Goal: Transaction & Acquisition: Purchase product/service

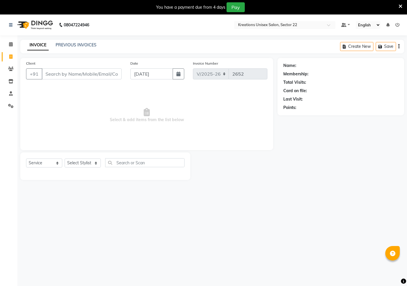
select select "6170"
select select "service"
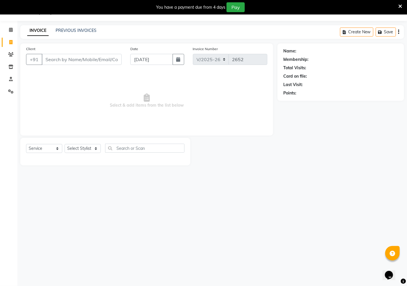
drag, startPoint x: 205, startPoint y: 197, endPoint x: 305, endPoint y: 223, distance: 104.0
click at [291, 219] on div "08047224946 Select Location × Kreations Unisex Salon, Sector 22 Default Panel M…" at bounding box center [203, 143] width 407 height 286
click at [375, 207] on div "08047224946 Select Location × Kreations Unisex Salon, Sector 22 Default Panel M…" at bounding box center [203, 143] width 407 height 286
click at [60, 59] on input "Client" at bounding box center [82, 59] width 80 height 11
click at [65, 65] on input "Client" at bounding box center [82, 59] width 80 height 11
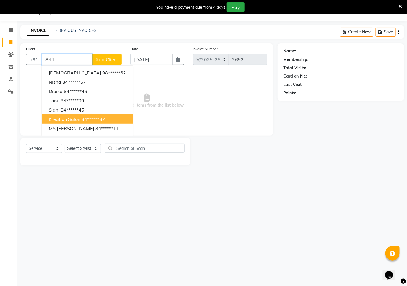
click at [65, 117] on span "kreation salon" at bounding box center [65, 119] width 32 height 6
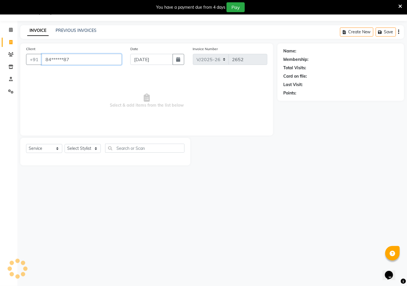
type input "84******87"
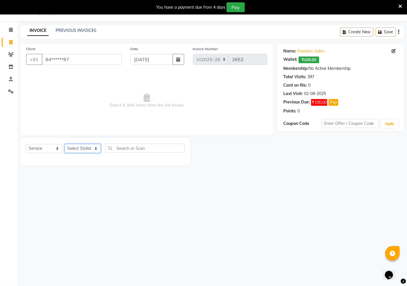
click at [76, 148] on select "Select Stylist [PERSON_NAME] Jeet Manager [PERSON_NAME] Manager [PERSON_NAME] S…" at bounding box center [83, 148] width 36 height 9
select select "69132"
click at [65, 144] on select "Select Stylist AMAN Hidayat Jeet Manager Jitender Kapil Kavita Manager Malik Kh…" at bounding box center [83, 148] width 36 height 9
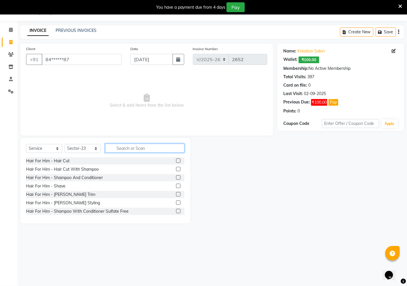
click at [125, 150] on input "text" at bounding box center [144, 148] width 79 height 9
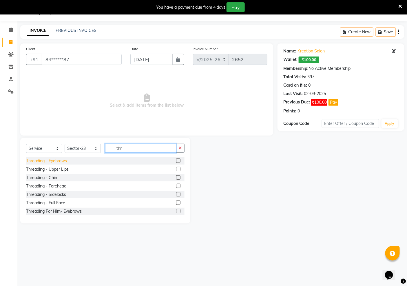
type input "thr"
drag, startPoint x: 63, startPoint y: 161, endPoint x: 103, endPoint y: 148, distance: 42.2
click at [65, 161] on div "Threading - Eyebrows" at bounding box center [46, 161] width 41 height 6
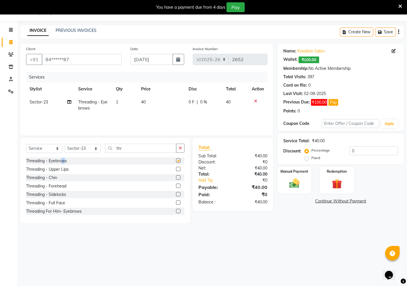
checkbox input "false"
click at [293, 186] on img at bounding box center [294, 183] width 17 height 12
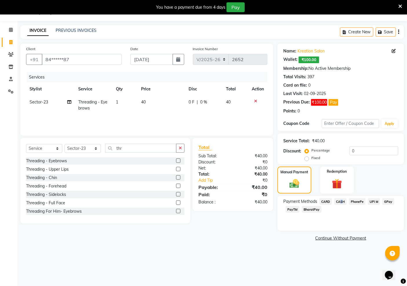
click at [339, 200] on span "CASH" at bounding box center [340, 201] width 12 height 7
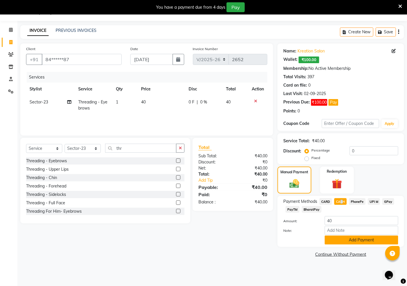
click at [340, 239] on button "Add Payment" at bounding box center [361, 239] width 74 height 9
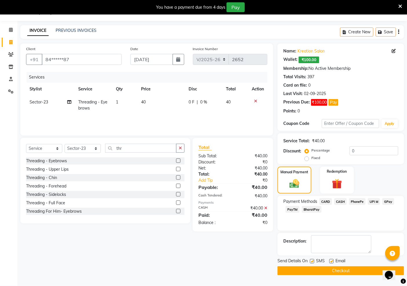
click at [311, 262] on label at bounding box center [312, 261] width 4 height 4
click at [311, 262] on input "checkbox" at bounding box center [312, 261] width 4 height 4
checkbox input "false"
click at [329, 261] on label at bounding box center [331, 261] width 4 height 4
click at [329, 261] on input "checkbox" at bounding box center [331, 261] width 4 height 4
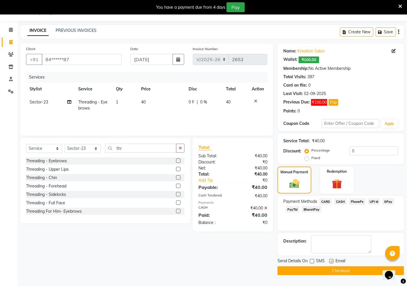
checkbox input "false"
click at [350, 269] on button "Checkout" at bounding box center [340, 270] width 126 height 9
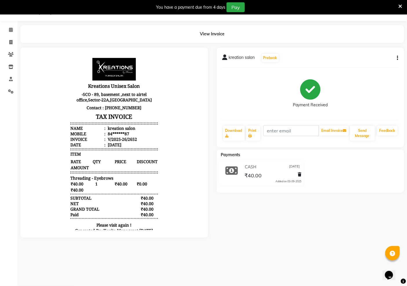
click at [246, 91] on div "Payment Received" at bounding box center [310, 93] width 176 height 43
click at [10, 42] on icon at bounding box center [10, 42] width 3 height 4
select select "service"
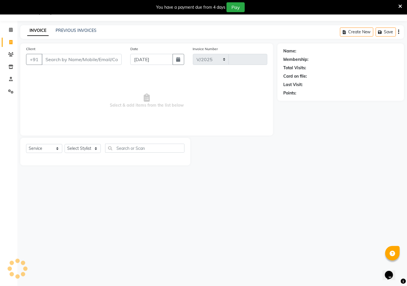
select select "6170"
type input "2653"
click at [77, 65] on input "Client" at bounding box center [82, 59] width 80 height 11
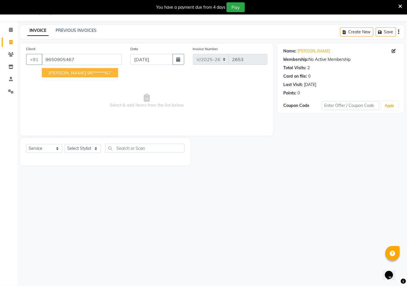
click at [87, 74] on ngb-highlight "96******67" at bounding box center [99, 73] width 24 height 6
type input "96******67"
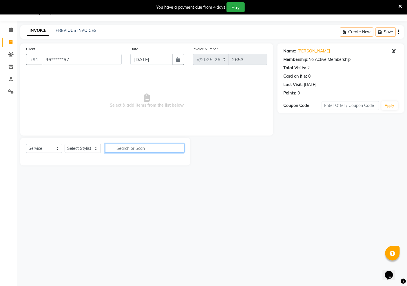
click at [135, 151] on input "text" at bounding box center [144, 148] width 79 height 9
click at [84, 149] on select "Select Stylist AMAN Hidayat Jeet Manager Jitender Kapil Kavita Manager Malik Kh…" at bounding box center [83, 148] width 36 height 9
select select "88231"
click at [65, 144] on select "Select Stylist AMAN Hidayat Jeet Manager Jitender Kapil Kavita Manager Malik Kh…" at bounding box center [83, 148] width 36 height 9
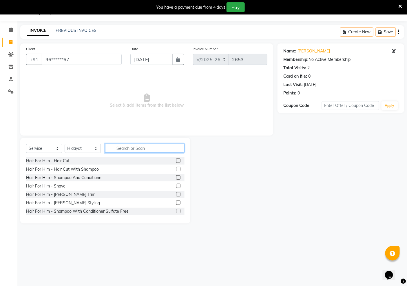
click at [121, 150] on input "text" at bounding box center [144, 148] width 79 height 9
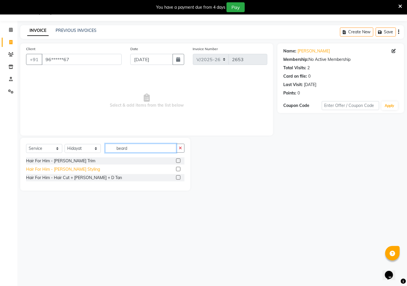
type input "beard"
click at [67, 169] on div "Hair For Him - Beard Styling" at bounding box center [63, 169] width 74 height 6
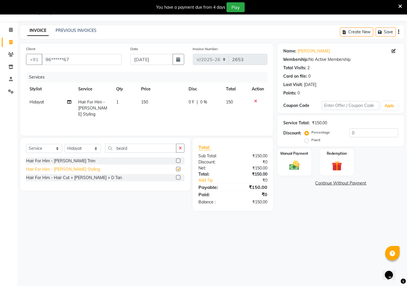
checkbox input "false"
click at [294, 163] on img at bounding box center [294, 165] width 17 height 12
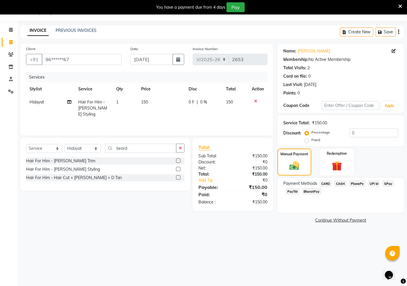
click at [294, 192] on span "PayTM" at bounding box center [292, 191] width 14 height 7
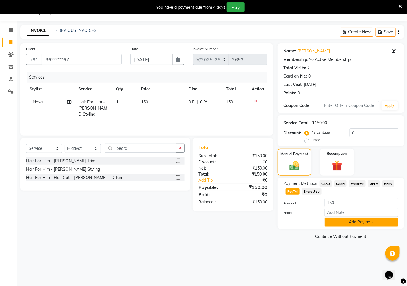
click at [354, 221] on button "Add Payment" at bounding box center [361, 221] width 74 height 9
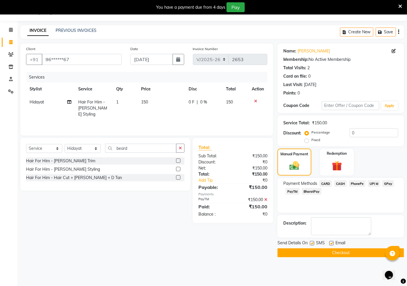
click at [329, 242] on label at bounding box center [331, 243] width 4 height 4
click at [329, 242] on input "checkbox" at bounding box center [331, 243] width 4 height 4
checkbox input "false"
click at [312, 244] on label at bounding box center [312, 243] width 4 height 4
click at [312, 244] on input "checkbox" at bounding box center [312, 243] width 4 height 4
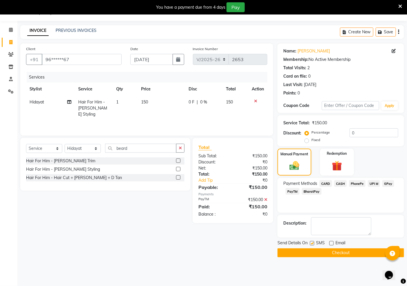
checkbox input "false"
click at [316, 253] on button "Checkout" at bounding box center [340, 252] width 126 height 9
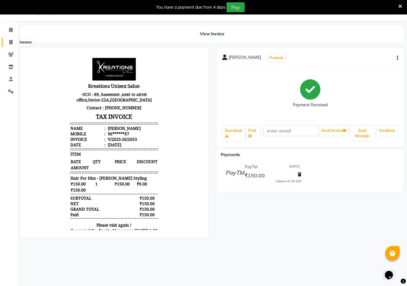
click at [10, 42] on icon at bounding box center [10, 42] width 3 height 4
select select "service"
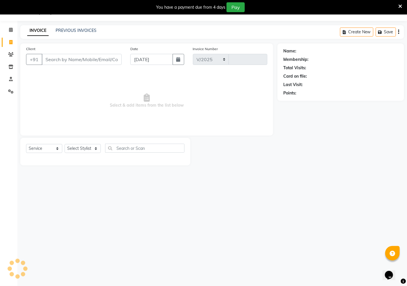
select select "6170"
type input "2654"
click at [128, 146] on input "text" at bounding box center [144, 148] width 79 height 9
type input "f"
click at [277, 164] on div at bounding box center [233, 151] width 87 height 27
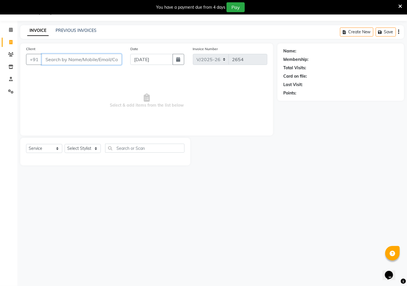
click at [87, 59] on input "Client" at bounding box center [82, 59] width 80 height 11
click at [177, 61] on icon "button" at bounding box center [178, 59] width 4 height 5
select select "9"
select select "2025"
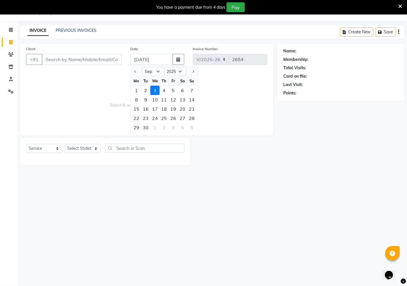
drag, startPoint x: 48, startPoint y: 222, endPoint x: 82, endPoint y: 178, distance: 55.8
click at [57, 212] on div "08047224946 Select Location × Kreations Unisex Salon, Sector 22 Default Panel M…" at bounding box center [203, 143] width 407 height 286
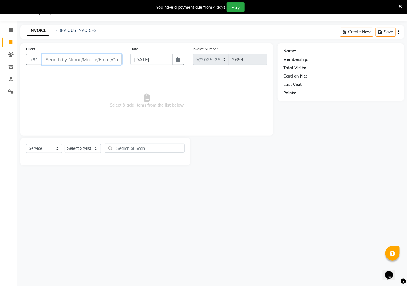
click at [69, 59] on input "Client" at bounding box center [82, 59] width 80 height 11
click at [88, 147] on select "Select Stylist AMAN Hidayat Jeet Manager Jitender Kapil Kavita Manager Malik Kh…" at bounding box center [83, 148] width 36 height 9
click at [65, 144] on select "Select Stylist AMAN Hidayat Jeet Manager Jitender Kapil Kavita Manager Malik Kh…" at bounding box center [83, 148] width 36 height 9
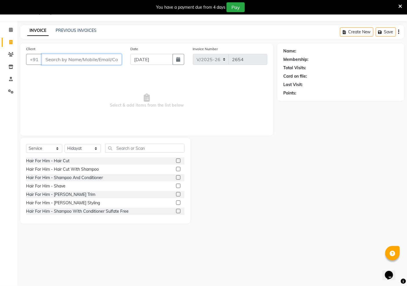
click at [84, 57] on input "Client" at bounding box center [82, 59] width 80 height 11
click at [142, 151] on input "text" at bounding box center [144, 148] width 79 height 9
click at [88, 149] on select "Select Stylist AMAN Hidayat Jeet Manager Jitender Kapil Kavita Manager Malik Kh…" at bounding box center [83, 148] width 36 height 9
select select "81478"
click at [65, 144] on select "Select Stylist AMAN Hidayat Jeet Manager Jitender Kapil Kavita Manager Malik Kh…" at bounding box center [83, 148] width 36 height 9
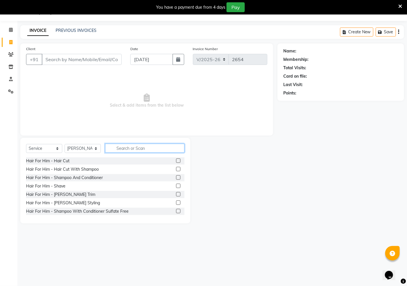
click at [124, 149] on input "text" at bounding box center [144, 148] width 79 height 9
type input "h"
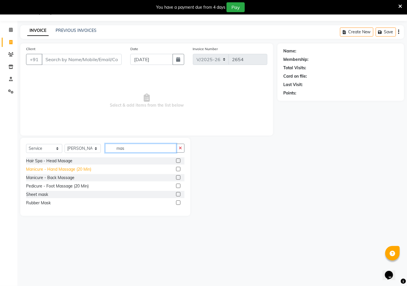
type input "mas"
click at [79, 169] on div "Manicure - Hand Massage (20 Min)" at bounding box center [58, 169] width 65 height 6
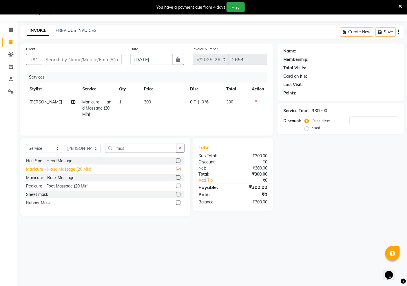
checkbox input "false"
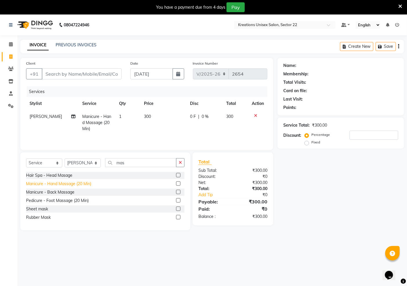
scroll to position [14, 0]
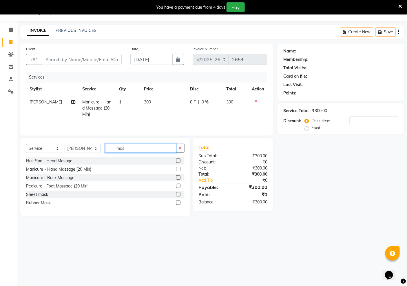
click at [127, 148] on input "mas" at bounding box center [140, 148] width 71 height 9
type input "m"
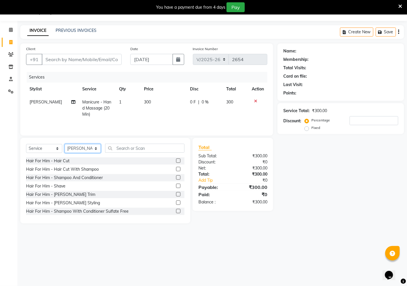
click at [89, 151] on select "Select Stylist AMAN Hidayat Jeet Manager Jitender Kapil Kavita Manager Malik Kh…" at bounding box center [83, 148] width 36 height 9
select select "88231"
click at [65, 144] on select "Select Stylist AMAN Hidayat Jeet Manager Jitender Kapil Kavita Manager Malik Kh…" at bounding box center [83, 148] width 36 height 9
click at [125, 149] on input "text" at bounding box center [144, 148] width 79 height 9
click at [170, 146] on input "text" at bounding box center [144, 148] width 79 height 9
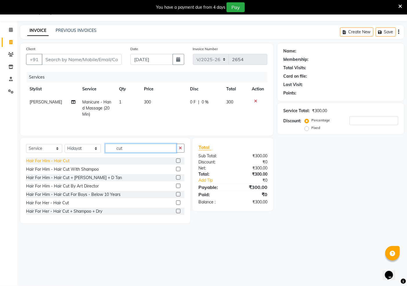
type input "cut"
click at [65, 161] on div "Hair For Him - Hair Cut" at bounding box center [47, 161] width 43 height 6
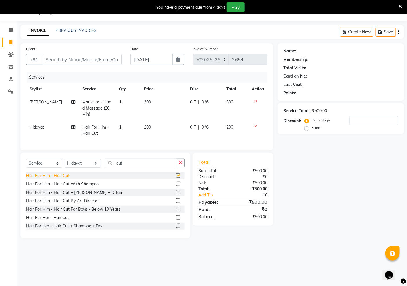
checkbox input "false"
click at [181, 165] on icon "button" at bounding box center [180, 163] width 3 height 4
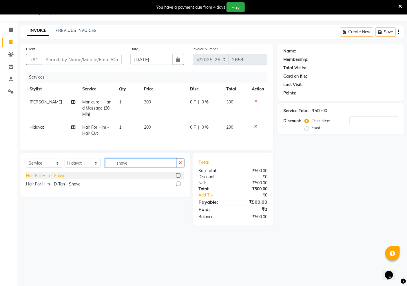
type input "shave"
click at [58, 179] on div "Hair For Him - Shave" at bounding box center [45, 175] width 39 height 6
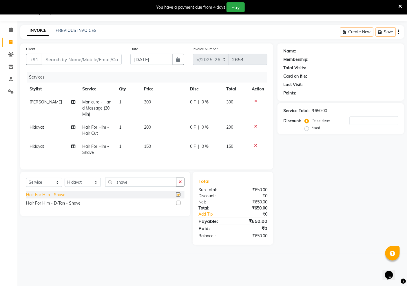
checkbox input "false"
click at [91, 59] on input "Client" at bounding box center [82, 59] width 80 height 11
type input "9"
type input "0"
type input "9311224475"
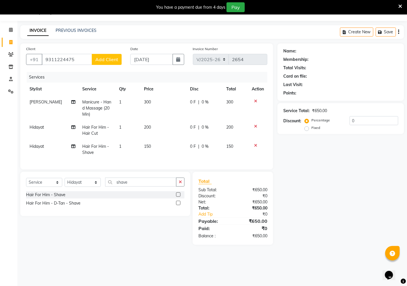
click at [100, 59] on span "Add Client" at bounding box center [106, 59] width 23 height 6
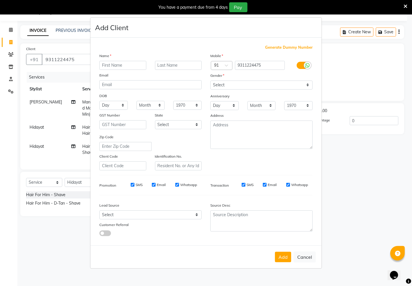
click at [115, 64] on input "text" at bounding box center [122, 65] width 47 height 9
type input "jatin gupta"
click at [234, 82] on select "Select Male Female Other Prefer Not To Say" at bounding box center [261, 84] width 102 height 9
select select "male"
click at [210, 80] on select "Select Male Female Other Prefer Not To Say" at bounding box center [261, 84] width 102 height 9
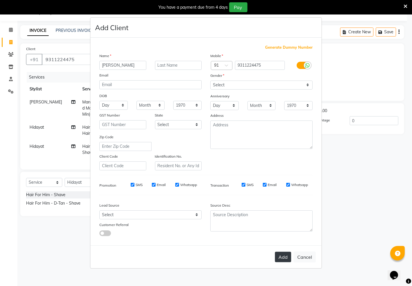
click at [281, 261] on button "Add" at bounding box center [283, 257] width 16 height 10
type input "93******75"
select select
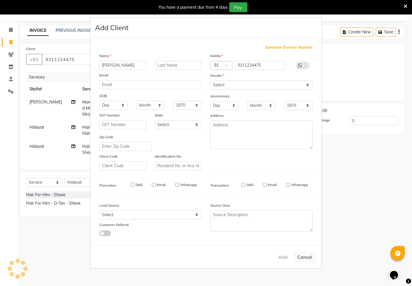
select select
checkbox input "false"
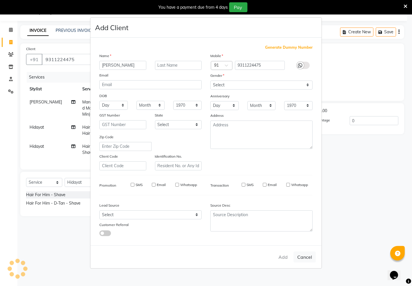
checkbox input "false"
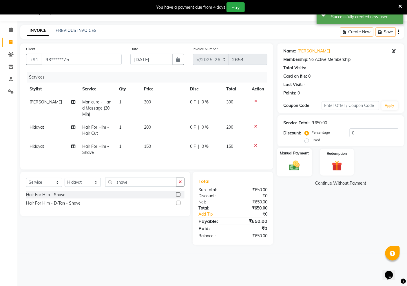
click at [292, 168] on img at bounding box center [294, 165] width 17 height 12
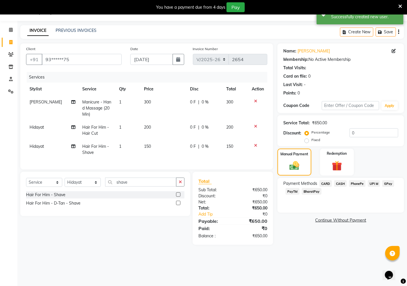
click at [292, 192] on span "PayTM" at bounding box center [292, 191] width 14 height 7
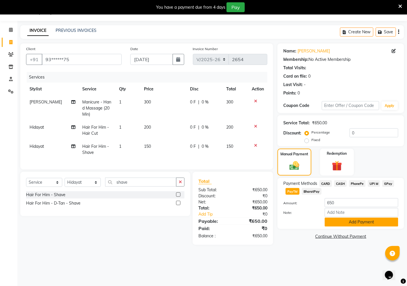
click at [356, 224] on button "Add Payment" at bounding box center [361, 221] width 74 height 9
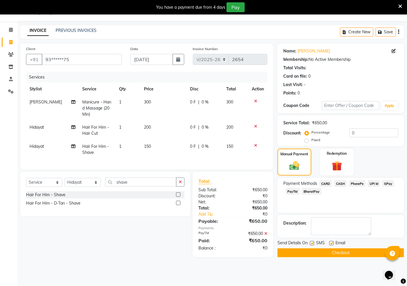
click at [333, 243] on label at bounding box center [331, 243] width 4 height 4
click at [333, 243] on input "checkbox" at bounding box center [331, 243] width 4 height 4
checkbox input "false"
click at [314, 244] on label at bounding box center [312, 243] width 4 height 4
click at [313, 244] on input "checkbox" at bounding box center [312, 243] width 4 height 4
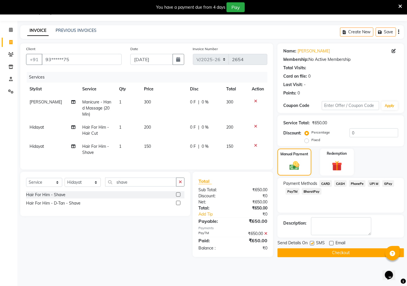
checkbox input "false"
click at [337, 254] on button "Checkout" at bounding box center [340, 252] width 126 height 9
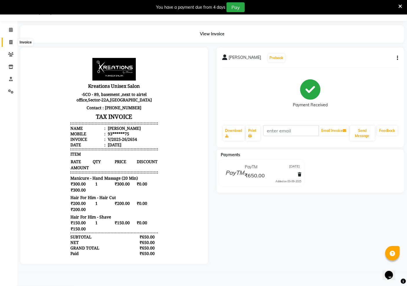
click at [9, 41] on icon at bounding box center [10, 42] width 3 height 4
select select "6170"
select select "service"
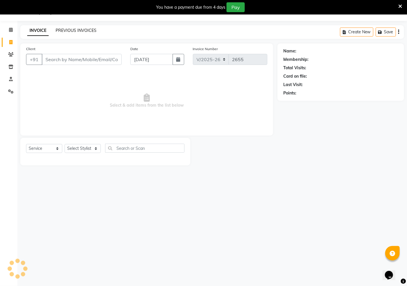
click at [76, 30] on link "PREVIOUS INVOICES" at bounding box center [76, 30] width 41 height 5
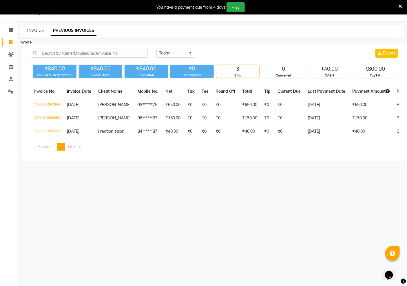
click at [11, 42] on icon at bounding box center [10, 42] width 3 height 4
select select "service"
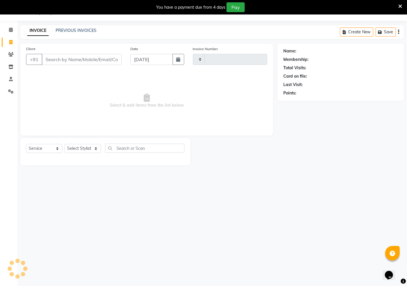
type input "2655"
select select "6170"
click at [68, 59] on input "Client" at bounding box center [82, 59] width 80 height 11
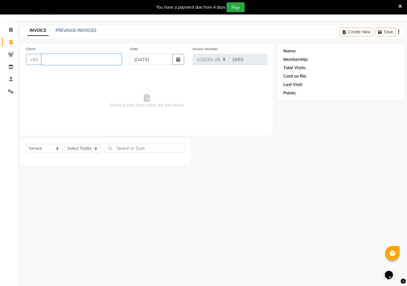
click at [69, 61] on input "Client" at bounding box center [82, 59] width 80 height 11
click at [56, 62] on input "Client" at bounding box center [82, 59] width 80 height 11
click at [53, 60] on input "Client" at bounding box center [82, 59] width 80 height 11
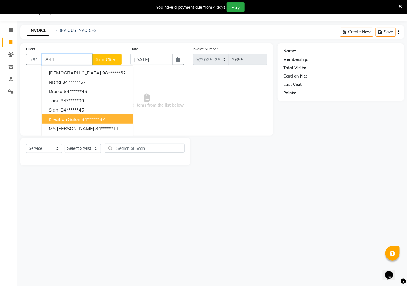
drag, startPoint x: 85, startPoint y: 118, endPoint x: 87, endPoint y: 122, distance: 5.5
click at [87, 118] on ngb-highlight "84******87" at bounding box center [93, 119] width 24 height 6
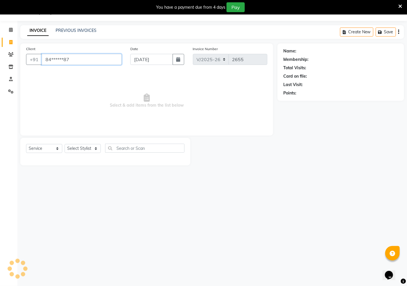
type input "84******87"
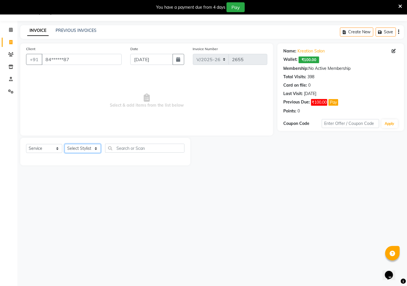
click at [78, 148] on select "Select Stylist AMAN Hidayat Jeet Manager Jitender Kapil Kavita Manager Malik Kh…" at bounding box center [83, 148] width 36 height 9
click at [79, 148] on select "Select Stylist AMAN Hidayat Jeet Manager Jitender Kapil Kavita Manager Malik Kh…" at bounding box center [83, 148] width 36 height 9
select select "69132"
click at [65, 144] on select "Select Stylist AMAN Hidayat Jeet Manager Jitender Kapil Kavita Manager Malik Kh…" at bounding box center [83, 148] width 36 height 9
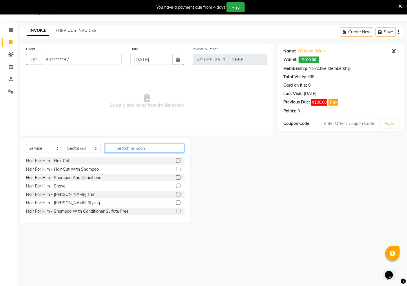
click at [133, 150] on input "text" at bounding box center [144, 148] width 79 height 9
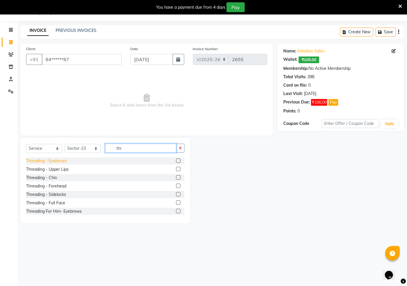
type input "thr"
click at [57, 160] on div "Threading - Eyebrows" at bounding box center [46, 161] width 41 height 6
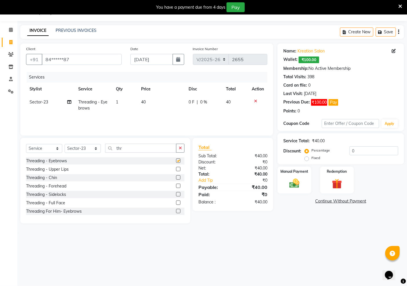
checkbox input "false"
click at [283, 184] on div "Manual Payment" at bounding box center [294, 180] width 35 height 28
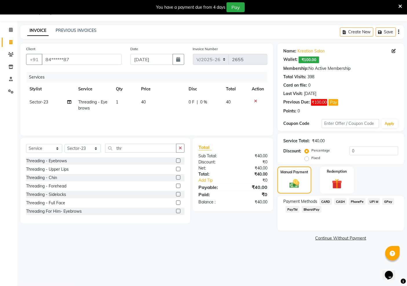
click at [289, 209] on span "PayTM" at bounding box center [292, 209] width 14 height 7
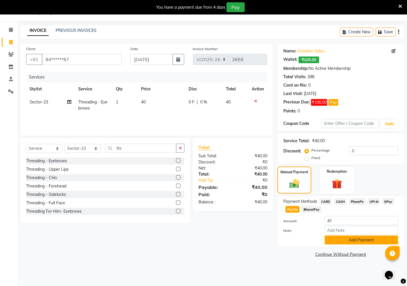
click at [337, 237] on button "Add Payment" at bounding box center [361, 239] width 74 height 9
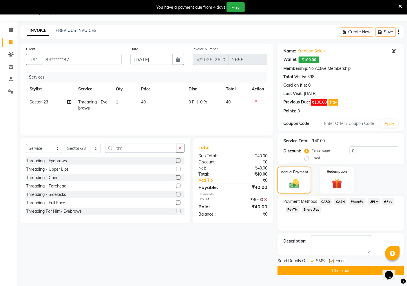
click at [331, 261] on label at bounding box center [331, 261] width 4 height 4
click at [331, 261] on input "checkbox" at bounding box center [331, 261] width 4 height 4
checkbox input "false"
click at [312, 261] on label at bounding box center [312, 261] width 4 height 4
click at [312, 261] on input "checkbox" at bounding box center [312, 261] width 4 height 4
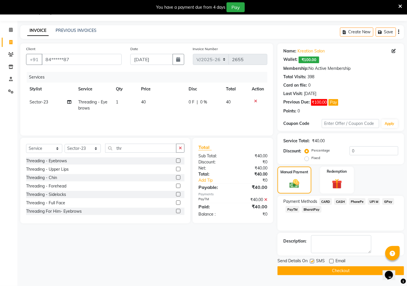
checkbox input "false"
click at [316, 273] on button "Checkout" at bounding box center [340, 270] width 126 height 9
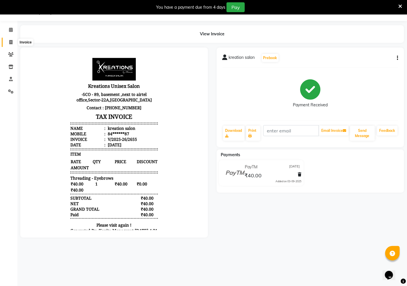
click at [11, 42] on icon at bounding box center [10, 42] width 3 height 4
select select "service"
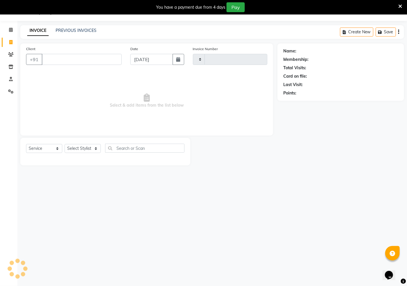
type input "2656"
select select "6170"
click at [59, 59] on input "Client" at bounding box center [67, 59] width 50 height 11
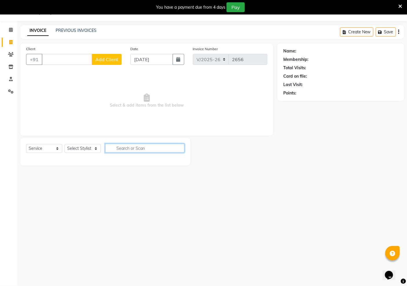
click at [122, 149] on input "text" at bounding box center [144, 148] width 79 height 9
type input "w"
click at [85, 150] on select "Select Stylist AMAN Hidayat Jeet Manager Jitender Kapil Kavita Manager Malik Kh…" at bounding box center [83, 148] width 36 height 9
select select "69132"
click at [65, 144] on select "Select Stylist AMAN Hidayat Jeet Manager Jitender Kapil Kavita Manager Malik Kh…" at bounding box center [83, 148] width 36 height 9
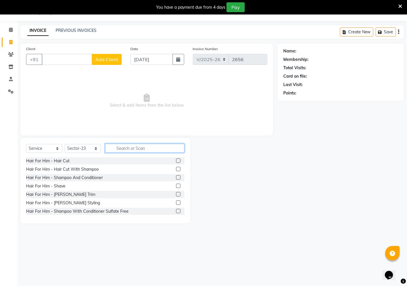
click at [129, 148] on input "text" at bounding box center [144, 148] width 79 height 9
type input "w"
type input "up"
click at [145, 144] on input "up" at bounding box center [140, 148] width 71 height 9
type input "u"
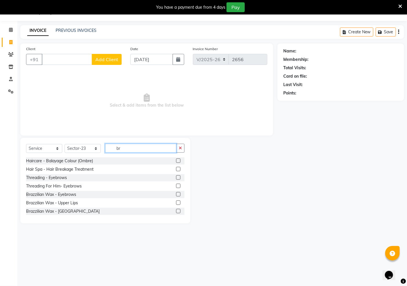
type input "b"
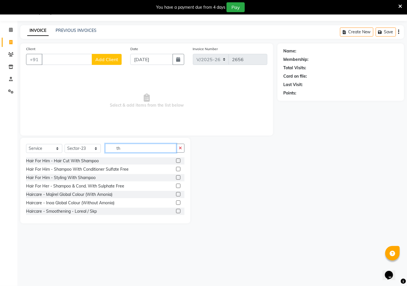
type input "t"
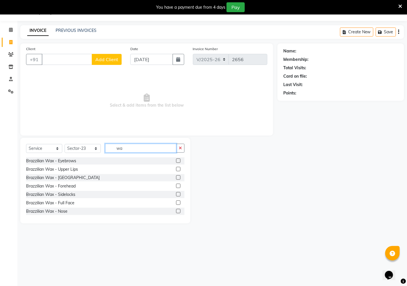
type input "w"
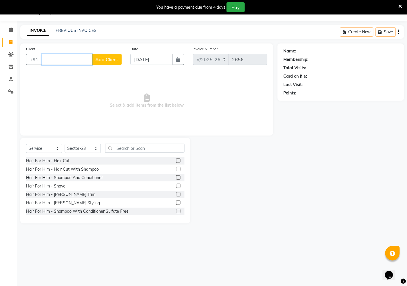
click at [63, 59] on input "Client" at bounding box center [67, 59] width 50 height 11
click at [91, 147] on select "Select Stylist AMAN Hidayat Jeet Manager Jitender Kapil Kavita Manager Malik Kh…" at bounding box center [83, 148] width 36 height 9
click at [131, 146] on input "text" at bounding box center [144, 148] width 79 height 9
click at [63, 57] on input "Client" at bounding box center [67, 59] width 50 height 11
click at [75, 59] on input "Client" at bounding box center [67, 59] width 50 height 11
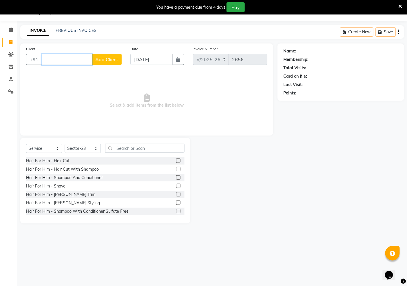
click at [45, 60] on input "Client" at bounding box center [67, 59] width 50 height 11
click at [43, 59] on input "Client" at bounding box center [67, 59] width 50 height 11
click at [93, 98] on span "Select & add items from the list below" at bounding box center [146, 101] width 241 height 58
click at [73, 57] on input "Client" at bounding box center [67, 59] width 50 height 11
click at [152, 151] on input "text" at bounding box center [144, 148] width 79 height 9
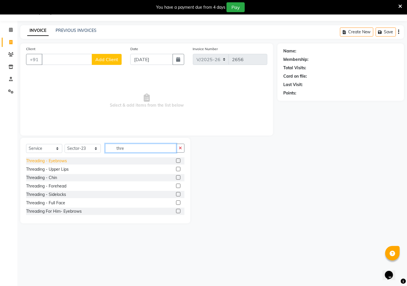
type input "thre"
click at [56, 162] on div "Threading - Eyebrows" at bounding box center [46, 161] width 41 height 6
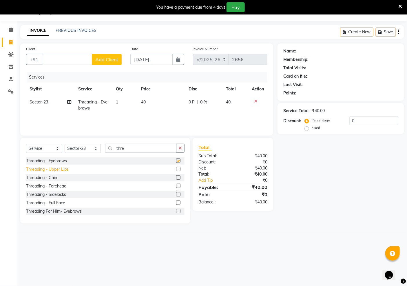
checkbox input "false"
click at [54, 178] on div "Threading - Chin" at bounding box center [41, 178] width 31 height 6
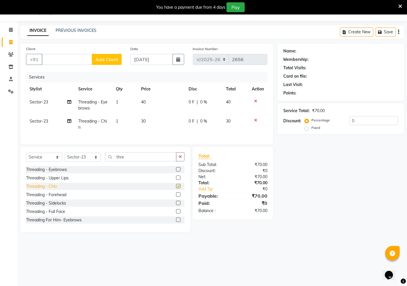
checkbox input "false"
click at [134, 161] on input "thre" at bounding box center [140, 156] width 71 height 9
type input "t"
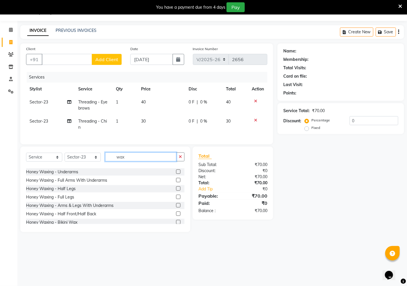
scroll to position [96, 0]
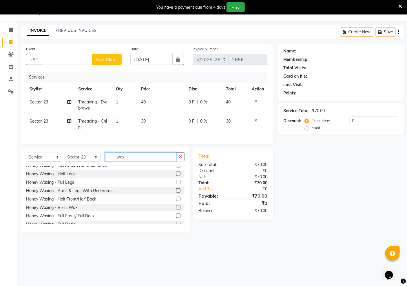
type input "wax"
drag, startPoint x: 73, startPoint y: 61, endPoint x: 75, endPoint y: 63, distance: 3.3
click at [74, 62] on input "Client" at bounding box center [67, 59] width 50 height 11
click at [291, 278] on div "08047224946 Select Location × Kreations Unisex Salon, Sector 22 Default Panel M…" at bounding box center [203, 143] width 407 height 286
click at [37, 58] on button "+91" at bounding box center [34, 59] width 16 height 11
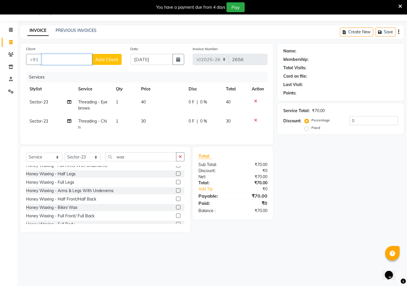
click at [57, 61] on input "Client" at bounding box center [67, 59] width 50 height 11
type input "8"
type input "L"
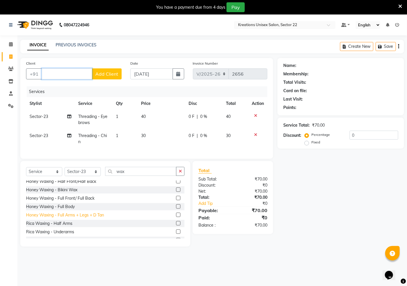
scroll to position [161, 0]
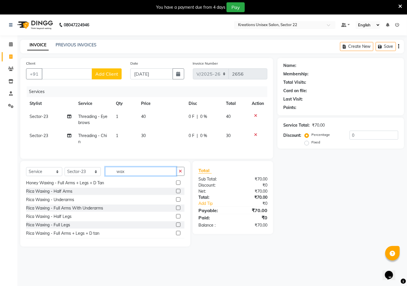
click at [129, 176] on input "wax" at bounding box center [140, 171] width 71 height 9
type input "w"
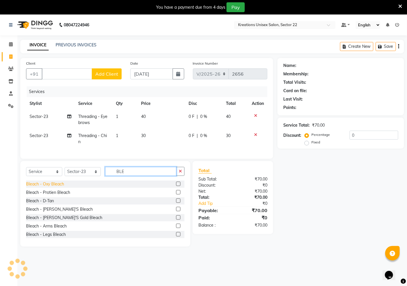
type input "BLE"
click at [59, 187] on div "Bleach - Oxy Bleach" at bounding box center [45, 184] width 38 height 6
checkbox input "false"
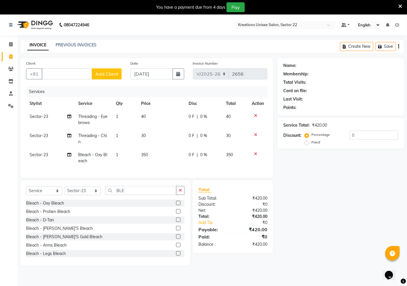
click at [149, 157] on td "350" at bounding box center [160, 157] width 47 height 19
select select "69132"
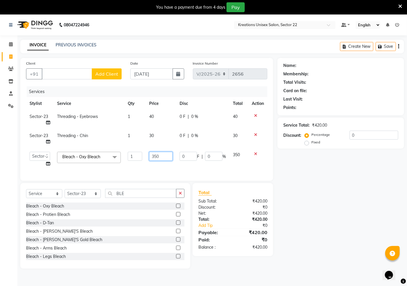
click at [161, 158] on input "350" at bounding box center [160, 156] width 23 height 9
type input "300"
click at [151, 198] on input "BLE" at bounding box center [140, 193] width 71 height 9
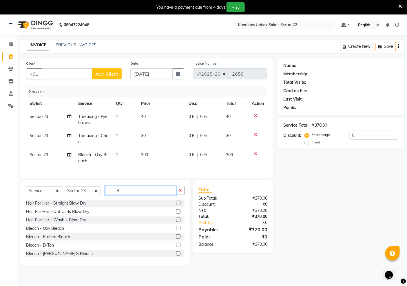
type input "B"
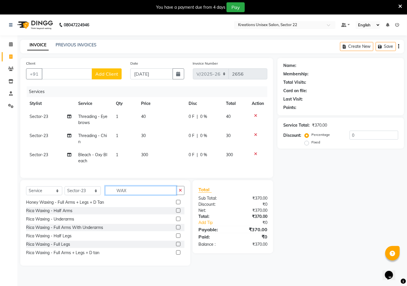
scroll to position [161, 0]
type input "WAX"
click at [67, 230] on div "Rica Waxing - Full Arms With Underarms" at bounding box center [64, 227] width 77 height 6
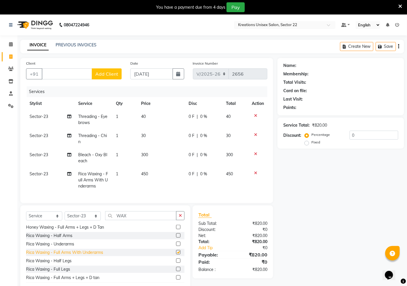
checkbox input "false"
click at [254, 172] on icon at bounding box center [255, 173] width 3 height 4
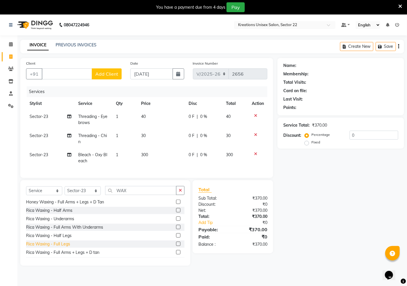
click at [65, 247] on div "Rica Waxing - Full Legs" at bounding box center [48, 244] width 44 height 6
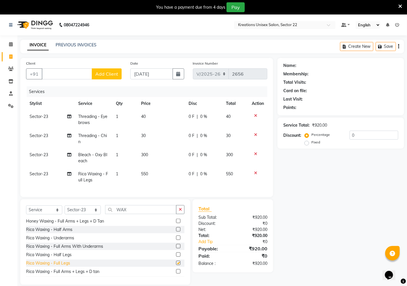
checkbox input "false"
click at [254, 171] on icon at bounding box center [255, 173] width 3 height 4
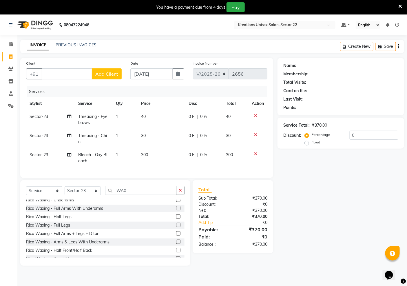
scroll to position [193, 0]
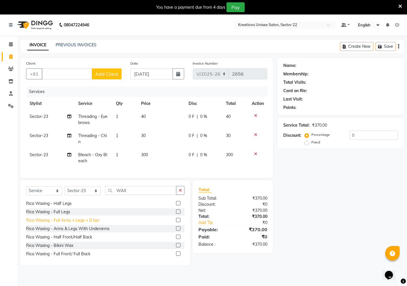
click at [80, 223] on div "Rica Waxing - Full Arms + Legs + D tan" at bounding box center [62, 220] width 73 height 6
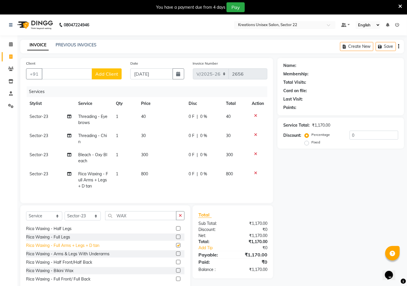
checkbox input "false"
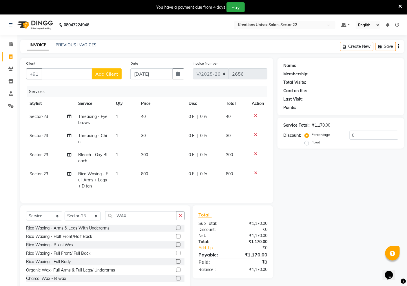
scroll to position [18, 0]
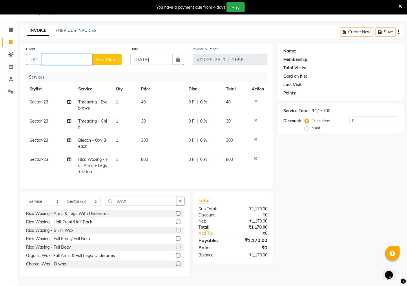
click at [72, 55] on input "Client" at bounding box center [67, 59] width 50 height 11
type input "L"
click at [47, 54] on input "Client" at bounding box center [67, 59] width 50 height 11
type input "K"
type input "L"
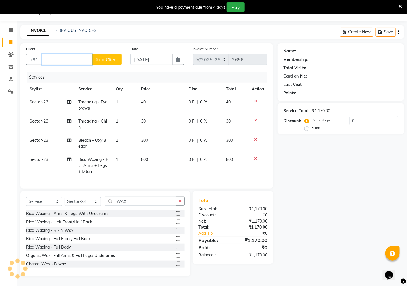
click at [62, 60] on input "Client" at bounding box center [67, 59] width 50 height 11
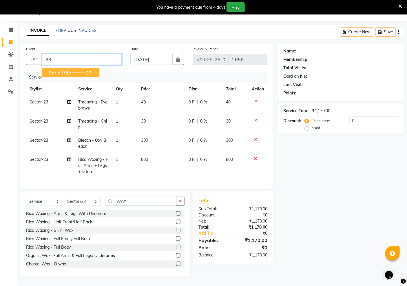
type input "8"
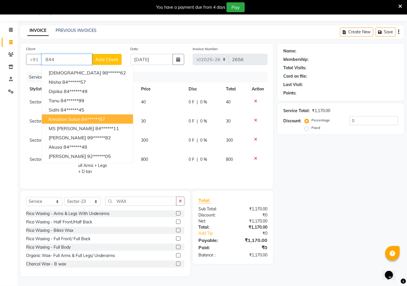
click at [64, 116] on span "kreation salon" at bounding box center [65, 119] width 32 height 6
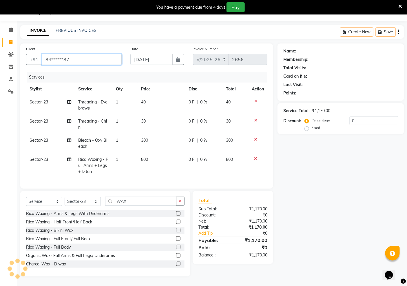
type input "84******87"
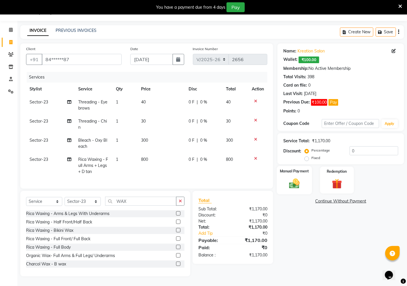
click at [296, 179] on img at bounding box center [294, 183] width 17 height 12
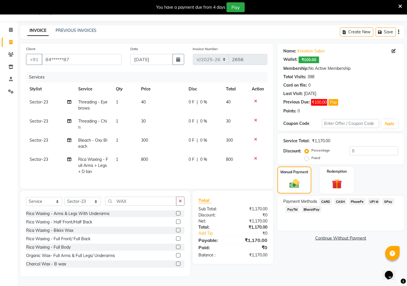
click at [325, 198] on span "CARD" at bounding box center [325, 201] width 12 height 7
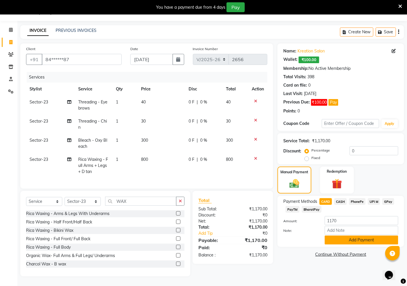
click at [345, 236] on button "Add Payment" at bounding box center [361, 239] width 74 height 9
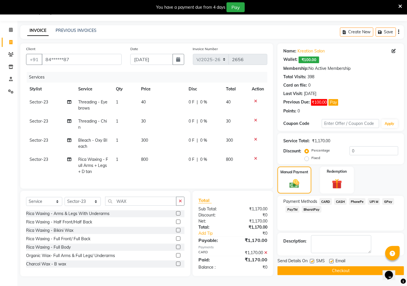
click at [329, 259] on label at bounding box center [331, 261] width 4 height 4
click at [329, 259] on input "checkbox" at bounding box center [331, 261] width 4 height 4
checkbox input "false"
click at [313, 259] on label at bounding box center [312, 261] width 4 height 4
click at [313, 259] on input "checkbox" at bounding box center [312, 261] width 4 height 4
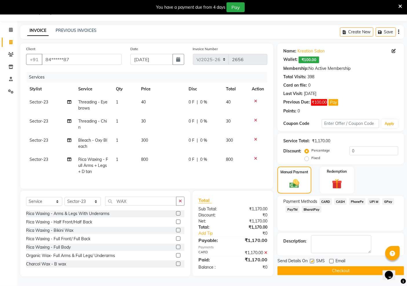
checkbox input "false"
click at [317, 266] on button "Checkout" at bounding box center [340, 270] width 126 height 9
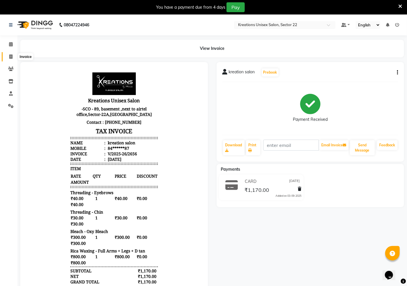
click at [9, 57] on icon at bounding box center [10, 56] width 3 height 4
select select "service"
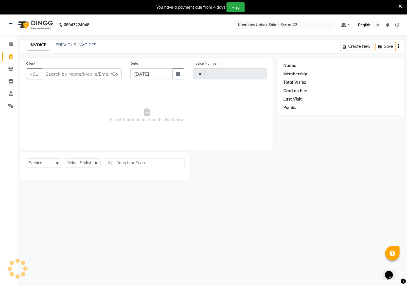
scroll to position [14, 0]
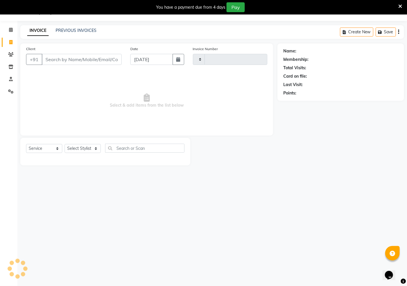
type input "2657"
select select "6170"
click at [92, 63] on input "Client" at bounding box center [82, 59] width 80 height 11
click at [80, 28] on link "PREVIOUS INVOICES" at bounding box center [76, 30] width 41 height 5
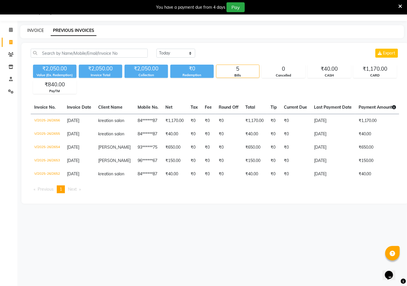
click at [35, 30] on link "INVOICE" at bounding box center [35, 30] width 16 height 5
select select "6170"
select select "service"
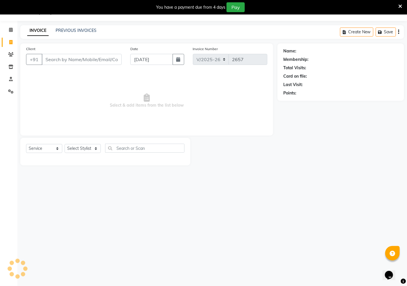
click at [62, 62] on input "Client" at bounding box center [82, 59] width 80 height 11
click at [77, 144] on div "Select Service Product Membership Package Voucher Prepaid Gift Card Select Styl…" at bounding box center [105, 151] width 158 height 14
click at [77, 147] on select "Select Stylist AMAN Hidayat Jeet Manager Jitender Kapil Kavita Manager Malik Kh…" at bounding box center [83, 148] width 36 height 9
select select "69132"
click at [65, 144] on select "Select Stylist AMAN Hidayat Jeet Manager Jitender Kapil Kavita Manager Malik Kh…" at bounding box center [83, 148] width 36 height 9
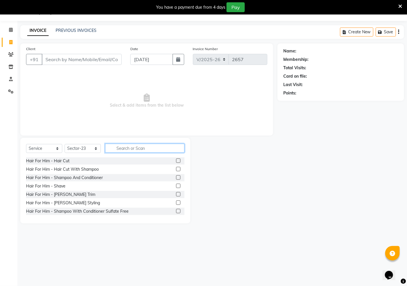
click at [128, 151] on input "text" at bounding box center [144, 148] width 79 height 9
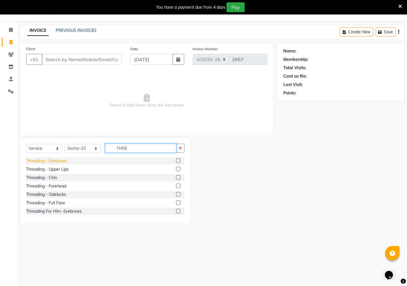
type input "THRE"
click at [64, 161] on div "Threading - Eyebrows" at bounding box center [46, 161] width 41 height 6
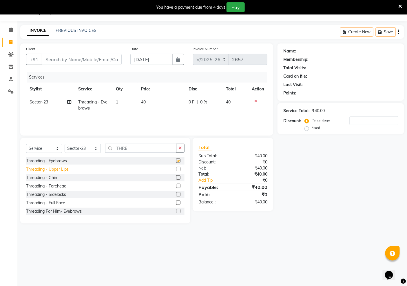
checkbox input "false"
click at [59, 169] on div "Threading - Upper Lips" at bounding box center [47, 169] width 43 height 6
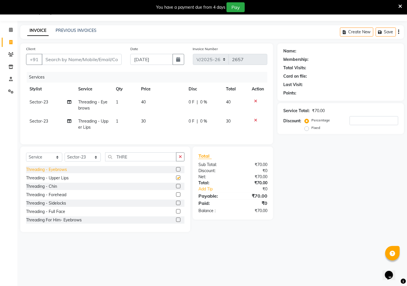
checkbox input "false"
click at [54, 189] on div "Threading - Chin" at bounding box center [41, 186] width 31 height 6
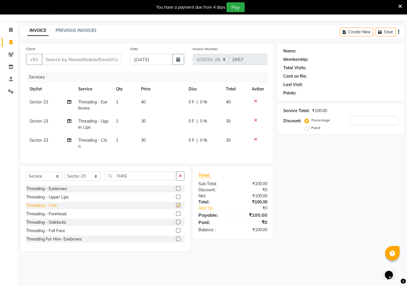
checkbox input "false"
click at [76, 61] on input "Client" at bounding box center [82, 59] width 80 height 11
click at [65, 60] on input "Client" at bounding box center [82, 59] width 80 height 11
type input "8"
type input "0"
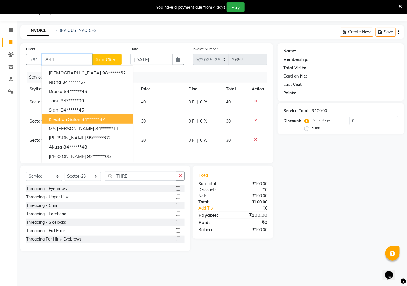
click at [58, 120] on span "kreation salon" at bounding box center [65, 119] width 32 height 6
type input "84******87"
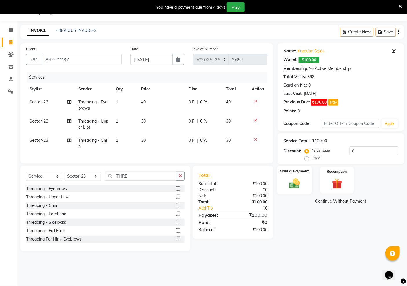
click at [291, 189] on img at bounding box center [294, 183] width 17 height 12
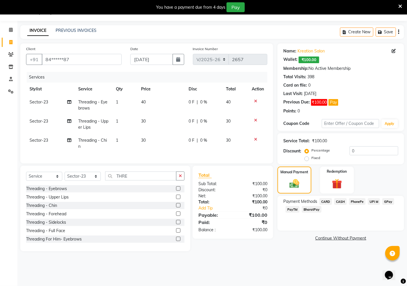
click at [287, 208] on span "PayTM" at bounding box center [292, 209] width 14 height 7
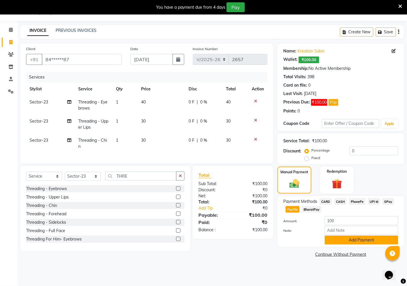
click at [369, 243] on button "Add Payment" at bounding box center [361, 239] width 74 height 9
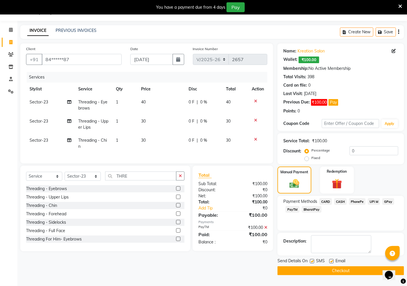
click at [329, 262] on label at bounding box center [331, 261] width 4 height 4
click at [329, 262] on input "checkbox" at bounding box center [331, 261] width 4 height 4
checkbox input "false"
click at [311, 262] on label at bounding box center [312, 261] width 4 height 4
click at [311, 262] on input "checkbox" at bounding box center [312, 261] width 4 height 4
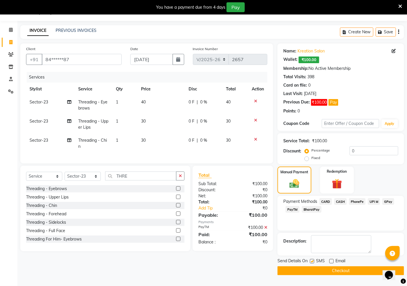
checkbox input "false"
click at [311, 268] on button "Checkout" at bounding box center [340, 270] width 126 height 9
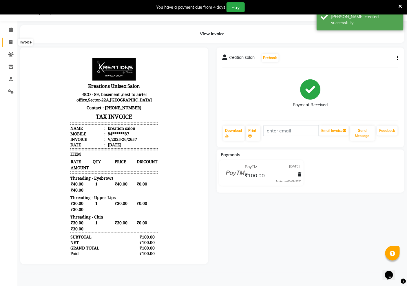
click at [11, 41] on icon at bounding box center [10, 42] width 3 height 4
select select "6170"
select select "service"
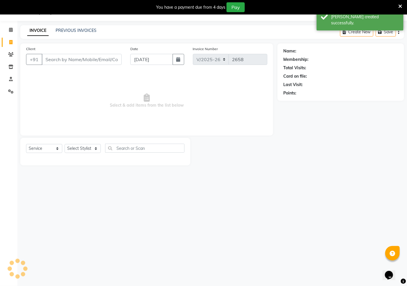
click at [59, 60] on input "Client" at bounding box center [82, 59] width 80 height 11
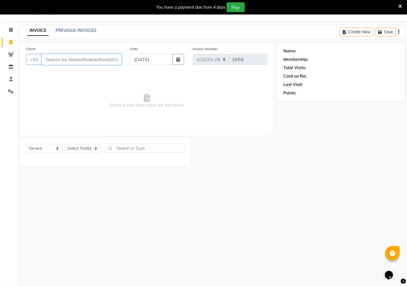
click at [62, 62] on input "Client" at bounding box center [82, 59] width 80 height 11
type input "7428728957"
click at [112, 62] on button "Add Client" at bounding box center [107, 59] width 30 height 11
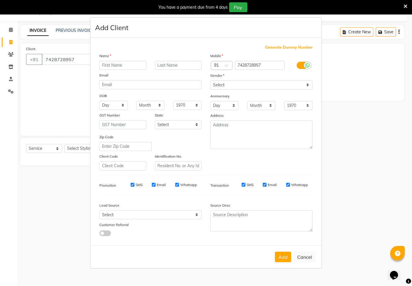
click at [117, 65] on input "text" at bounding box center [122, 65] width 47 height 9
type input "SHANYA"
click at [224, 84] on select "Select Male Female Other Prefer Not To Say" at bounding box center [261, 84] width 102 height 9
select select "other"
click at [210, 80] on select "Select Male Female Other Prefer Not To Say" at bounding box center [261, 84] width 102 height 9
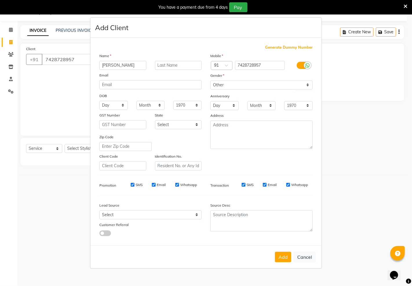
drag, startPoint x: 279, startPoint y: 255, endPoint x: 289, endPoint y: 263, distance: 13.0
click at [279, 256] on button "Add" at bounding box center [283, 257] width 16 height 10
type input "74******57"
select select
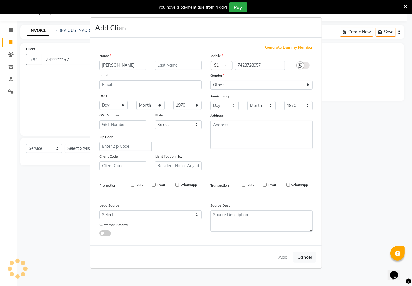
select select
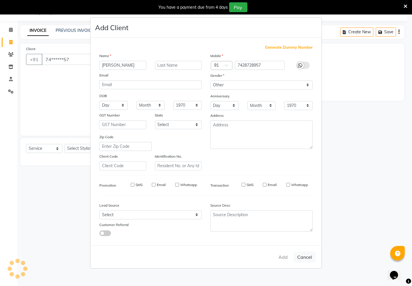
checkbox input "false"
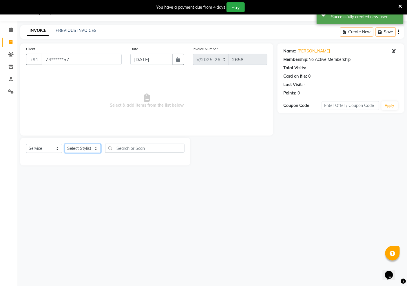
click at [75, 148] on select "Select Stylist AMAN Hidayat Jeet Manager Jitender Kapil Kavita Manager Malik Kh…" at bounding box center [83, 148] width 36 height 9
select select "69132"
click at [65, 144] on select "Select Stylist AMAN Hidayat Jeet Manager Jitender Kapil Kavita Manager Malik Kh…" at bounding box center [83, 148] width 36 height 9
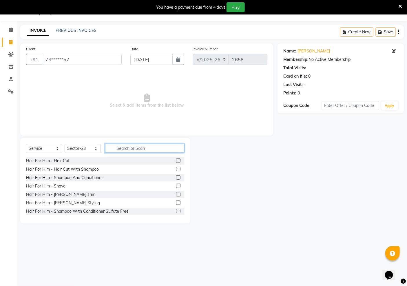
click at [131, 150] on input "text" at bounding box center [144, 148] width 79 height 9
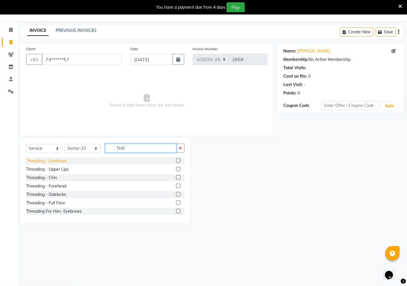
type input "THR"
click at [56, 160] on div "Threading - Eyebrows" at bounding box center [46, 161] width 41 height 6
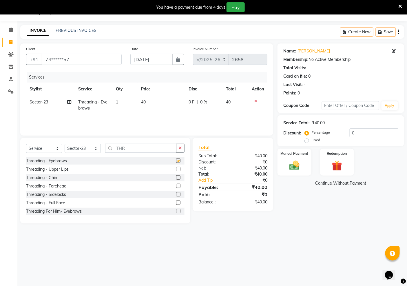
checkbox input "false"
click at [62, 169] on div "Threading - Upper Lips" at bounding box center [47, 169] width 43 height 6
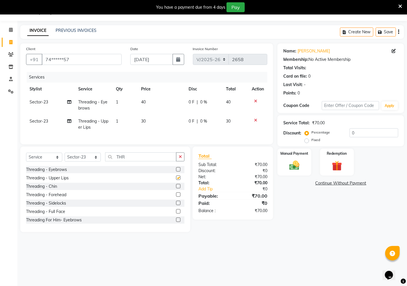
checkbox input "false"
click at [181, 159] on icon "button" at bounding box center [180, 157] width 3 height 4
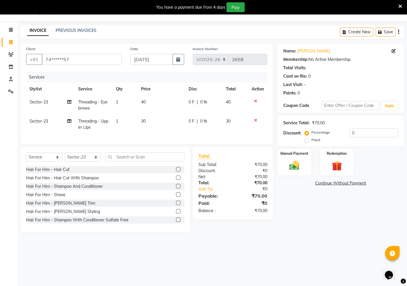
click at [257, 119] on div at bounding box center [258, 120] width 12 height 4
click at [254, 119] on icon at bounding box center [255, 120] width 3 height 4
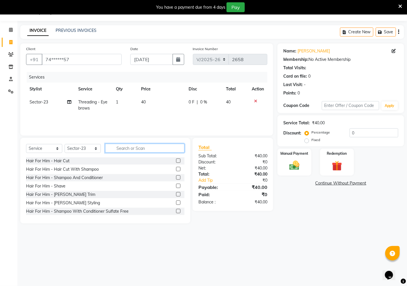
click at [134, 148] on input "text" at bounding box center [144, 148] width 79 height 9
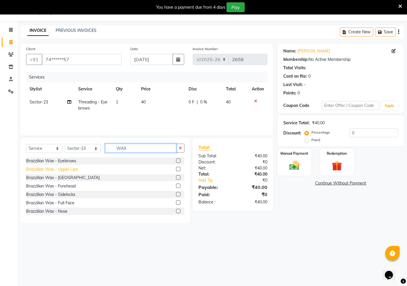
type input "WAX"
click at [68, 168] on div "Brazzilian Wax - Upper Lips" at bounding box center [52, 169] width 52 height 6
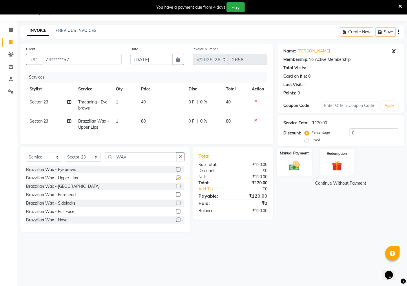
checkbox input "false"
click at [295, 166] on img at bounding box center [294, 165] width 17 height 12
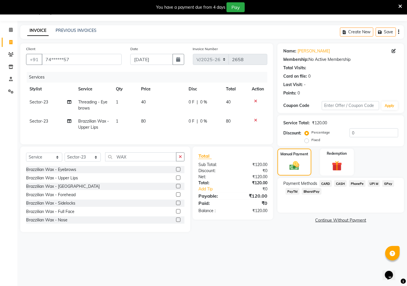
click at [291, 192] on span "PayTM" at bounding box center [292, 191] width 14 height 7
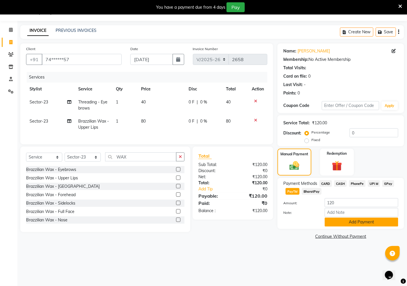
click at [351, 223] on button "Add Payment" at bounding box center [361, 221] width 74 height 9
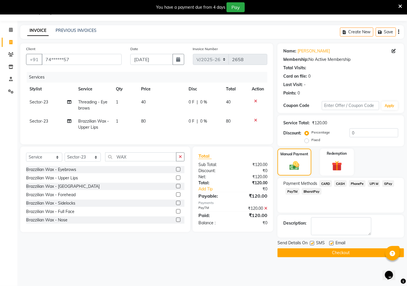
drag, startPoint x: 331, startPoint y: 244, endPoint x: 317, endPoint y: 247, distance: 14.2
click at [331, 244] on label at bounding box center [331, 243] width 4 height 4
click at [331, 244] on input "checkbox" at bounding box center [331, 243] width 4 height 4
checkbox input "false"
click at [313, 244] on label at bounding box center [312, 243] width 4 height 4
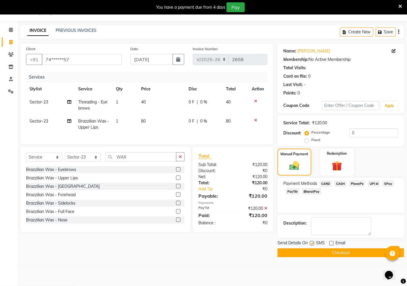
click at [313, 244] on input "checkbox" at bounding box center [312, 243] width 4 height 4
checkbox input "false"
click at [309, 251] on button "Checkout" at bounding box center [340, 252] width 126 height 9
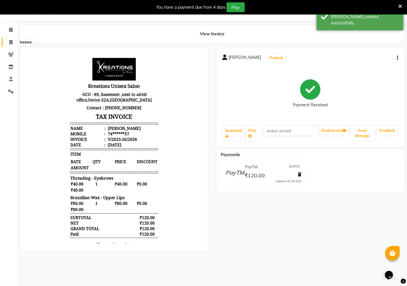
click at [8, 41] on span at bounding box center [11, 42] width 10 height 7
select select "service"
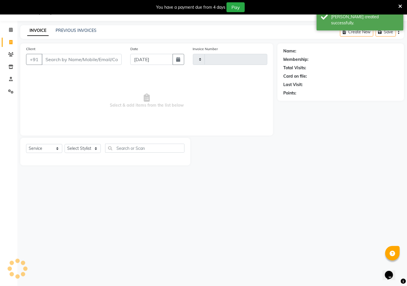
type input "2659"
select select "6170"
click at [85, 150] on select "Select Stylist AMAN Hidayat Jeet Manager Jitender Kapil Kavita Manager Malik Kh…" at bounding box center [83, 148] width 36 height 9
click at [143, 152] on input "text" at bounding box center [144, 148] width 79 height 9
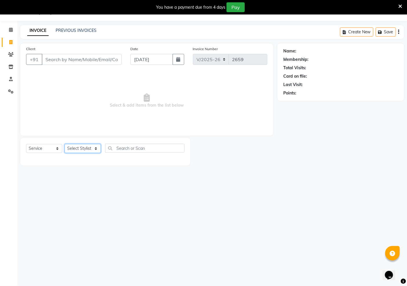
click at [82, 151] on select "Select Stylist AMAN Hidayat Jeet Manager Jitender Kapil Kavita Manager Malik Kh…" at bounding box center [83, 148] width 36 height 9
select select "84205"
click at [65, 144] on select "Select Stylist AMAN Hidayat Jeet Manager Jitender Kapil Kavita Manager Malik Kh…" at bounding box center [83, 148] width 36 height 9
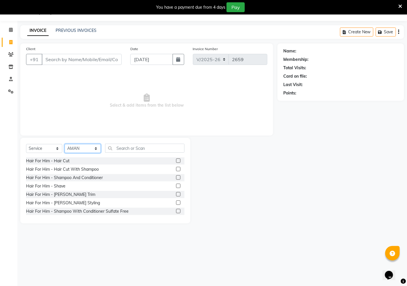
click at [85, 148] on select "Select Stylist AMAN Hidayat Jeet Manager Jitender Kapil Kavita Manager Malik Kh…" at bounding box center [83, 148] width 36 height 9
select select
click at [65, 144] on select "Select Stylist AMAN Hidayat Jeet Manager Jitender Kapil Kavita Manager Malik Kh…" at bounding box center [83, 148] width 36 height 9
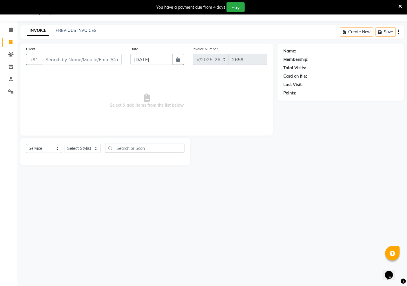
click at [78, 27] on div "INVOICE PREVIOUS INVOICES Create New Save" at bounding box center [211, 32] width 383 height 14
click at [71, 32] on link "PREVIOUS INVOICES" at bounding box center [76, 30] width 41 height 5
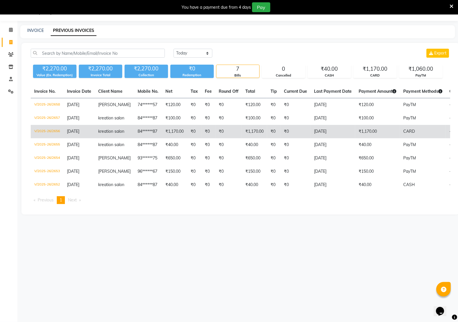
click at [362, 136] on td "₹1,170.00" at bounding box center [377, 131] width 45 height 13
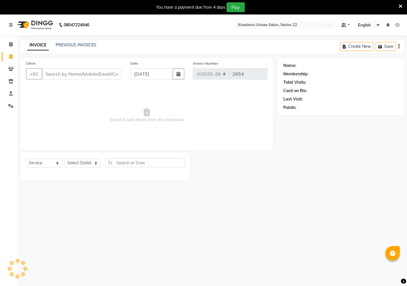
select select "6170"
select select "service"
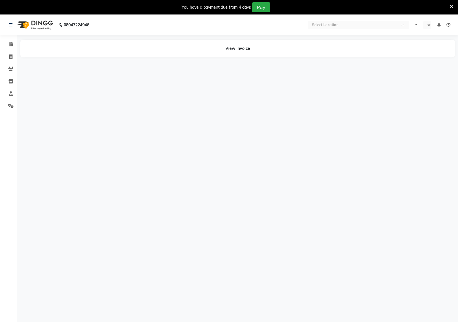
select select "en"
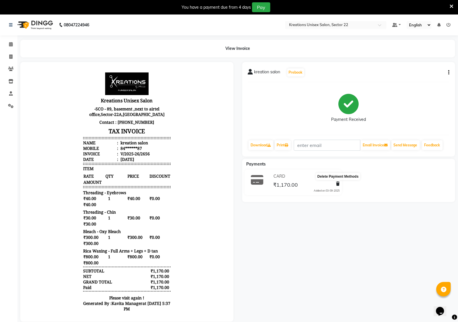
click at [337, 183] on icon at bounding box center [337, 183] width 3 height 4
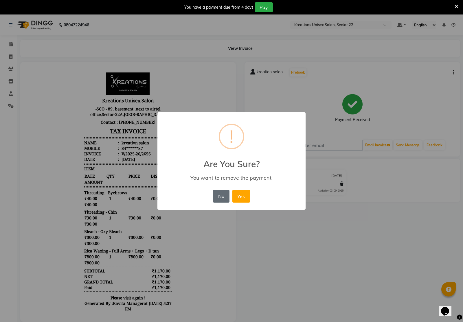
click at [216, 192] on button "No" at bounding box center [221, 196] width 16 height 13
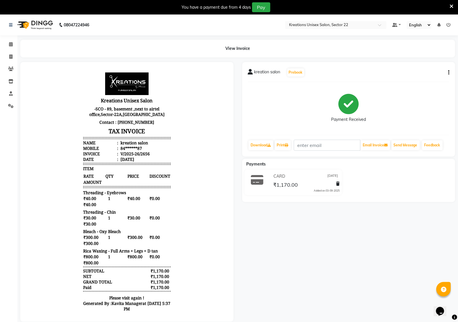
click at [448, 72] on icon "button" at bounding box center [448, 72] width 1 height 0
click at [415, 73] on div "Edit Invoice" at bounding box center [424, 72] width 29 height 7
select select "service"
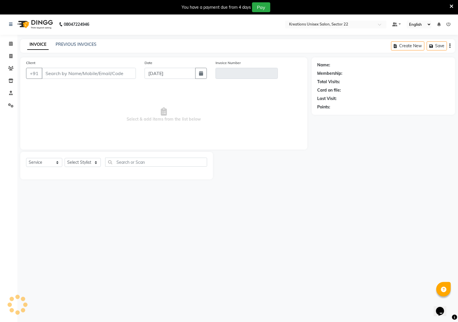
scroll to position [14, 0]
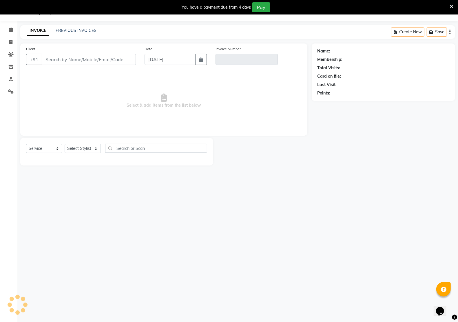
type input "84******87"
type input "V/2025-26/2656"
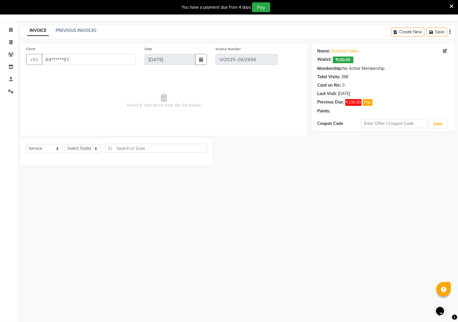
select select "select"
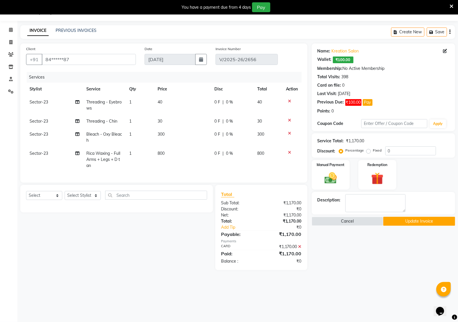
click at [300, 248] on icon at bounding box center [299, 246] width 3 height 4
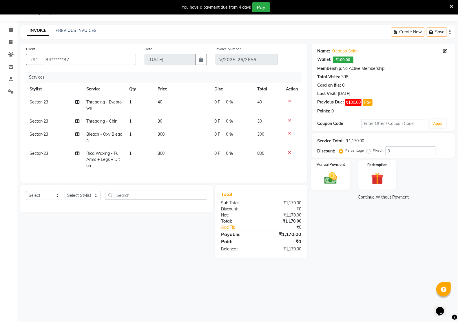
click at [328, 180] on img at bounding box center [330, 177] width 21 height 14
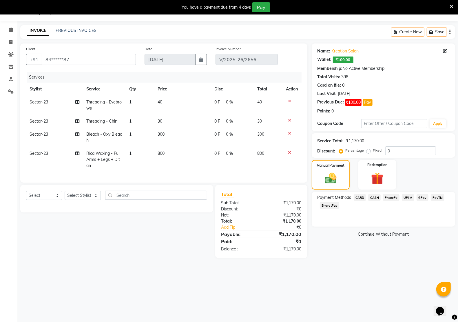
click at [373, 196] on span "CASH" at bounding box center [374, 197] width 12 height 7
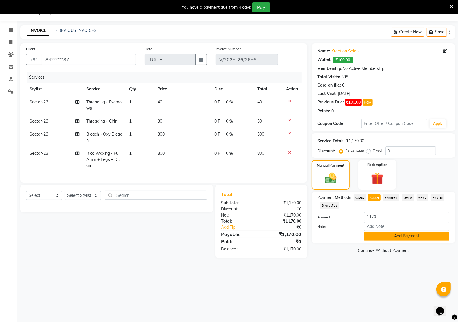
click at [399, 234] on button "Add Payment" at bounding box center [406, 235] width 85 height 9
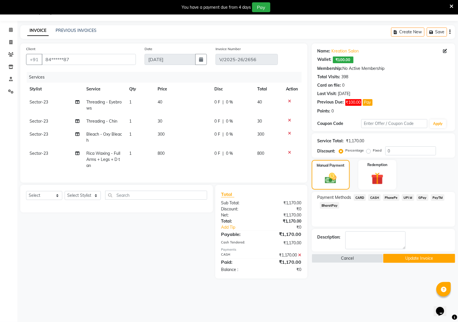
click at [407, 260] on button "Update Invoice" at bounding box center [419, 258] width 72 height 9
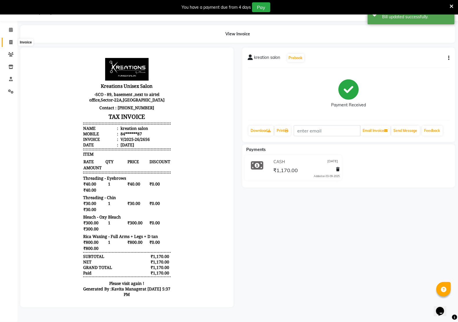
click at [10, 40] on icon at bounding box center [10, 42] width 3 height 4
select select "service"
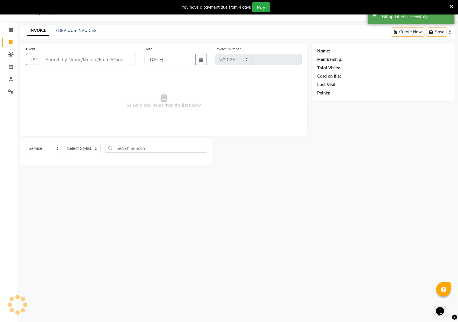
select select "6170"
type input "2659"
click at [77, 31] on link "PREVIOUS INVOICES" at bounding box center [76, 30] width 41 height 5
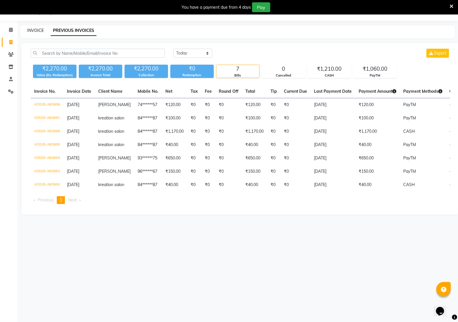
click at [40, 30] on link "INVOICE" at bounding box center [35, 30] width 16 height 5
select select "6170"
select select "service"
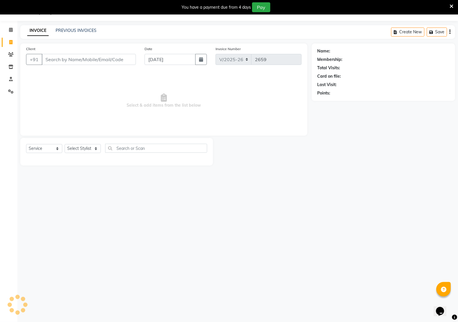
click at [84, 64] on input "Client" at bounding box center [89, 59] width 94 height 11
type input "M"
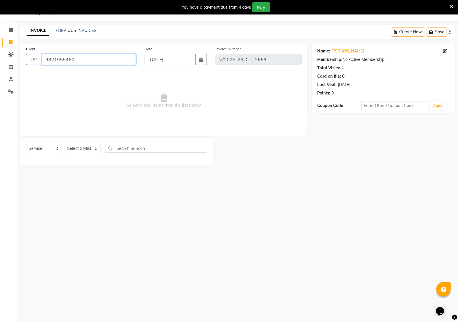
click at [82, 58] on input "9821955460" at bounding box center [89, 59] width 94 height 11
click at [82, 59] on input "9821955460" at bounding box center [89, 59] width 94 height 11
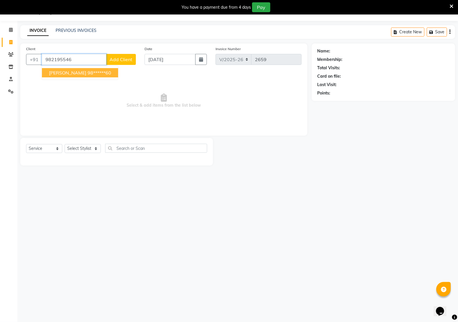
click at [87, 72] on ngb-highlight "98******60" at bounding box center [99, 73] width 24 height 6
type input "98******60"
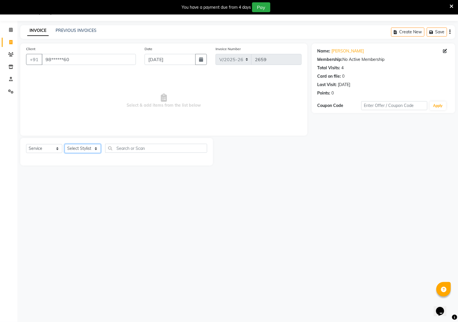
click at [91, 148] on select "Select Stylist AMAN Hidayat Jeet Manager Jitender Kapil Kavita Manager Malik Kh…" at bounding box center [83, 148] width 36 height 9
select select "69132"
click at [65, 144] on select "Select Stylist AMAN Hidayat Jeet Manager Jitender Kapil Kavita Manager Malik Kh…" at bounding box center [83, 148] width 36 height 9
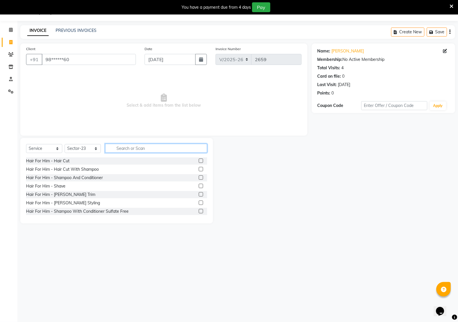
click at [132, 148] on input "text" at bounding box center [156, 148] width 102 height 9
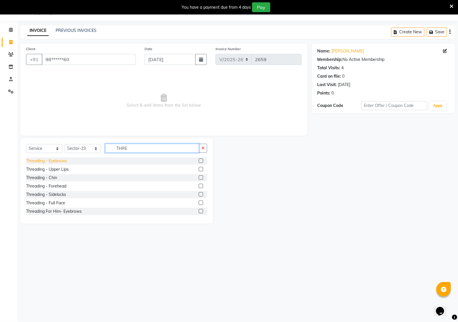
type input "THRE"
click at [64, 159] on div "Threading - Eyebrows" at bounding box center [46, 161] width 41 height 6
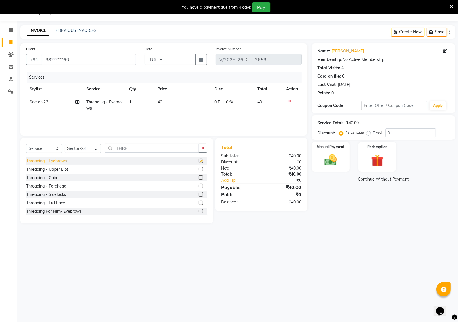
checkbox input "false"
click at [333, 164] on img at bounding box center [330, 160] width 21 height 14
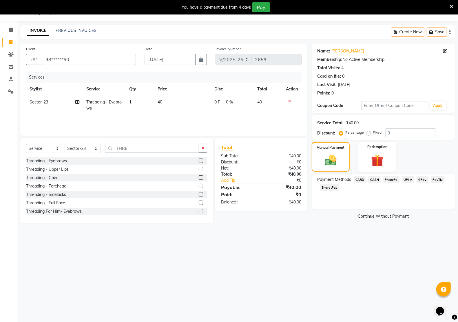
click at [436, 178] on span "PayTM" at bounding box center [437, 179] width 14 height 7
click at [403, 219] on button "Add Payment" at bounding box center [406, 217] width 85 height 9
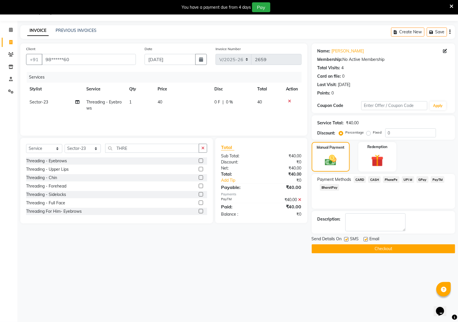
click at [367, 240] on div "Email" at bounding box center [373, 239] width 21 height 7
click at [366, 240] on label at bounding box center [365, 239] width 4 height 4
click at [366, 240] on input "checkbox" at bounding box center [365, 239] width 4 height 4
checkbox input "false"
click at [344, 240] on label at bounding box center [346, 239] width 4 height 4
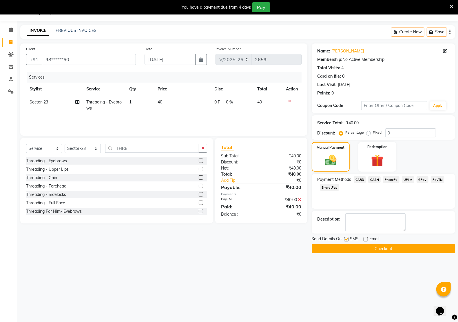
click at [344, 240] on input "checkbox" at bounding box center [346, 239] width 4 height 4
checkbox input "false"
click at [358, 251] on button "Checkout" at bounding box center [382, 248] width 143 height 9
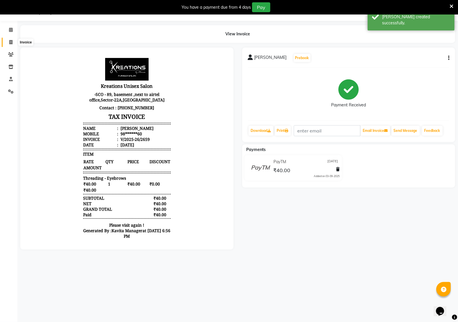
click at [7, 41] on span at bounding box center [11, 42] width 10 height 7
select select "6170"
select select "service"
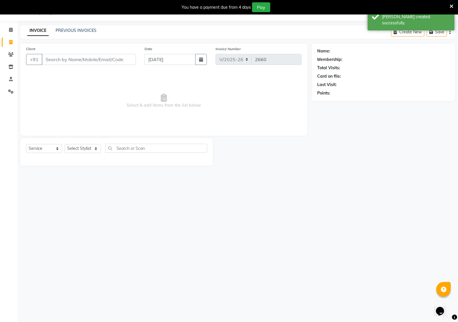
click at [67, 61] on input "Client" at bounding box center [89, 59] width 94 height 11
click at [92, 60] on input "Client" at bounding box center [89, 59] width 94 height 11
click at [122, 62] on input "Client" at bounding box center [89, 59] width 94 height 11
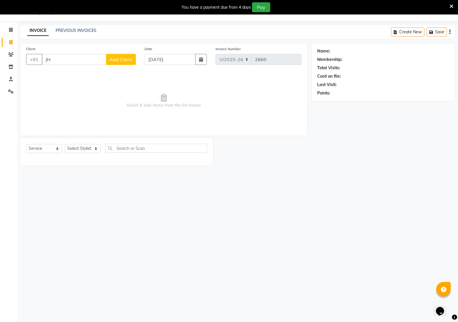
type input "J"
type input "9211687526"
drag, startPoint x: 128, startPoint y: 54, endPoint x: 122, endPoint y: 56, distance: 6.2
click at [128, 55] on div "Client +91 9211687526 Add Client" at bounding box center [81, 58] width 118 height 24
click at [122, 56] on span "Add Client" at bounding box center [120, 59] width 23 height 6
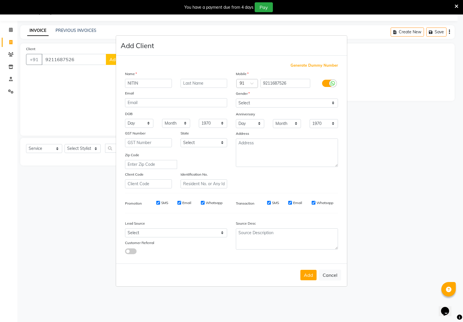
type input "NITIN"
click at [280, 96] on div "Gender" at bounding box center [287, 94] width 111 height 8
click at [274, 93] on div "Gender" at bounding box center [287, 94] width 111 height 8
click at [262, 98] on div "Gender" at bounding box center [287, 94] width 111 height 8
click at [249, 96] on label "Gender" at bounding box center [243, 93] width 14 height 5
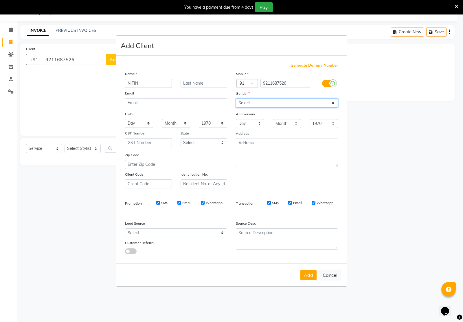
click at [252, 103] on select "Select Male Female Other Prefer Not To Say" at bounding box center [287, 102] width 102 height 9
select select "male"
click at [236, 99] on select "Select Male Female Other Prefer Not To Say" at bounding box center [287, 102] width 102 height 9
click at [310, 273] on button "Add" at bounding box center [308, 274] width 16 height 10
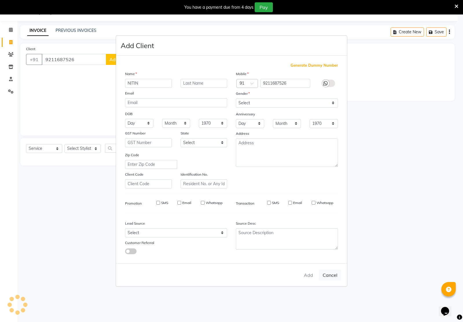
type input "92******26"
select select
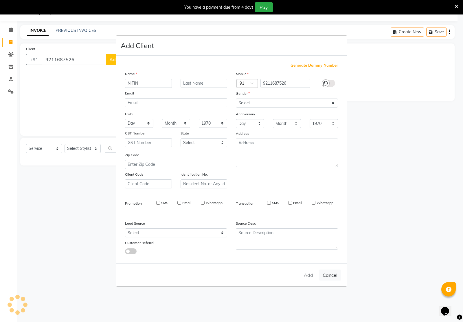
select select
checkbox input "false"
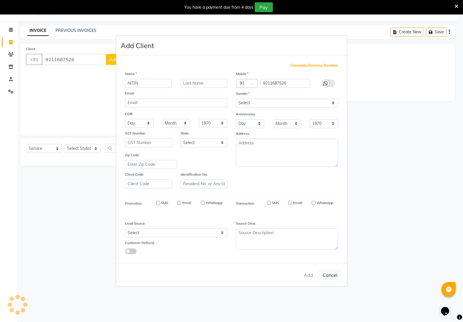
checkbox input "false"
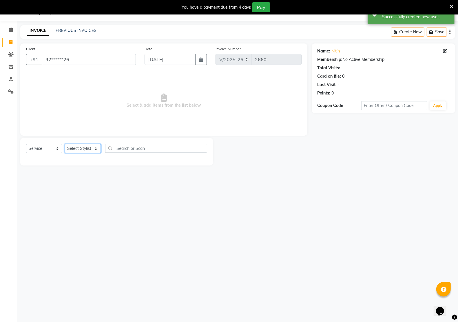
click at [78, 149] on select "Select Stylist AMAN Hidayat Jeet Manager Jitender Kapil Kavita Manager Malik Kh…" at bounding box center [83, 148] width 36 height 9
select select "87945"
click at [65, 144] on select "Select Stylist AMAN Hidayat Jeet Manager Jitender Kapil Kavita Manager Malik Kh…" at bounding box center [83, 148] width 36 height 9
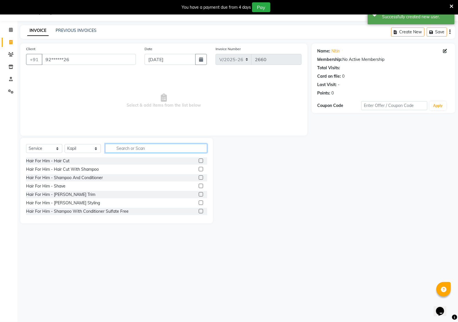
click at [129, 146] on input "text" at bounding box center [156, 148] width 102 height 9
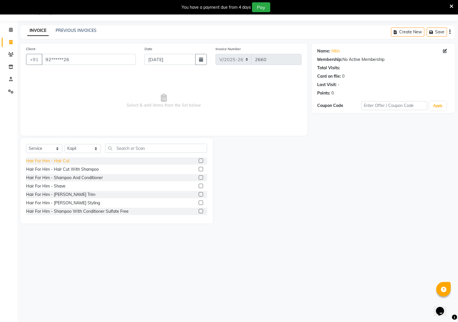
click at [58, 160] on div "Hair For Him - Hair Cut" at bounding box center [47, 161] width 43 height 6
checkbox input "false"
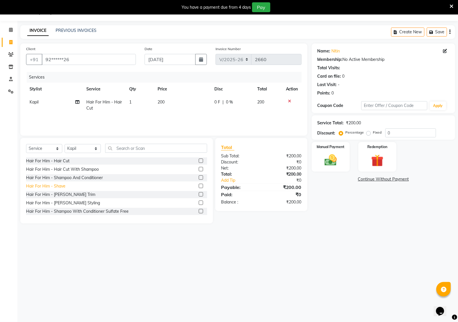
click at [61, 187] on div "Hair For Him - Shave" at bounding box center [45, 186] width 39 height 6
checkbox input "false"
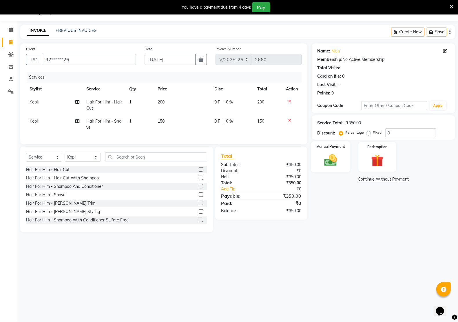
click at [316, 157] on div "Manual Payment" at bounding box center [331, 156] width 40 height 31
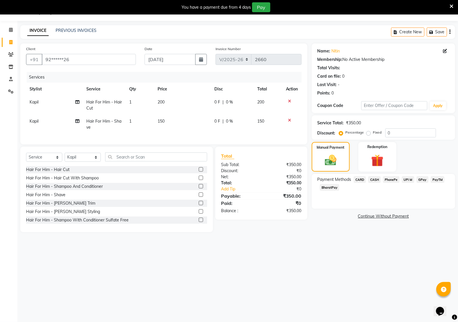
click at [433, 180] on span "PayTM" at bounding box center [437, 179] width 14 height 7
click at [399, 216] on button "Add Payment" at bounding box center [406, 217] width 85 height 9
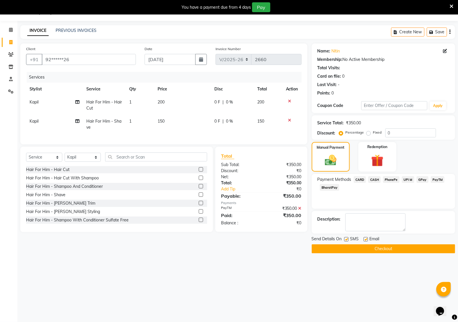
click at [366, 240] on label at bounding box center [365, 239] width 4 height 4
click at [366, 240] on input "checkbox" at bounding box center [365, 239] width 4 height 4
checkbox input "false"
click at [346, 239] on label at bounding box center [346, 239] width 4 height 4
click at [346, 239] on input "checkbox" at bounding box center [346, 239] width 4 height 4
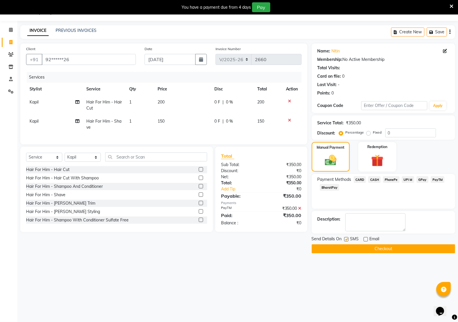
checkbox input "false"
click at [364, 249] on button "Checkout" at bounding box center [382, 248] width 143 height 9
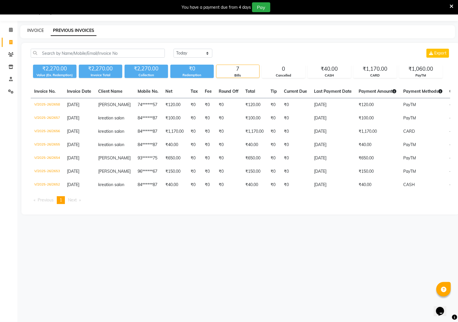
click at [38, 28] on link "INVOICE" at bounding box center [35, 30] width 16 height 5
select select "service"
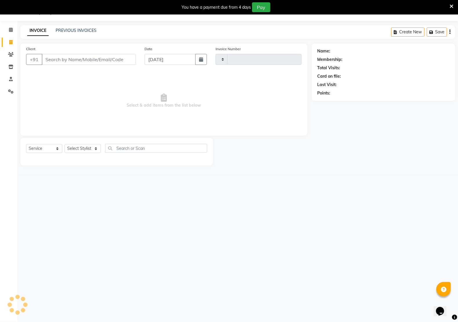
type input "2661"
select select "6170"
click at [64, 28] on link "PREVIOUS INVOICES" at bounding box center [76, 30] width 41 height 5
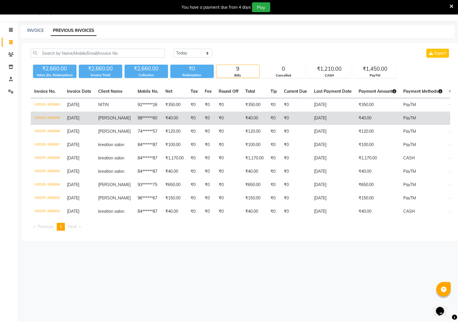
click at [116, 119] on td "HImanshi" at bounding box center [114, 117] width 39 height 13
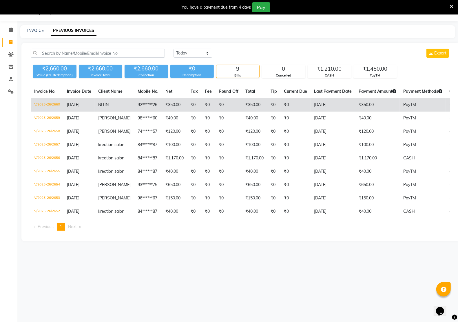
click at [109, 106] on td "NITIN" at bounding box center [114, 105] width 39 height 14
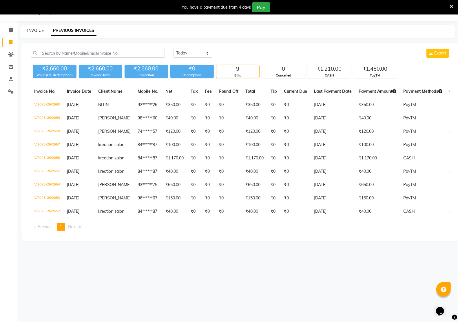
click at [36, 32] on link "INVOICE" at bounding box center [35, 30] width 16 height 5
select select "service"
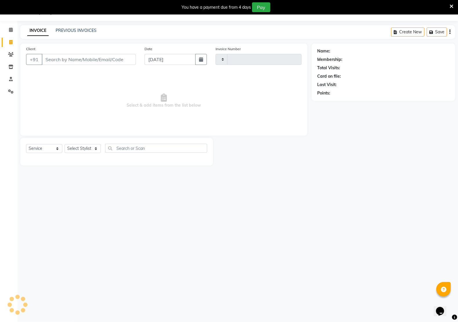
type input "2661"
select select "6170"
click at [84, 149] on select "Select Stylist AMAN Hidayat Jeet Manager Jitender Kapil Kavita Manager Malik Kh…" at bounding box center [83, 148] width 36 height 9
click at [71, 58] on input "Client" at bounding box center [89, 59] width 94 height 11
type input "6001771638"
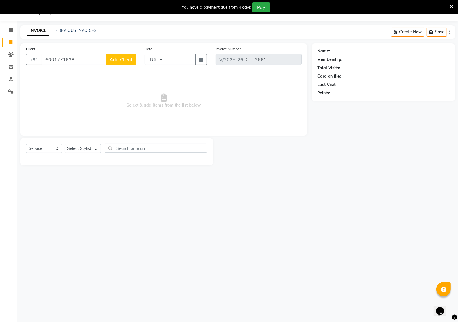
click at [128, 57] on span "Add Client" at bounding box center [120, 59] width 23 height 6
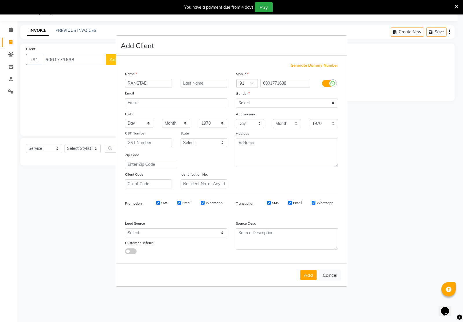
type input "RANGTAE"
click at [258, 99] on select "Select Male Female Other Prefer Not To Say" at bounding box center [287, 102] width 102 height 9
select select "male"
click at [236, 99] on select "Select Male Female Other Prefer Not To Say" at bounding box center [287, 102] width 102 height 9
click at [312, 274] on button "Add" at bounding box center [308, 274] width 16 height 10
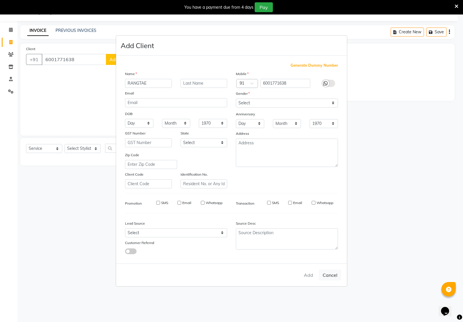
type input "60******38"
select select
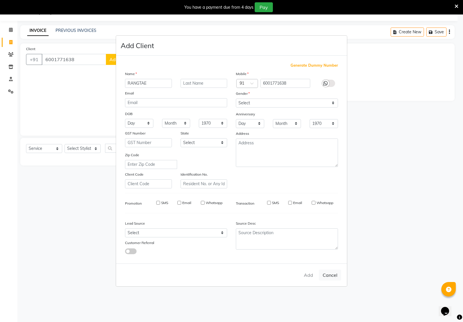
select select
checkbox input "false"
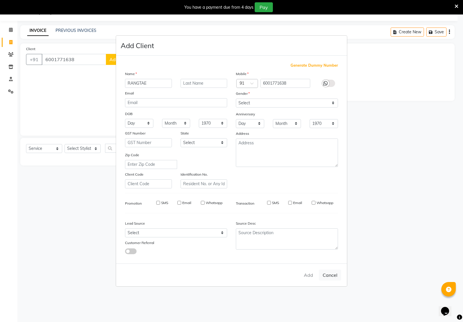
checkbox input "false"
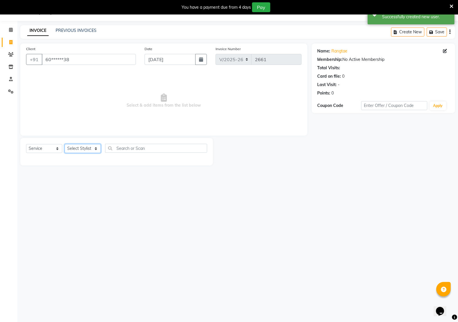
click at [83, 149] on select "Select Stylist AMAN Hidayat Jeet Manager Jitender Kapil Kavita Manager Malik Kh…" at bounding box center [83, 148] width 36 height 9
select select "88231"
click at [65, 144] on select "Select Stylist AMAN Hidayat Jeet Manager Jitender Kapil Kavita Manager Malik Kh…" at bounding box center [83, 148] width 36 height 9
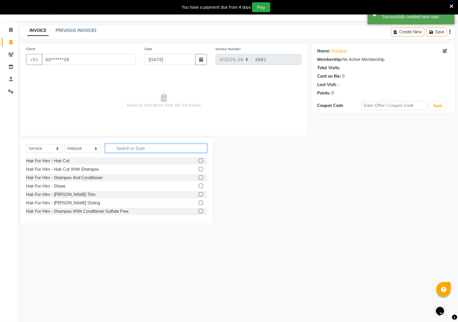
click at [128, 148] on input "text" at bounding box center [156, 148] width 102 height 9
type input "C"
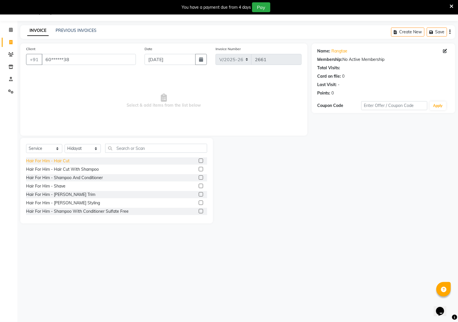
click at [56, 161] on div "Hair For Him - Hair Cut" at bounding box center [47, 161] width 43 height 6
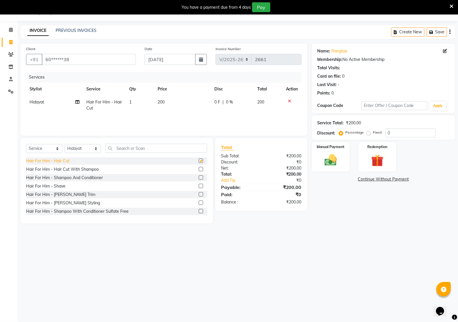
checkbox input "false"
click at [121, 150] on input "text" at bounding box center [156, 148] width 102 height 9
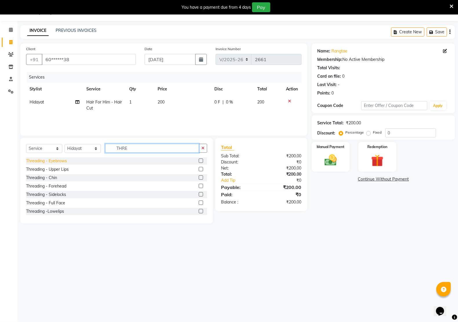
type input "THRE"
click at [54, 161] on div "Threading - Eyebrows" at bounding box center [46, 161] width 41 height 6
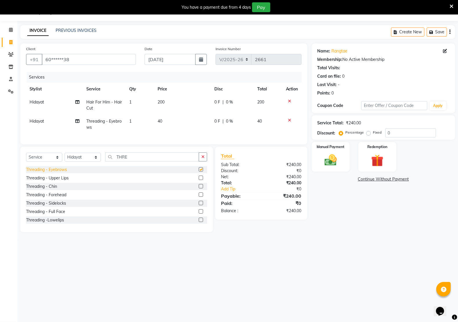
checkbox input "false"
click at [289, 99] on icon at bounding box center [289, 101] width 3 height 4
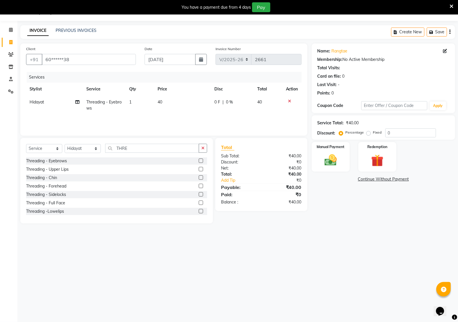
click at [165, 102] on td "40" at bounding box center [182, 105] width 57 height 19
select select "88231"
drag, startPoint x: 190, startPoint y: 102, endPoint x: 162, endPoint y: 102, distance: 27.5
click at [162, 102] on td "40" at bounding box center [183, 107] width 43 height 22
type input "50"
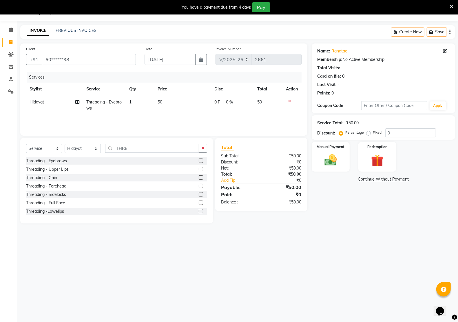
click at [139, 261] on div "08047224946 Select Location × Kreations Unisex Salon, Sector 22 Default Panel M…" at bounding box center [229, 161] width 458 height 322
click at [205, 148] on button "button" at bounding box center [203, 148] width 8 height 9
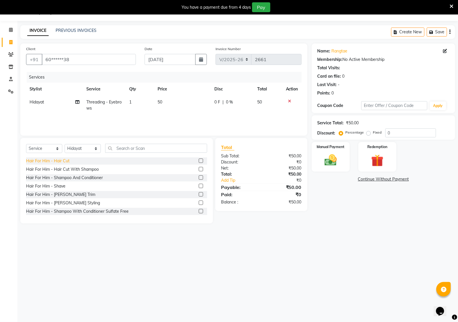
click at [63, 160] on div "Hair For Him - Hair Cut" at bounding box center [47, 161] width 43 height 6
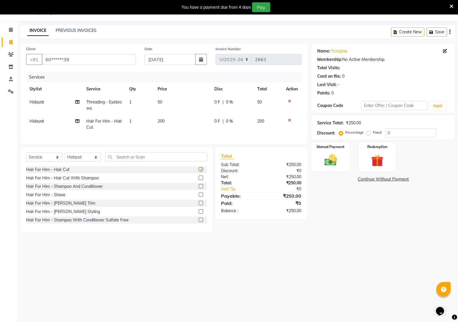
checkbox input "false"
click at [89, 181] on div "Hair For Him - Hair Cut With Shampoo" at bounding box center [62, 178] width 73 height 6
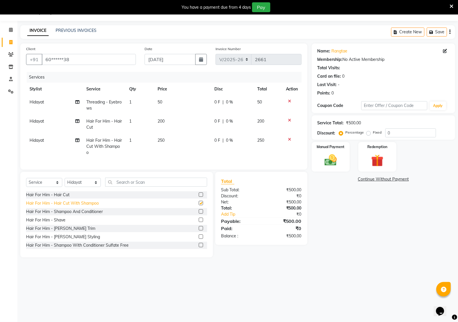
checkbox input "false"
click at [290, 140] on icon at bounding box center [289, 139] width 3 height 4
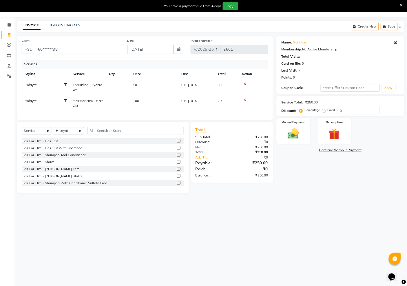
scroll to position [14, 0]
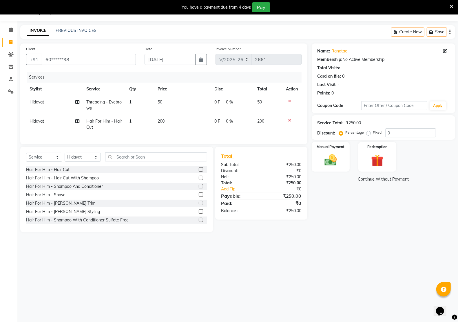
drag, startPoint x: 349, startPoint y: 206, endPoint x: 373, endPoint y: 220, distance: 27.2
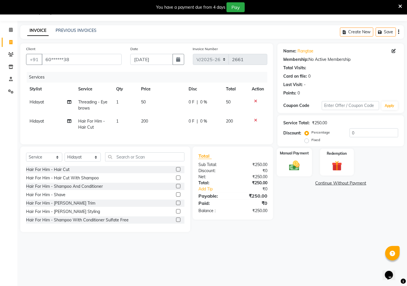
click at [293, 164] on img at bounding box center [294, 165] width 17 height 12
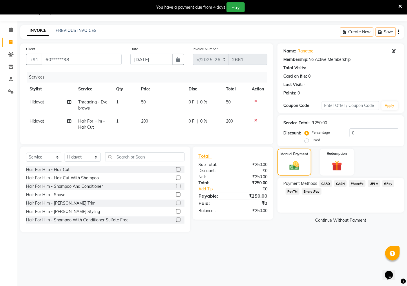
click at [293, 192] on span "PayTM" at bounding box center [292, 191] width 14 height 7
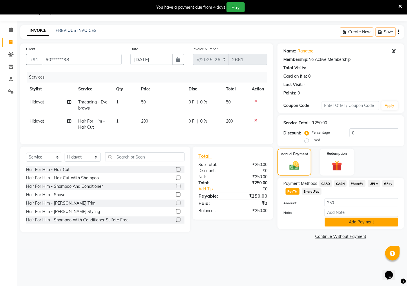
click at [359, 223] on button "Add Payment" at bounding box center [361, 221] width 74 height 9
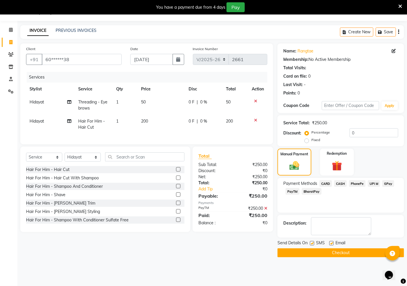
click at [328, 242] on div "SMS" at bounding box center [319, 243] width 19 height 7
click at [331, 244] on label at bounding box center [331, 243] width 4 height 4
click at [331, 244] on input "checkbox" at bounding box center [331, 243] width 4 height 4
checkbox input "false"
click at [313, 243] on label at bounding box center [312, 243] width 4 height 4
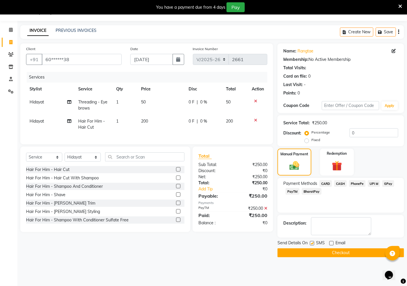
click at [313, 243] on input "checkbox" at bounding box center [312, 243] width 4 height 4
checkbox input "false"
click at [313, 251] on button "Checkout" at bounding box center [340, 252] width 126 height 9
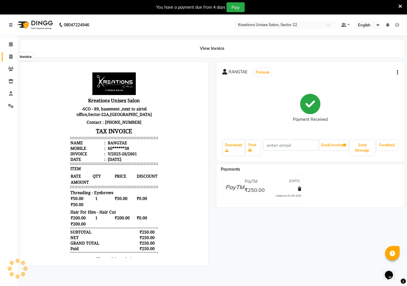
click at [13, 56] on span at bounding box center [11, 57] width 10 height 7
select select "service"
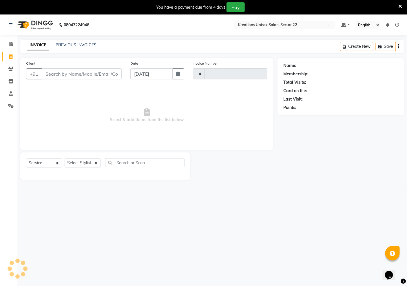
scroll to position [14, 0]
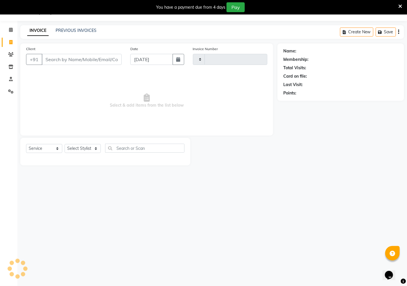
type input "2662"
select select "6170"
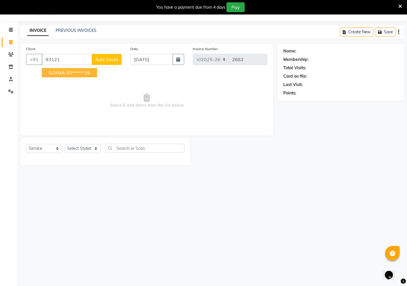
click at [65, 74] on span "SOYMA" at bounding box center [57, 73] width 16 height 6
type input "93******39"
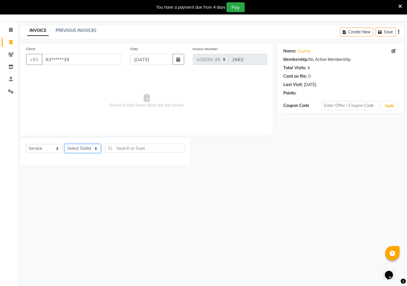
click at [85, 148] on select "Select Stylist AMAN Hidayat Jeet Manager Jitender Kapil Kavita Manager Malik Kh…" at bounding box center [83, 148] width 36 height 9
select select "59480"
click at [65, 144] on select "Select Stylist AMAN Hidayat Jeet Manager Jitender Kapil Kavita Manager Malik Kh…" at bounding box center [83, 148] width 36 height 9
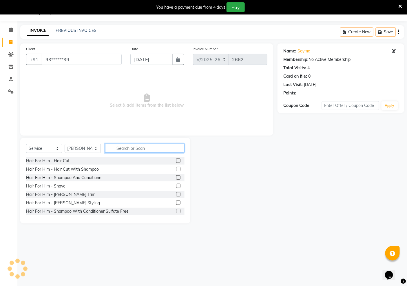
click at [123, 148] on input "text" at bounding box center [144, 148] width 79 height 9
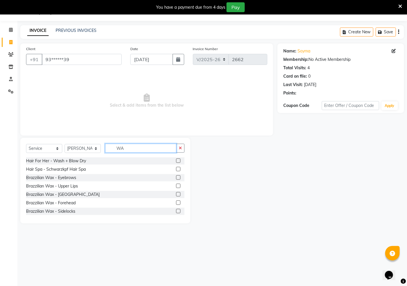
type input "W"
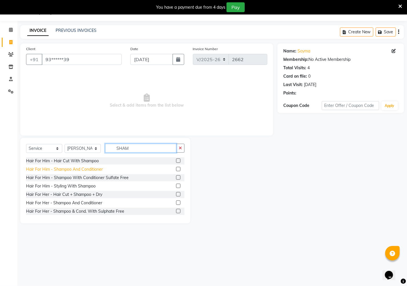
type input "SHAM"
click at [60, 169] on div "Hair For Him - Shampoo And Conditioner" at bounding box center [64, 169] width 77 height 6
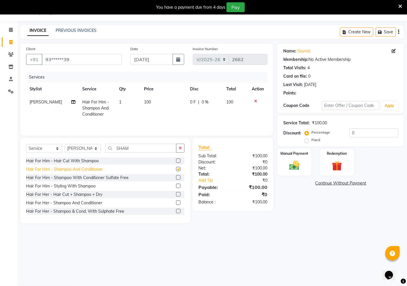
checkbox input "false"
click at [256, 101] on icon at bounding box center [255, 101] width 3 height 4
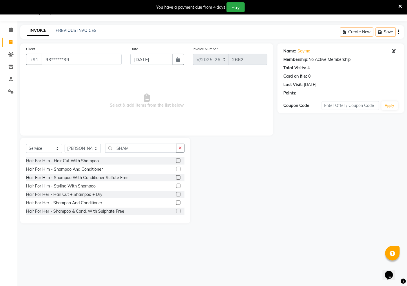
scroll to position [1, 0]
click at [77, 201] on div "Hair For Her - Shampoo And Conditioner" at bounding box center [64, 202] width 76 height 6
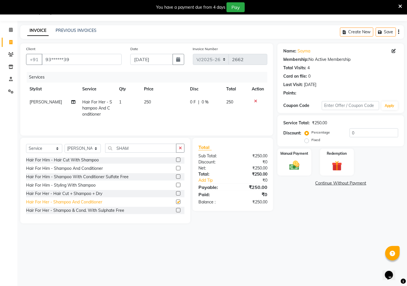
checkbox input "false"
click at [181, 146] on button "button" at bounding box center [180, 148] width 8 height 9
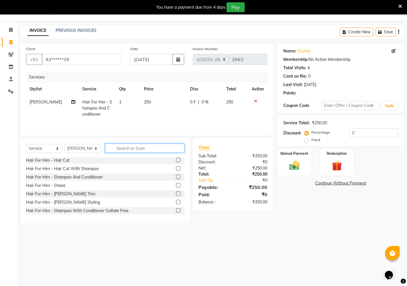
scroll to position [9, 0]
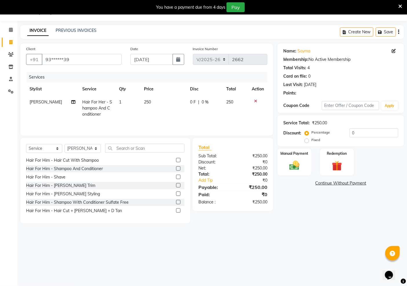
click at [254, 99] on icon at bounding box center [255, 101] width 3 height 4
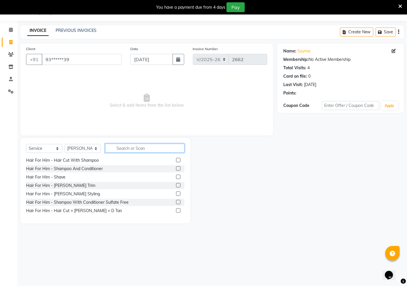
click at [143, 146] on input "text" at bounding box center [144, 148] width 79 height 9
type input "S"
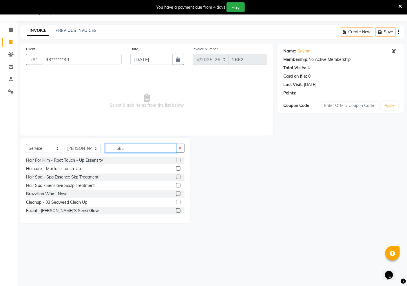
scroll to position [0, 0]
type input "S"
type input "SHA"
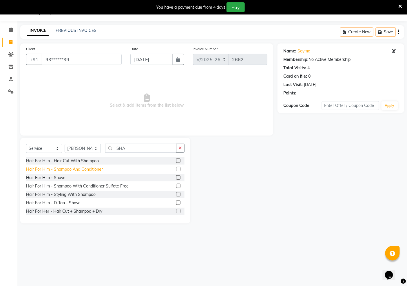
click at [93, 169] on div "Hair For Him - Shampoo And Conditioner" at bounding box center [64, 169] width 77 height 6
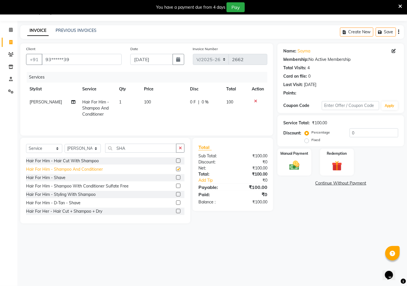
checkbox input "false"
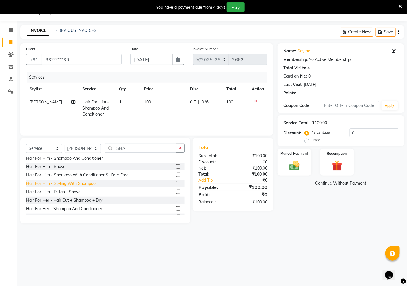
scroll to position [17, 0]
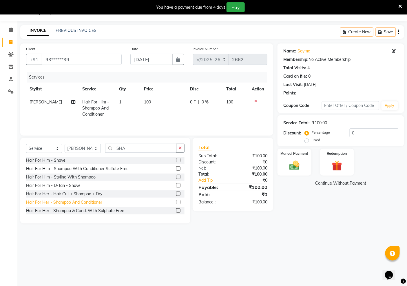
click at [68, 203] on div "Hair For Her - Shampoo And Conditioner" at bounding box center [64, 202] width 76 height 6
checkbox input "false"
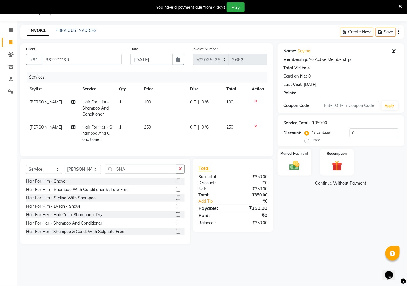
click at [256, 100] on icon at bounding box center [255, 101] width 3 height 4
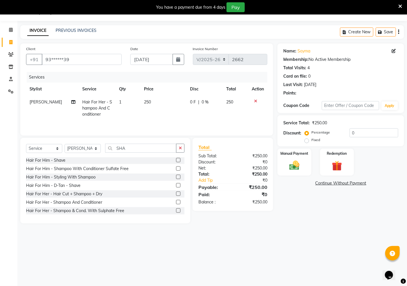
click at [150, 99] on td "250" at bounding box center [163, 108] width 46 height 25
select select "59480"
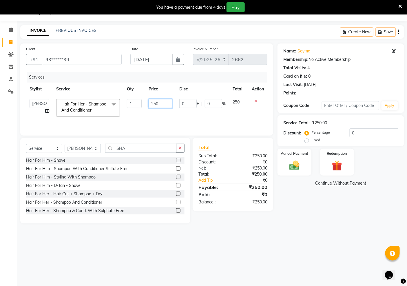
click at [157, 105] on input "250" at bounding box center [160, 103] width 24 height 9
type input "350"
click at [295, 165] on img at bounding box center [294, 165] width 17 height 12
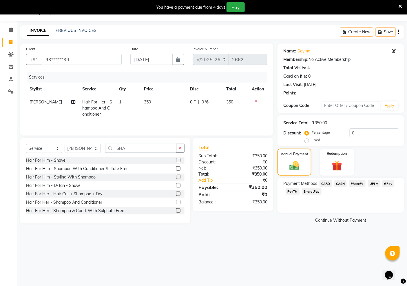
click at [290, 192] on span "PayTM" at bounding box center [292, 191] width 14 height 7
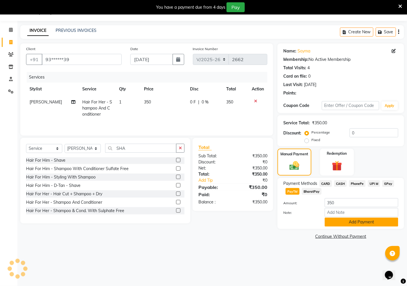
click at [348, 225] on button "Add Payment" at bounding box center [361, 221] width 74 height 9
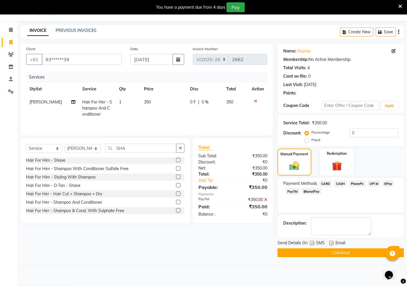
click at [331, 244] on label at bounding box center [331, 243] width 4 height 4
click at [331, 244] on input "checkbox" at bounding box center [331, 243] width 4 height 4
checkbox input "false"
click at [314, 245] on div "SMS" at bounding box center [319, 243] width 19 height 7
click at [311, 242] on label at bounding box center [312, 243] width 4 height 4
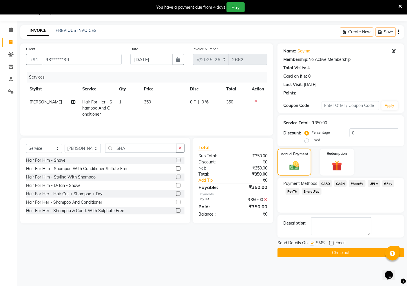
click at [311, 242] on input "checkbox" at bounding box center [312, 243] width 4 height 4
checkbox input "false"
click at [317, 251] on button "Checkout" at bounding box center [340, 252] width 126 height 9
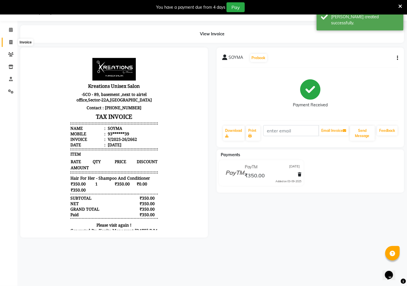
click at [11, 43] on icon at bounding box center [10, 42] width 3 height 4
select select "service"
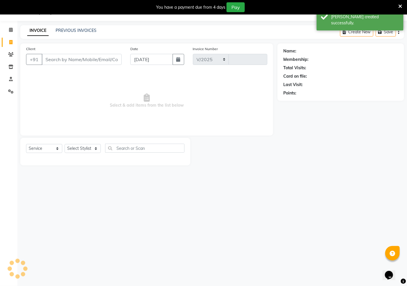
select select "6170"
type input "2663"
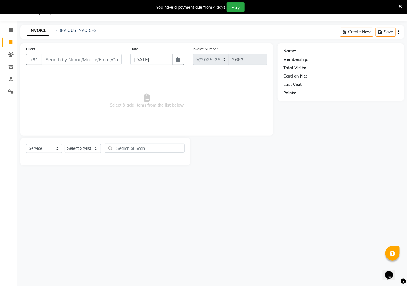
click at [79, 61] on input "Client" at bounding box center [82, 59] width 80 height 11
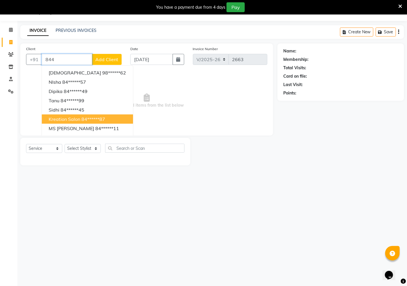
click at [72, 117] on span "kreation salon" at bounding box center [65, 119] width 32 height 6
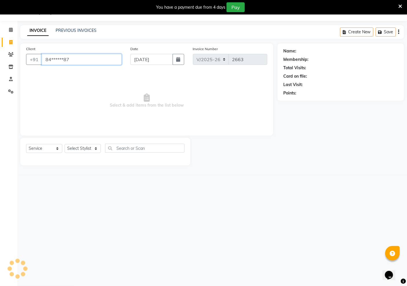
type input "84******87"
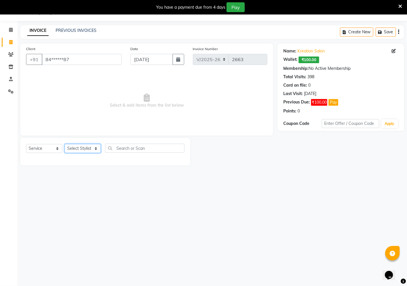
click at [88, 149] on select "Select Stylist AMAN Hidayat Jeet Manager Jitender Kapil Kavita Manager Malik Kh…" at bounding box center [83, 148] width 36 height 9
select select "88231"
click at [65, 144] on select "Select Stylist AMAN Hidayat Jeet Manager Jitender Kapil Kavita Manager Malik Kh…" at bounding box center [83, 148] width 36 height 9
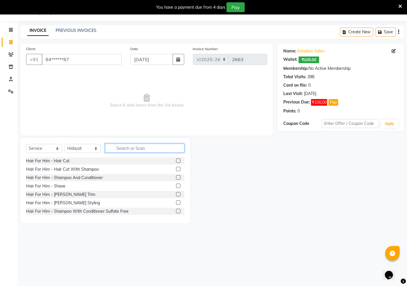
click at [131, 149] on input "text" at bounding box center [144, 148] width 79 height 9
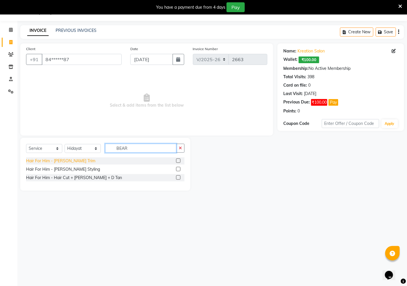
type input "BEAR"
click at [58, 162] on div "Hair For Him - Beard Trim" at bounding box center [60, 161] width 69 height 6
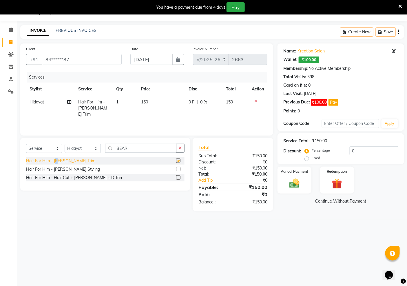
checkbox input "false"
click at [293, 186] on img at bounding box center [294, 183] width 17 height 12
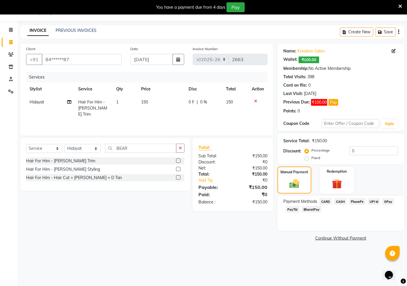
click at [294, 210] on span "PayTM" at bounding box center [292, 209] width 14 height 7
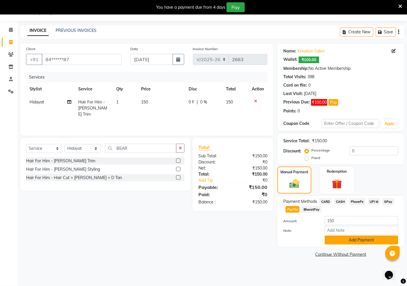
click at [349, 243] on button "Add Payment" at bounding box center [361, 239] width 74 height 9
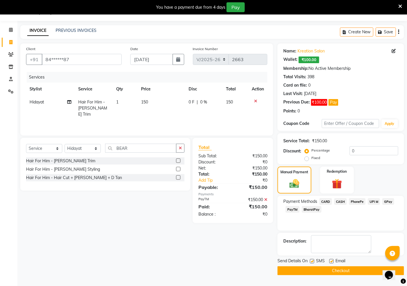
click at [331, 261] on label at bounding box center [331, 261] width 4 height 4
click at [331, 261] on input "checkbox" at bounding box center [331, 261] width 4 height 4
checkbox input "false"
click at [310, 261] on label at bounding box center [312, 261] width 4 height 4
click at [310, 261] on input "checkbox" at bounding box center [312, 261] width 4 height 4
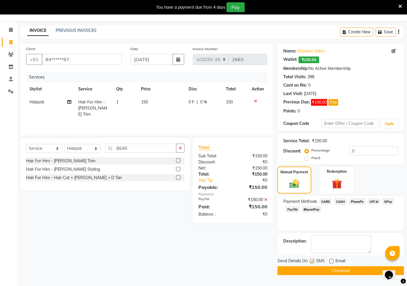
checkbox input "false"
click at [316, 270] on button "Checkout" at bounding box center [340, 270] width 126 height 9
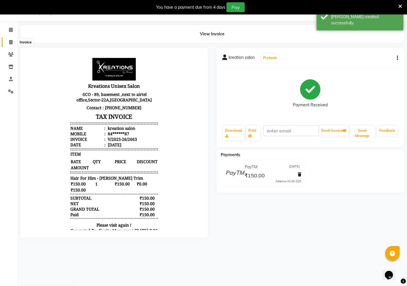
click at [10, 43] on icon at bounding box center [10, 42] width 3 height 4
select select "service"
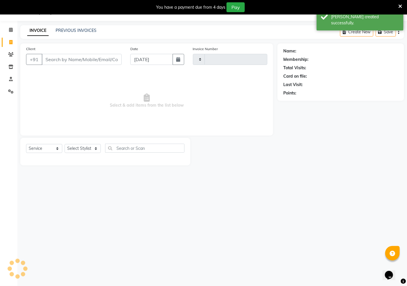
type input "2664"
select select "6170"
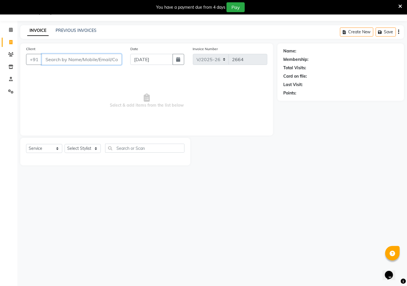
click at [73, 63] on input "Client" at bounding box center [82, 59] width 80 height 11
click at [84, 149] on select "Select Stylist AMAN Hidayat Jeet Manager Jitender Kapil Kavita Manager Malik Kh…" at bounding box center [83, 148] width 36 height 9
select select "69132"
click at [65, 144] on select "Select Stylist AMAN Hidayat Jeet Manager Jitender Kapil Kavita Manager Malik Kh…" at bounding box center [83, 148] width 36 height 9
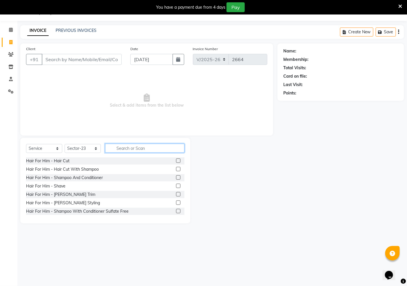
click at [117, 148] on input "text" at bounding box center [144, 148] width 79 height 9
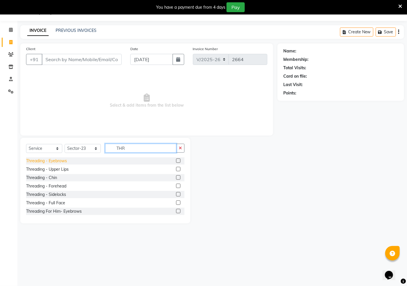
type input "THR"
click at [61, 162] on div "Threading - Eyebrows" at bounding box center [46, 161] width 41 height 6
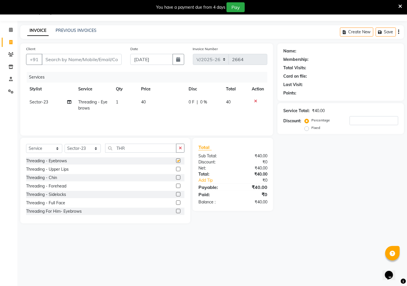
checkbox input "false"
click at [78, 56] on input "Client" at bounding box center [82, 59] width 80 height 11
click at [73, 61] on input "Client" at bounding box center [82, 59] width 80 height 11
type input "8"
type input "0"
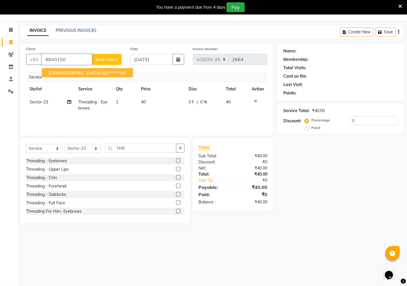
click at [102, 74] on ngb-highlight "88******98" at bounding box center [114, 73] width 24 height 6
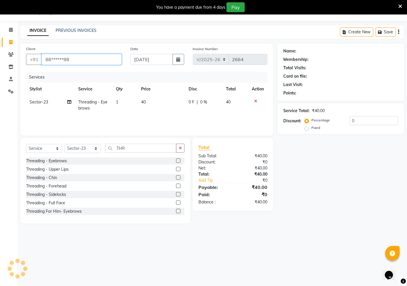
type input "88******98"
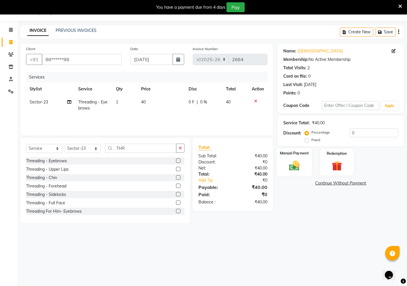
click at [293, 166] on img at bounding box center [294, 165] width 17 height 12
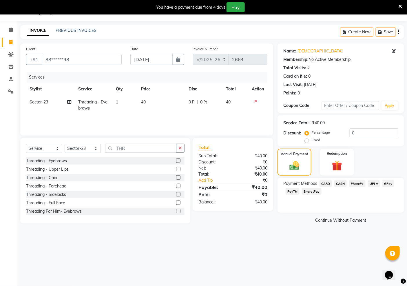
click at [291, 190] on span "PayTM" at bounding box center [292, 191] width 14 height 7
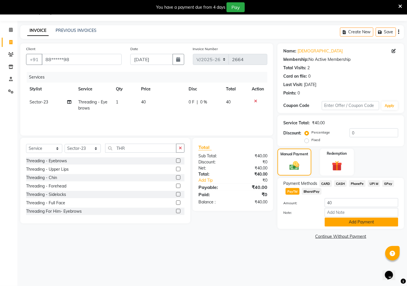
click at [343, 224] on button "Add Payment" at bounding box center [361, 221] width 74 height 9
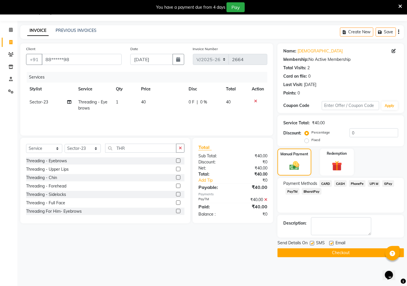
click at [332, 245] on label at bounding box center [331, 243] width 4 height 4
click at [332, 245] on input "checkbox" at bounding box center [331, 243] width 4 height 4
checkbox input "false"
click at [311, 243] on label at bounding box center [312, 243] width 4 height 4
click at [311, 243] on input "checkbox" at bounding box center [312, 243] width 4 height 4
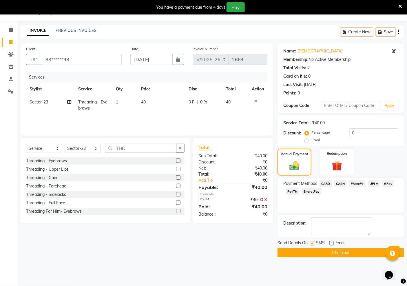
checkbox input "false"
click at [340, 253] on button "Checkout" at bounding box center [340, 252] width 126 height 9
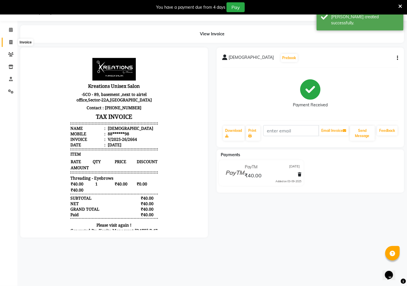
click at [9, 41] on icon at bounding box center [10, 42] width 3 height 4
select select "service"
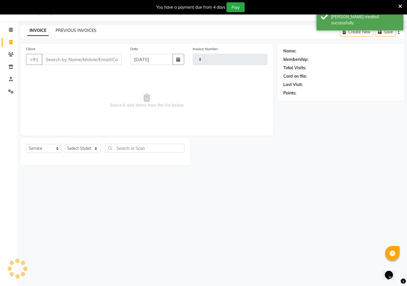
type input "2665"
select select "6170"
click at [78, 28] on link "PREVIOUS INVOICES" at bounding box center [76, 30] width 41 height 5
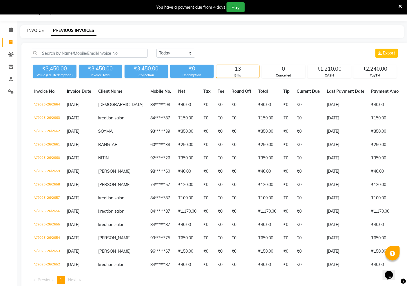
click at [33, 31] on link "INVOICE" at bounding box center [35, 30] width 16 height 5
select select "service"
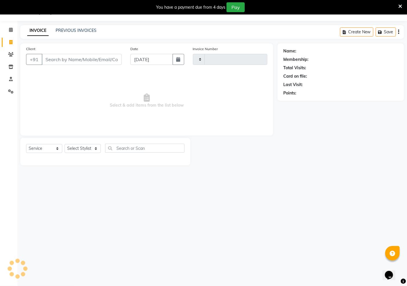
type input "2665"
select select "6170"
click at [65, 28] on link "PREVIOUS INVOICES" at bounding box center [76, 30] width 41 height 5
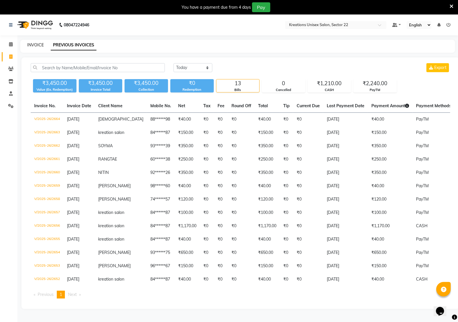
click at [32, 44] on link "INVOICE" at bounding box center [35, 44] width 16 height 5
select select "6170"
select select "service"
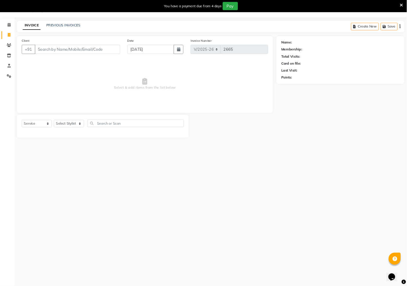
scroll to position [14, 0]
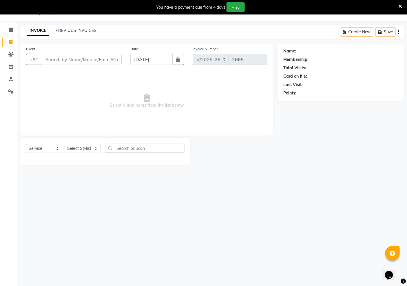
click at [76, 27] on div "INVOICE PREVIOUS INVOICES Create New Save" at bounding box center [211, 32] width 383 height 14
click at [76, 31] on link "PREVIOUS INVOICES" at bounding box center [76, 30] width 41 height 5
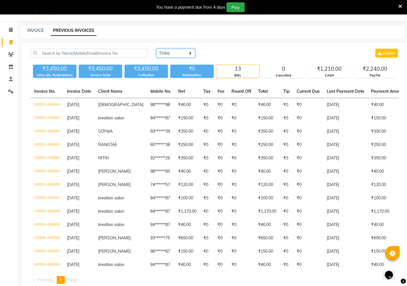
click at [189, 53] on select "Today Yesterday Custom Range" at bounding box center [175, 53] width 39 height 9
select select "range"
click at [156, 49] on select "Today Yesterday Custom Range" at bounding box center [175, 53] width 39 height 9
click at [216, 52] on input "[DATE]" at bounding box center [223, 53] width 41 height 8
select select "9"
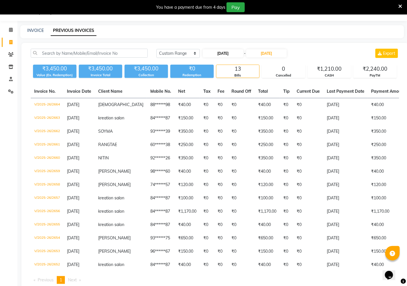
select select "2025"
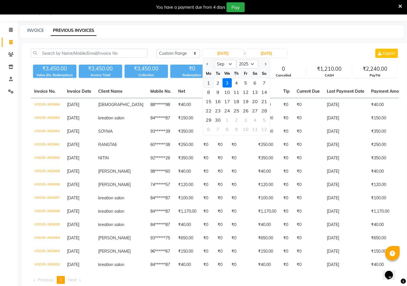
click at [209, 82] on div "1" at bounding box center [208, 82] width 9 height 9
type input "01-09-2025"
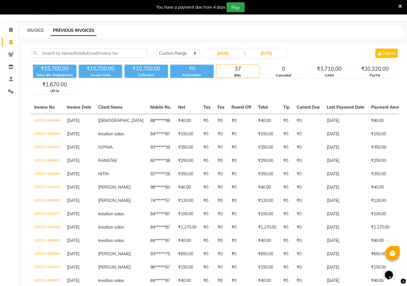
click at [37, 31] on link "INVOICE" at bounding box center [35, 30] width 16 height 5
select select "service"
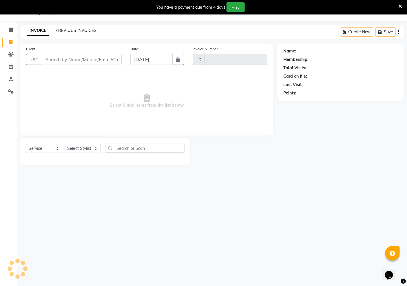
type input "2665"
select select "6170"
click at [67, 57] on input "Client" at bounding box center [82, 59] width 80 height 11
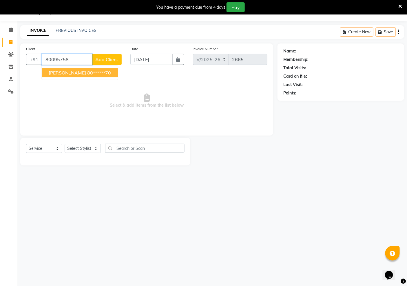
click at [87, 70] on ngb-highlight "80******70" at bounding box center [99, 73] width 24 height 6
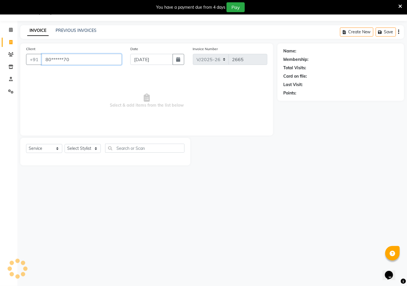
type input "80******70"
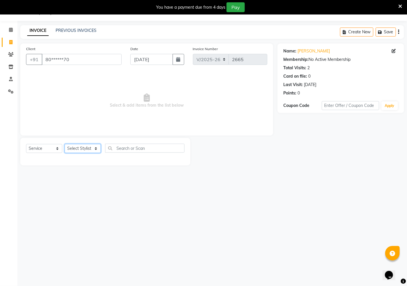
click at [74, 148] on select "Select Stylist AMAN Hidayat Jeet Manager Jitender Kapil Kavita Manager Malik Kh…" at bounding box center [83, 148] width 36 height 9
select select "87945"
click at [65, 144] on select "Select Stylist AMAN Hidayat Jeet Manager Jitender Kapil Kavita Manager Malik Kh…" at bounding box center [83, 148] width 36 height 9
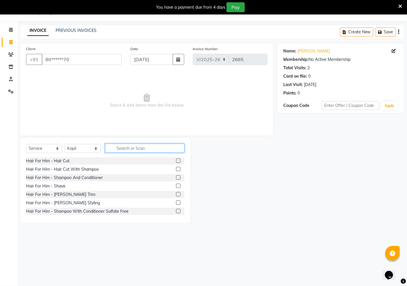
click at [125, 149] on input "text" at bounding box center [144, 148] width 79 height 9
click at [54, 159] on div "Hair For Him - Hair Cut" at bounding box center [47, 161] width 43 height 6
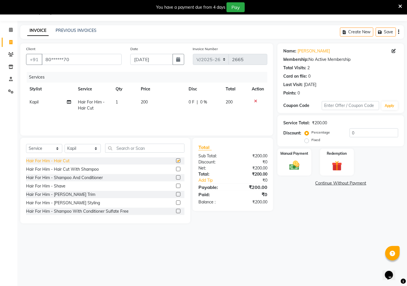
checkbox input "false"
click at [54, 196] on div "Hair For Him - Beard Trim" at bounding box center [60, 194] width 69 height 6
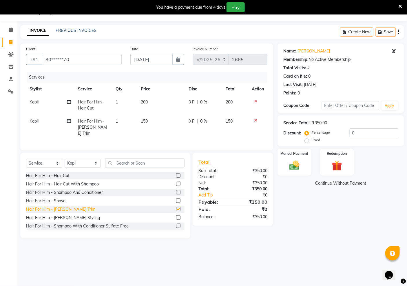
checkbox input "false"
click at [293, 164] on img at bounding box center [294, 165] width 17 height 12
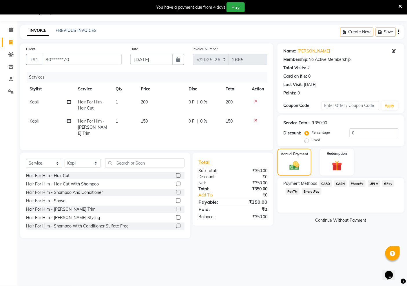
click at [293, 191] on span "PayTM" at bounding box center [292, 191] width 14 height 7
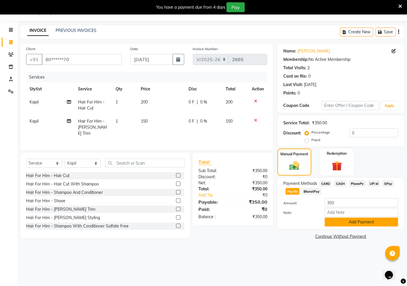
click at [355, 221] on button "Add Payment" at bounding box center [361, 221] width 74 height 9
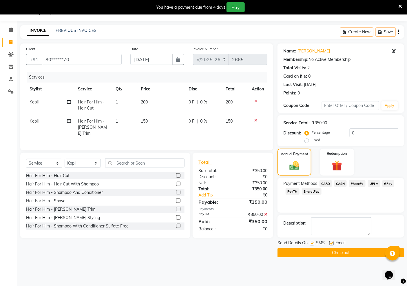
click at [330, 242] on label at bounding box center [331, 243] width 4 height 4
click at [330, 242] on input "checkbox" at bounding box center [331, 243] width 4 height 4
checkbox input "false"
click at [312, 243] on label at bounding box center [312, 243] width 4 height 4
click at [312, 243] on input "checkbox" at bounding box center [312, 243] width 4 height 4
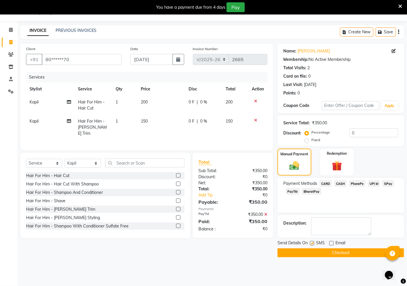
checkbox input "false"
click at [331, 252] on button "Checkout" at bounding box center [340, 252] width 126 height 9
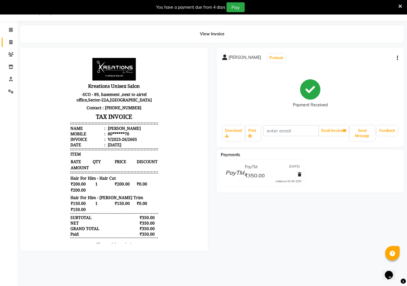
click at [9, 42] on icon at bounding box center [10, 42] width 3 height 4
select select "service"
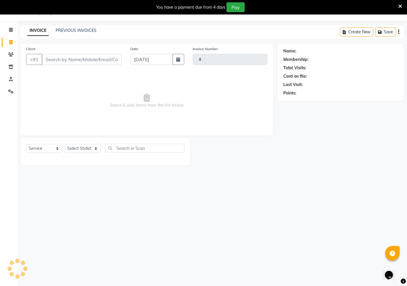
click at [71, 60] on input "Client" at bounding box center [82, 59] width 80 height 11
type input "2666"
select select "6170"
click at [79, 148] on select "Select Stylist AMAN Hidayat Jeet Manager Jitender Kapil Kavita Manager Malik Kh…" at bounding box center [83, 148] width 36 height 9
select select "65998"
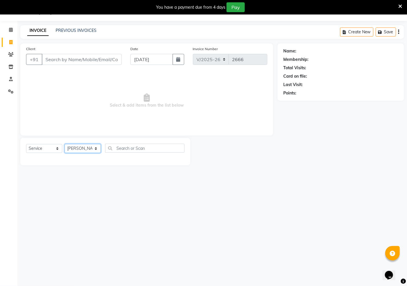
click at [65, 144] on select "Select Stylist AMAN Hidayat Jeet Manager Jitender Kapil Kavita Manager Malik Kh…" at bounding box center [83, 148] width 36 height 9
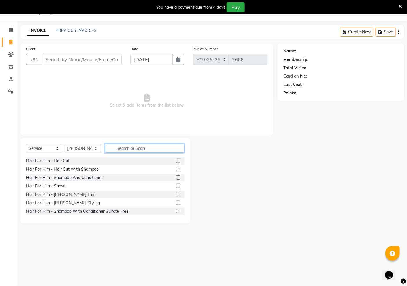
click at [135, 149] on input "text" at bounding box center [144, 148] width 79 height 9
type input "C"
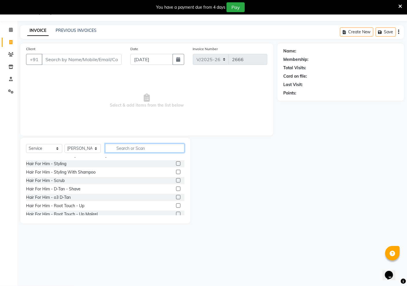
scroll to position [96, 0]
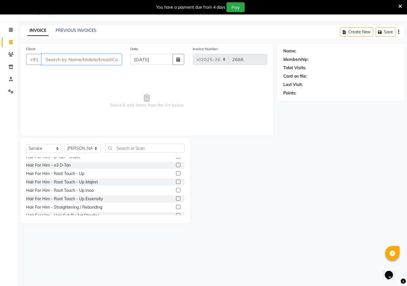
click at [85, 58] on input "Client" at bounding box center [82, 59] width 80 height 11
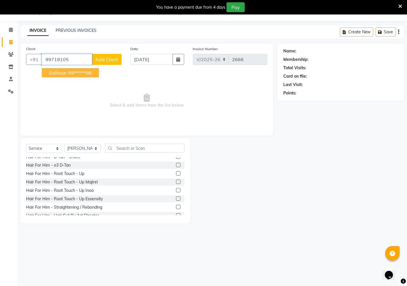
click at [78, 58] on input "99719105" at bounding box center [67, 59] width 50 height 11
click at [76, 75] on ngb-highlight "99******86" at bounding box center [80, 73] width 24 height 6
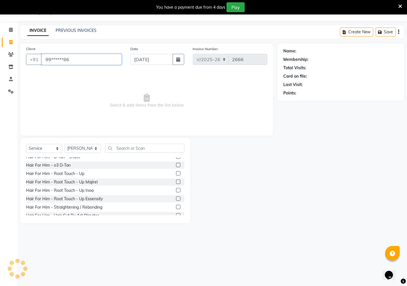
type input "99******86"
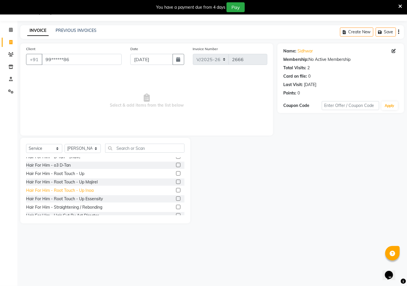
click at [66, 190] on div "Hair For Him - Root Touch - Up Inoa" at bounding box center [59, 190] width 67 height 6
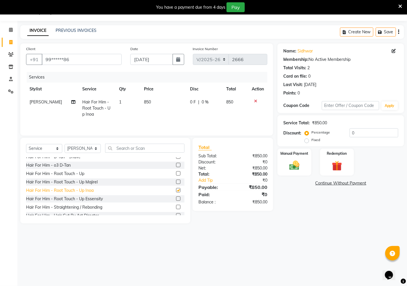
checkbox input "false"
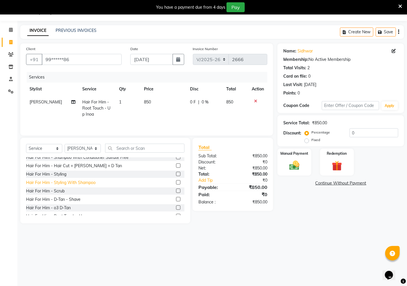
scroll to position [0, 0]
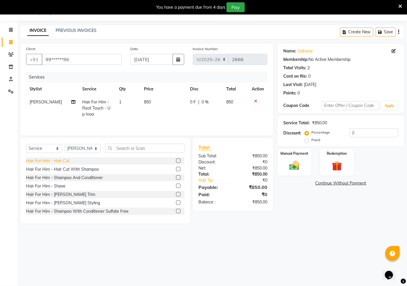
click at [64, 160] on div "Hair For Him - Hair Cut" at bounding box center [47, 161] width 43 height 6
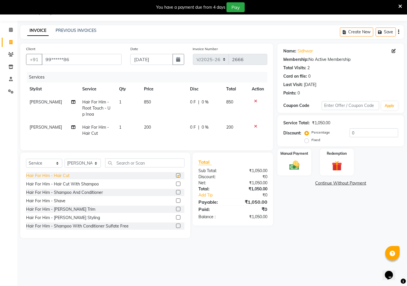
checkbox input "false"
click at [158, 98] on td "850" at bounding box center [163, 108] width 46 height 25
select select "65998"
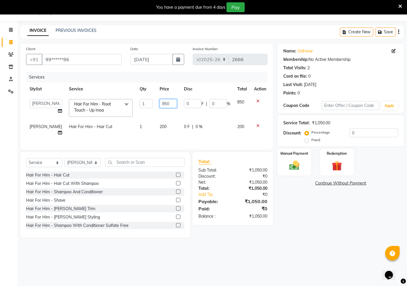
click at [163, 103] on input "850" at bounding box center [167, 103] width 17 height 9
type input "8"
type input "1000"
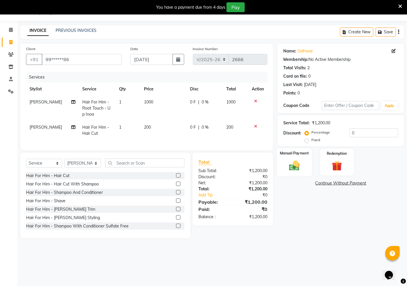
click at [297, 166] on img at bounding box center [294, 165] width 17 height 12
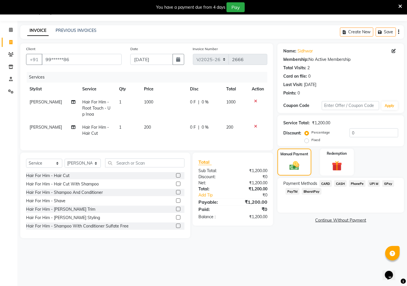
click at [342, 181] on span "CASH" at bounding box center [340, 183] width 12 height 7
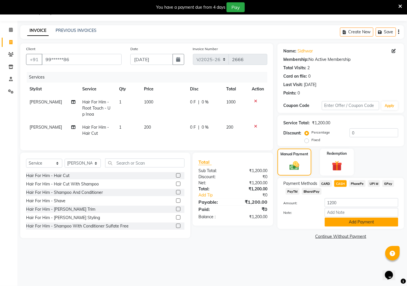
click at [356, 221] on button "Add Payment" at bounding box center [361, 221] width 74 height 9
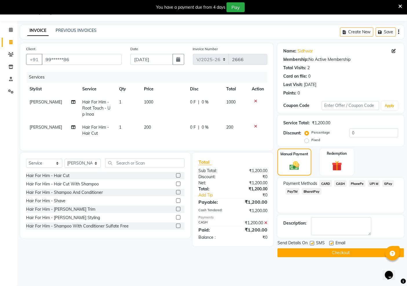
click at [331, 241] on label at bounding box center [331, 243] width 4 height 4
click at [331, 241] on input "checkbox" at bounding box center [331, 243] width 4 height 4
checkbox input "false"
click at [313, 244] on label at bounding box center [312, 243] width 4 height 4
click at [313, 244] on input "checkbox" at bounding box center [312, 243] width 4 height 4
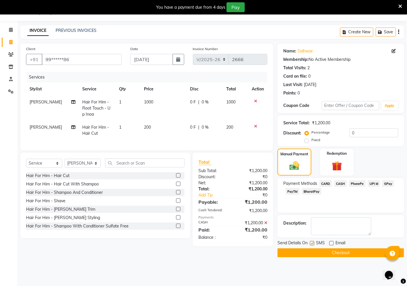
checkbox input "false"
click at [326, 250] on button "Checkout" at bounding box center [340, 252] width 126 height 9
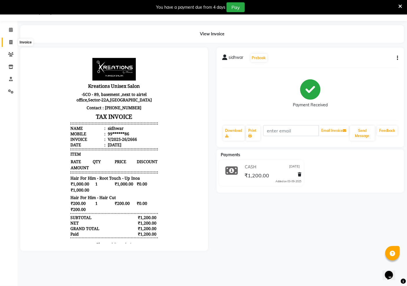
click at [10, 41] on icon at bounding box center [10, 42] width 3 height 4
select select "service"
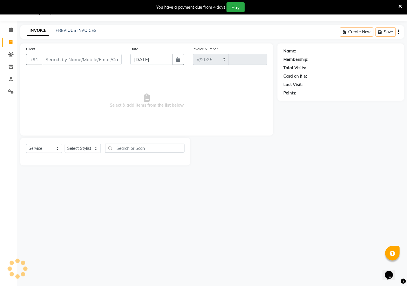
select select "6170"
type input "2667"
click at [85, 152] on select "Select Stylist AMAN Hidayat Jeet Manager Jitender Kapil Kavita Manager Malik Kh…" at bounding box center [83, 148] width 36 height 9
select select "81478"
click at [65, 144] on select "Select Stylist AMAN Hidayat Jeet Manager Jitender Kapil Kavita Manager Malik Kh…" at bounding box center [83, 148] width 36 height 9
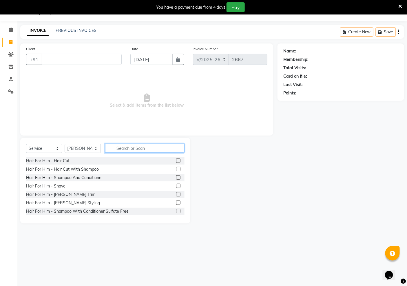
click at [136, 148] on input "text" at bounding box center [144, 148] width 79 height 9
click at [96, 179] on div "Hair For Him - Shampoo And Conditioner" at bounding box center [64, 178] width 77 height 6
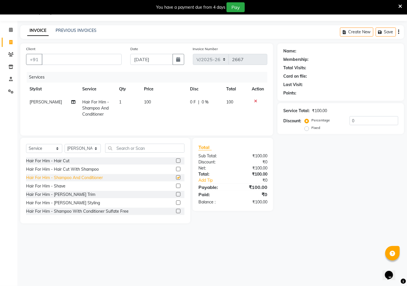
checkbox input "false"
click at [77, 211] on div "Hair For Him - Shampoo With Conditioner Sulfate Free" at bounding box center [77, 211] width 102 height 6
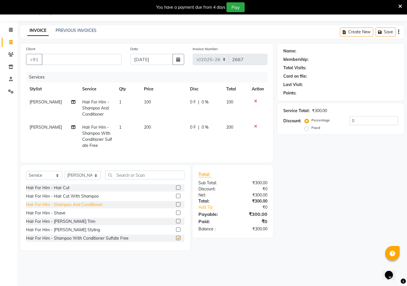
checkbox input "false"
click at [254, 126] on icon at bounding box center [255, 126] width 3 height 4
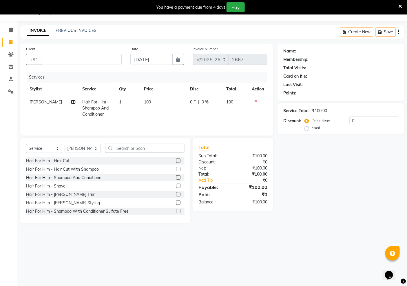
click at [255, 99] on icon at bounding box center [255, 101] width 3 height 4
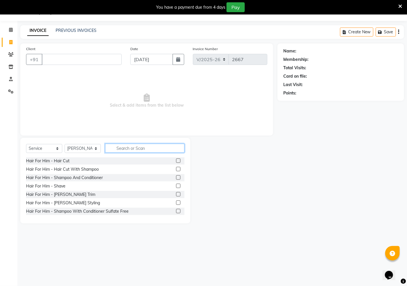
click at [135, 148] on input "text" at bounding box center [144, 148] width 79 height 9
click at [64, 177] on div "Hair For Him - Shampoo And Conditioner" at bounding box center [64, 178] width 77 height 6
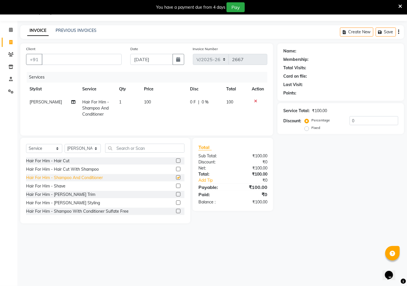
checkbox input "false"
click at [256, 102] on icon at bounding box center [255, 101] width 3 height 4
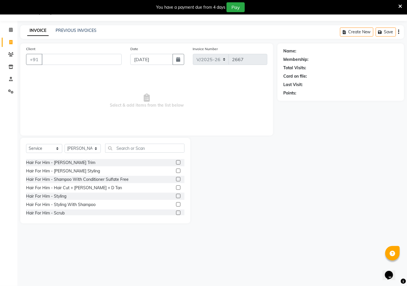
scroll to position [32, 0]
click at [85, 206] on div "Hair For Him - Styling With Shampoo" at bounding box center [60, 204] width 69 height 6
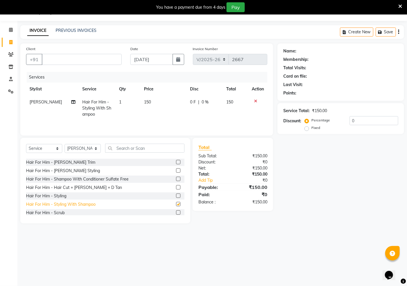
checkbox input "false"
click at [255, 100] on icon at bounding box center [255, 101] width 3 height 4
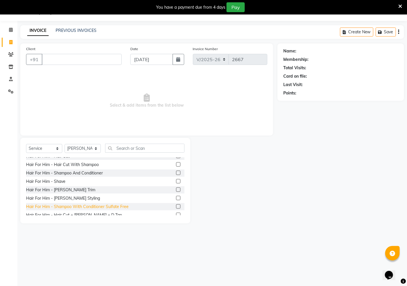
scroll to position [0, 0]
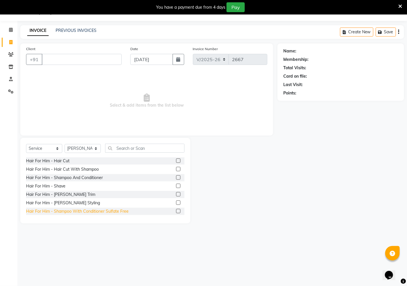
click at [105, 210] on div "Hair For Him - Shampoo With Conditioner Sulfate Free" at bounding box center [77, 211] width 102 height 6
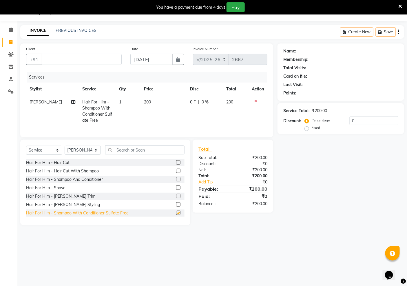
checkbox input "false"
click at [256, 99] on icon at bounding box center [255, 101] width 3 height 4
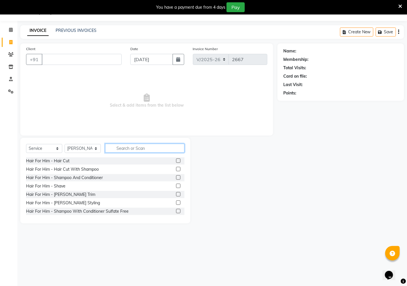
click at [134, 150] on input "text" at bounding box center [144, 148] width 79 height 9
type input "W"
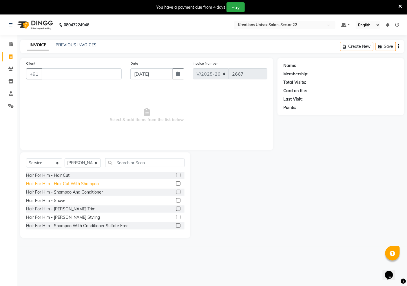
drag, startPoint x: 67, startPoint y: 193, endPoint x: 67, endPoint y: 186, distance: 6.4
click at [67, 186] on div "Hair For Him - Hair Cut Hair For Him - Hair Cut With Shampoo Hair For Him - Sha…" at bounding box center [105, 201] width 158 height 58
click at [84, 192] on div "Hair For Him - Shampoo And Conditioner" at bounding box center [64, 192] width 77 height 6
checkbox input "false"
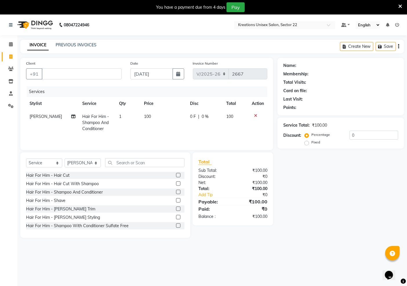
click at [151, 117] on td "100" at bounding box center [163, 122] width 46 height 25
select select "81478"
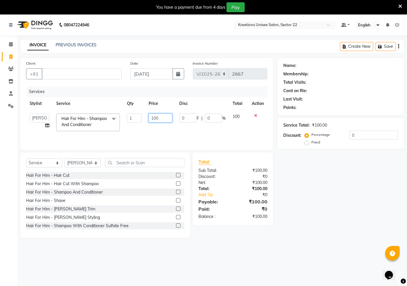
click at [169, 116] on input "100" at bounding box center [160, 117] width 24 height 9
type input "1"
type input "250"
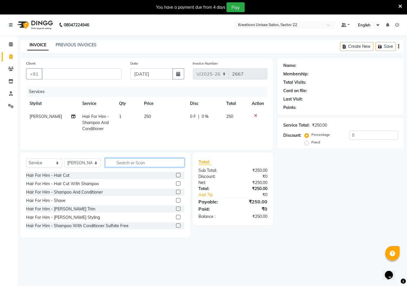
click at [145, 164] on input "text" at bounding box center [144, 162] width 79 height 9
click at [58, 209] on div "Hair For Him - Beard Trim" at bounding box center [60, 209] width 69 height 6
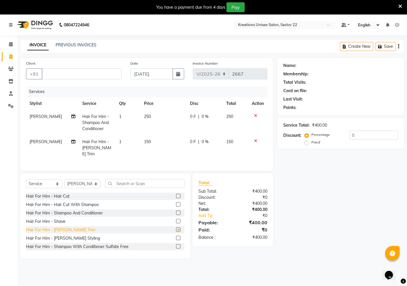
checkbox input "false"
click at [256, 115] on icon at bounding box center [255, 115] width 3 height 4
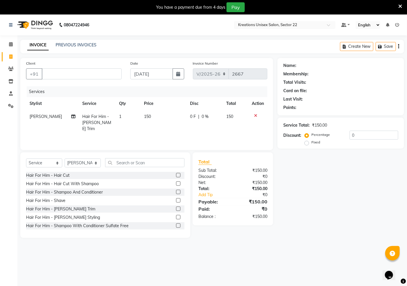
click at [256, 112] on td at bounding box center [257, 122] width 19 height 25
click at [255, 114] on icon at bounding box center [255, 115] width 3 height 4
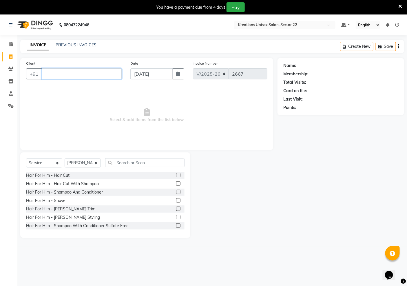
click at [100, 70] on input "Client" at bounding box center [82, 73] width 80 height 11
click at [93, 192] on div "Hair For Him - Shampoo And Conditioner" at bounding box center [64, 192] width 77 height 6
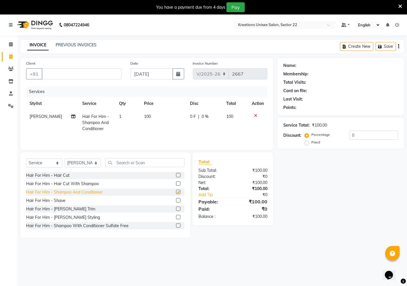
checkbox input "false"
click at [152, 115] on td "100" at bounding box center [163, 122] width 46 height 25
select select "81478"
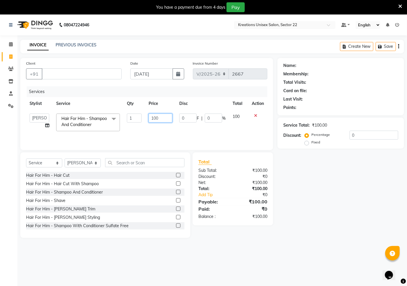
click at [166, 117] on input "100" at bounding box center [160, 117] width 24 height 9
type input "1"
type input "250"
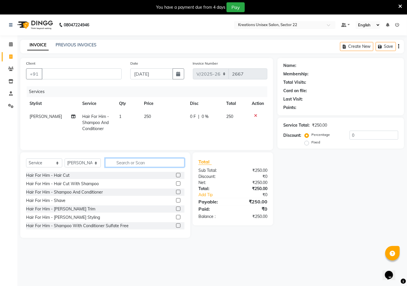
click at [137, 163] on input "text" at bounding box center [144, 162] width 79 height 9
click at [84, 161] on select "Select Stylist AMAN Hidayat Jeet Manager Jitender Kapil Kavita Manager Malik Kh…" at bounding box center [83, 162] width 36 height 9
select select "87945"
click at [65, 159] on select "Select Stylist AMAN Hidayat Jeet Manager Jitender Kapil Kavita Manager Malik Kh…" at bounding box center [83, 162] width 36 height 9
click at [65, 209] on div "Hair For Him - Beard Trim" at bounding box center [60, 209] width 69 height 6
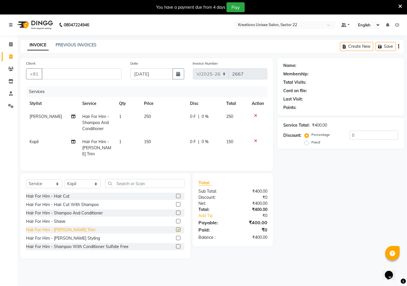
checkbox input "false"
click at [76, 71] on input "Client" at bounding box center [82, 73] width 80 height 11
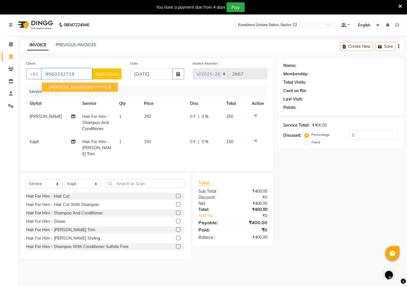
click at [87, 87] on ngb-highlight "95******19" at bounding box center [99, 87] width 24 height 6
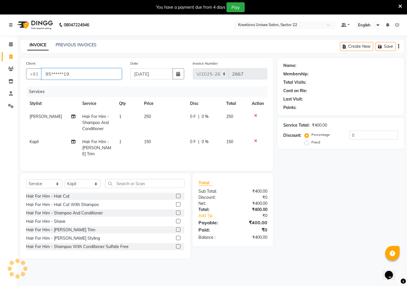
type input "95******19"
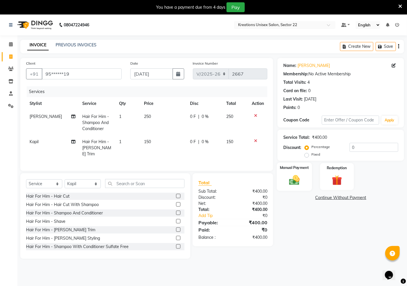
click at [293, 183] on img at bounding box center [294, 180] width 17 height 12
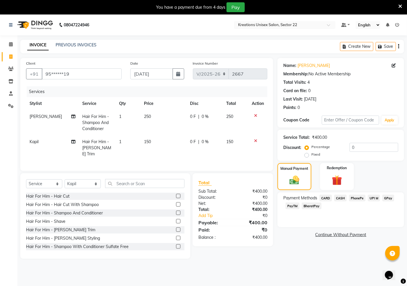
click at [294, 205] on span "PayTM" at bounding box center [292, 205] width 14 height 7
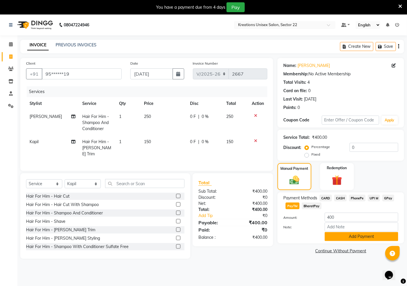
click at [348, 238] on button "Add Payment" at bounding box center [361, 236] width 74 height 9
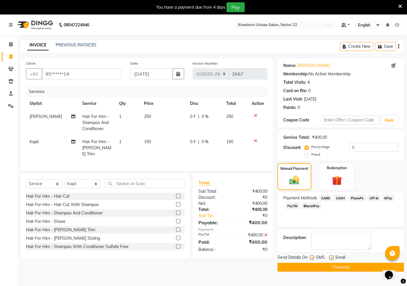
click at [331, 258] on label at bounding box center [331, 257] width 4 height 4
click at [331, 258] on input "checkbox" at bounding box center [331, 258] width 4 height 4
checkbox input "false"
click at [311, 259] on label at bounding box center [312, 257] width 4 height 4
click at [311, 259] on input "checkbox" at bounding box center [312, 258] width 4 height 4
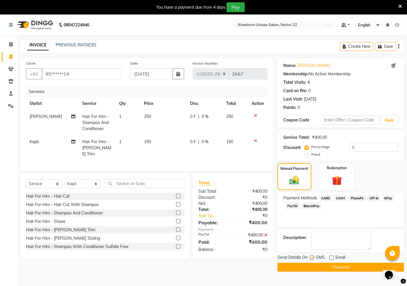
checkbox input "false"
click at [320, 268] on button "Checkout" at bounding box center [340, 266] width 126 height 9
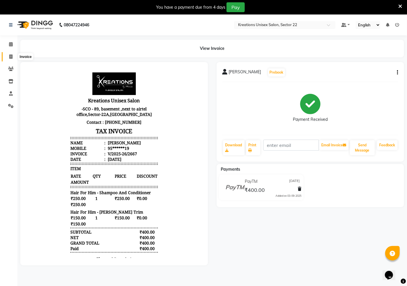
click at [10, 57] on icon at bounding box center [10, 56] width 3 height 4
select select "service"
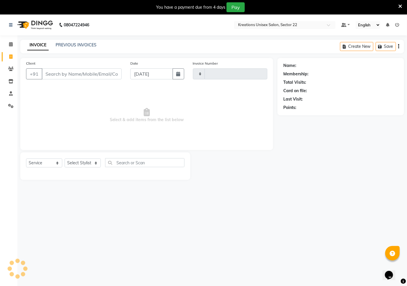
scroll to position [14, 0]
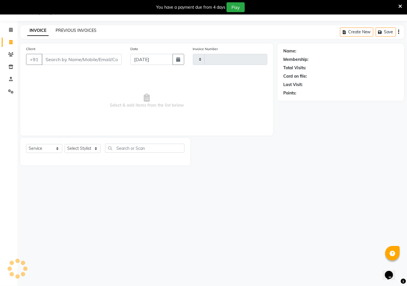
type input "2668"
select select "6170"
click at [87, 30] on link "PREVIOUS INVOICES" at bounding box center [76, 30] width 41 height 5
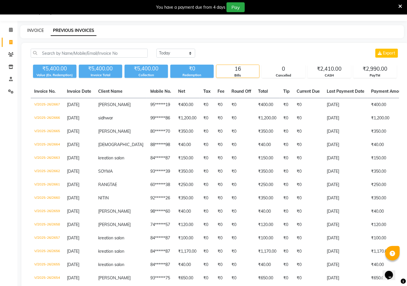
click at [35, 31] on link "INVOICE" at bounding box center [35, 30] width 16 height 5
select select "service"
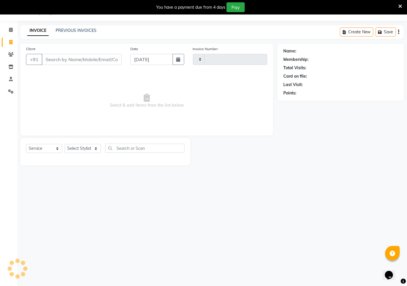
type input "2668"
select select "6170"
drag, startPoint x: 65, startPoint y: 64, endPoint x: 63, endPoint y: 49, distance: 15.0
click at [65, 64] on input "Client" at bounding box center [82, 59] width 80 height 11
click at [79, 33] on link "PREVIOUS INVOICES" at bounding box center [76, 30] width 41 height 5
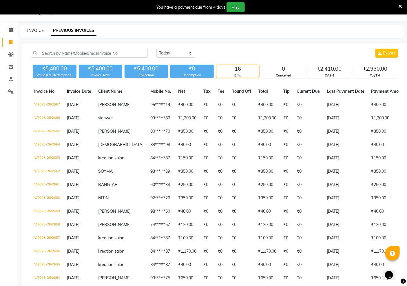
click at [35, 30] on link "INVOICE" at bounding box center [35, 30] width 16 height 5
select select "6170"
select select "service"
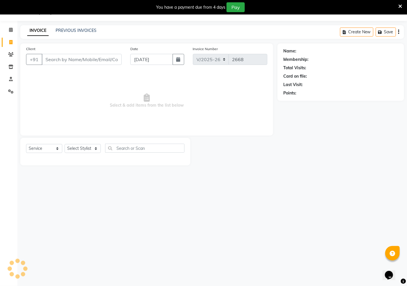
click at [84, 61] on input "Client" at bounding box center [82, 59] width 80 height 11
type input "9174590277"
click at [115, 59] on span "Add Client" at bounding box center [106, 59] width 23 height 6
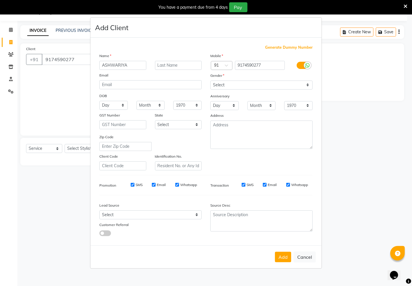
type input "ASHWARIYA"
click at [216, 82] on select "Select Male Female Other Prefer Not To Say" at bounding box center [261, 84] width 102 height 9
select select "female"
click at [210, 80] on select "Select Male Female Other Prefer Not To Say" at bounding box center [261, 84] width 102 height 9
click at [284, 257] on button "Add" at bounding box center [283, 257] width 16 height 10
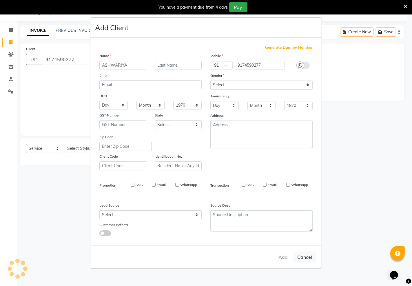
type input "91******77"
select select
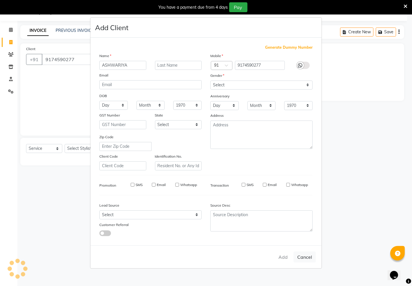
select select
checkbox input "false"
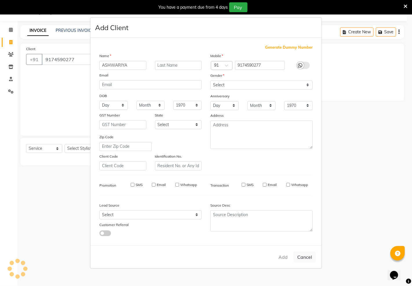
checkbox input "false"
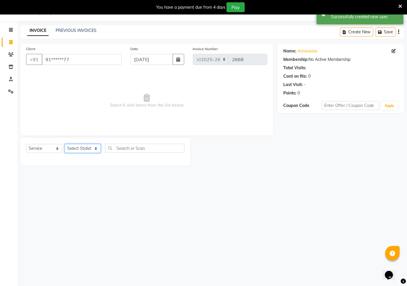
click at [83, 149] on select "Select Stylist AMAN Hidayat Jeet Manager Jitender Kapil Kavita Manager Malik Kh…" at bounding box center [83, 148] width 36 height 9
select select "69132"
click at [65, 144] on select "Select Stylist AMAN Hidayat Jeet Manager Jitender Kapil Kavita Manager Malik Kh…" at bounding box center [83, 148] width 36 height 9
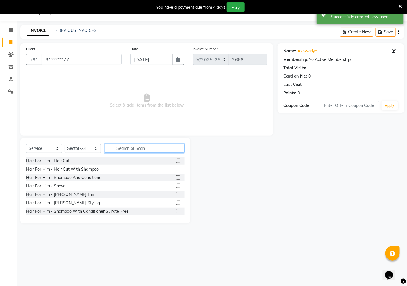
click at [131, 149] on input "text" at bounding box center [144, 148] width 79 height 9
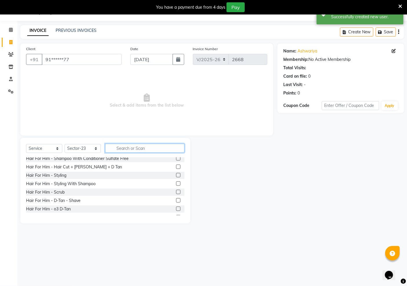
scroll to position [64, 0]
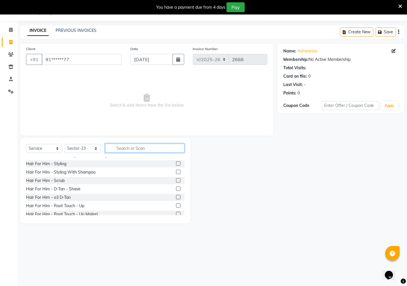
click at [113, 150] on input "text" at bounding box center [144, 148] width 79 height 9
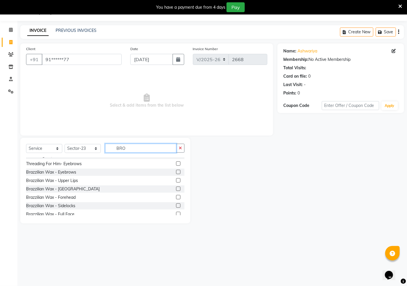
scroll to position [0, 0]
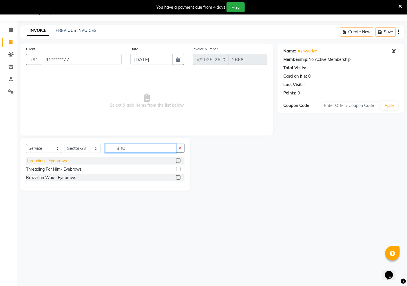
type input "BRO"
click at [63, 158] on div "Threading - Eyebrows" at bounding box center [46, 161] width 41 height 6
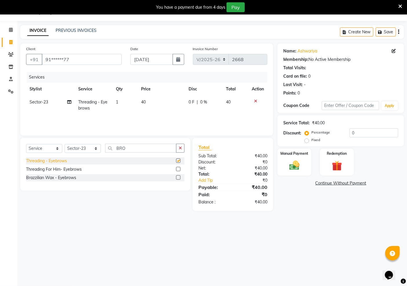
checkbox input "false"
click at [181, 148] on icon "button" at bounding box center [180, 148] width 3 height 4
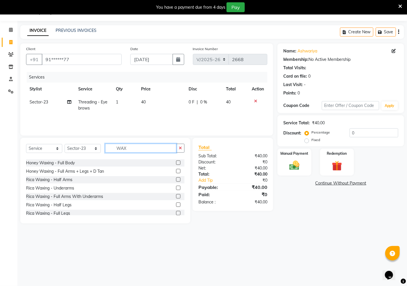
scroll to position [161, 0]
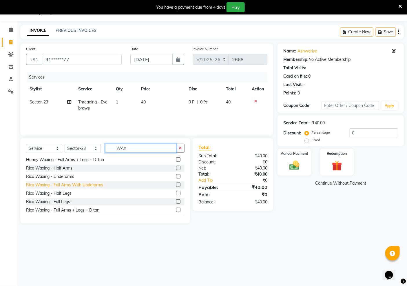
type input "WAX"
click at [64, 186] on div "Rica Waxing - Full Arms With Underarms" at bounding box center [64, 185] width 77 height 6
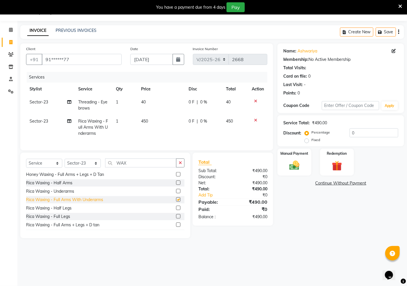
checkbox input "false"
click at [254, 118] on icon at bounding box center [255, 120] width 3 height 4
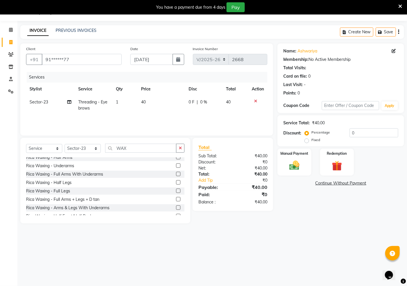
scroll to position [187, 0]
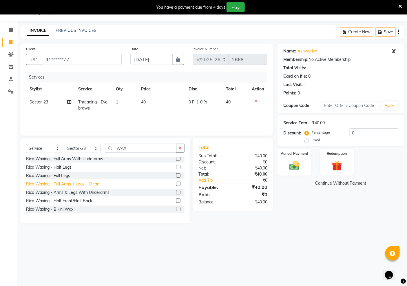
click at [64, 184] on div "Rica Waxing - Full Arms + Legs + D tan" at bounding box center [62, 184] width 73 height 6
checkbox input "false"
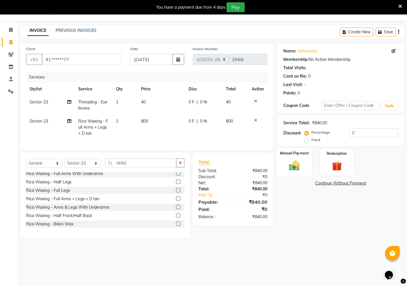
click at [295, 168] on img at bounding box center [294, 165] width 17 height 12
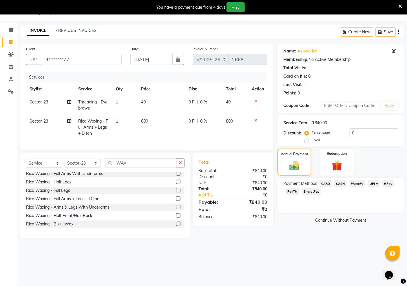
click at [291, 191] on span "PayTM" at bounding box center [292, 191] width 14 height 7
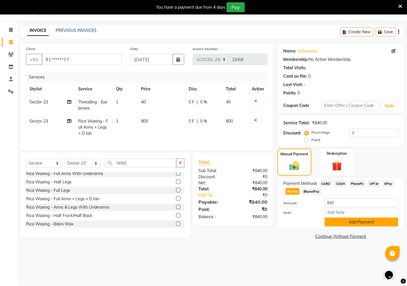
click at [350, 224] on button "Add Payment" at bounding box center [361, 221] width 74 height 9
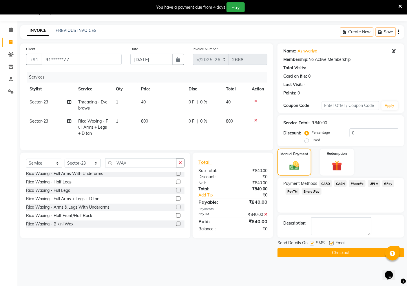
click at [331, 244] on label at bounding box center [331, 243] width 4 height 4
click at [331, 244] on input "checkbox" at bounding box center [331, 243] width 4 height 4
checkbox input "false"
click at [311, 243] on label at bounding box center [312, 243] width 4 height 4
click at [311, 243] on input "checkbox" at bounding box center [312, 243] width 4 height 4
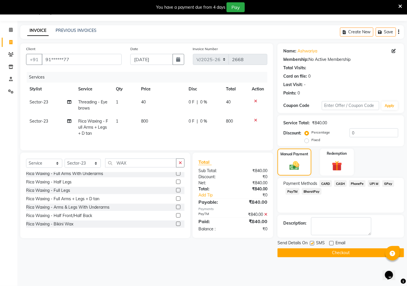
checkbox input "false"
click at [254, 119] on icon at bounding box center [255, 120] width 3 height 4
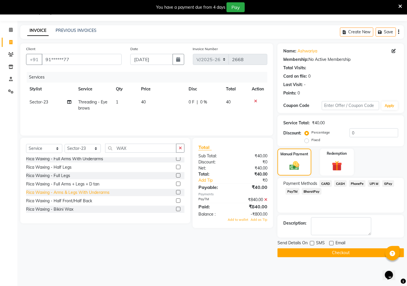
click at [55, 194] on div "Rica Waxing - Arms & Legs With Underarms" at bounding box center [67, 192] width 83 height 6
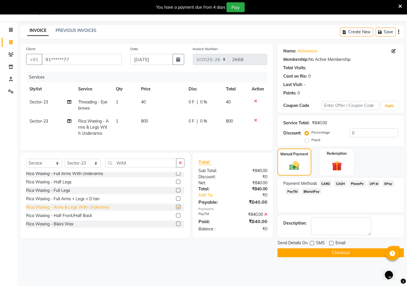
checkbox input "false"
click at [326, 252] on button "Checkout" at bounding box center [340, 252] width 126 height 9
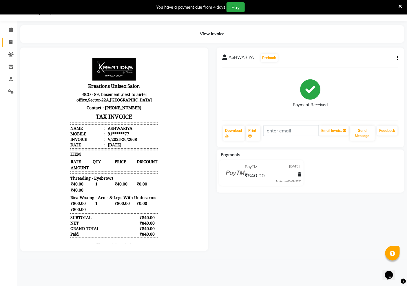
click at [10, 41] on icon at bounding box center [10, 42] width 3 height 4
select select "service"
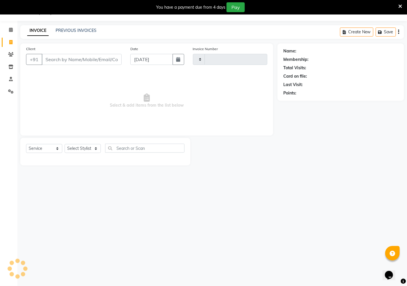
type input "2669"
select select "6170"
click at [71, 32] on link "PREVIOUS INVOICES" at bounding box center [76, 30] width 41 height 5
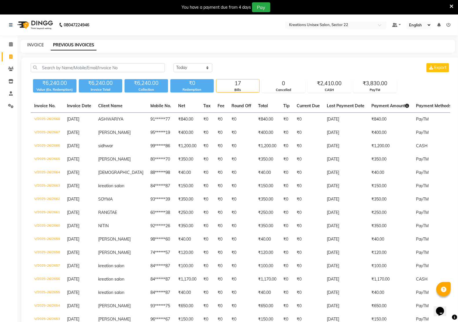
click at [31, 46] on link "INVOICE" at bounding box center [35, 44] width 16 height 5
select select "6170"
select select "service"
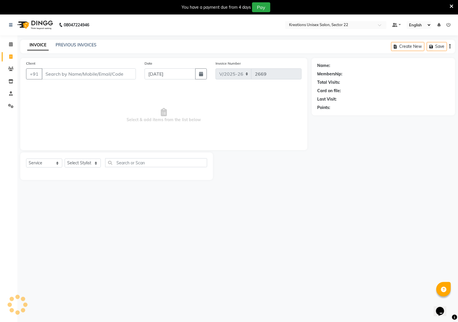
scroll to position [14, 0]
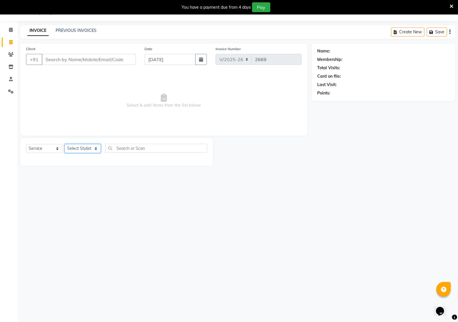
click at [77, 149] on select "Select Stylist AMAN Hidayat Jeet Manager Jitender Kapil Kavita Manager Malik Kh…" at bounding box center [83, 148] width 36 height 9
select select "69132"
click at [65, 144] on select "Select Stylist AMAN Hidayat Jeet Manager Jitender Kapil Kavita Manager Malik Kh…" at bounding box center [83, 148] width 36 height 9
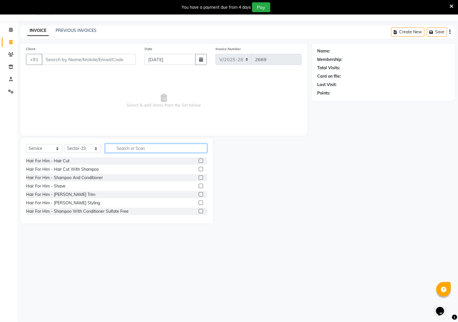
click at [133, 150] on input "text" at bounding box center [156, 148] width 102 height 9
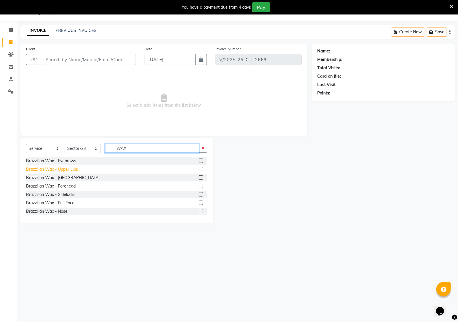
type input "WAX"
click at [61, 169] on div "Brazzilian Wax - Upper Lips" at bounding box center [52, 169] width 52 height 6
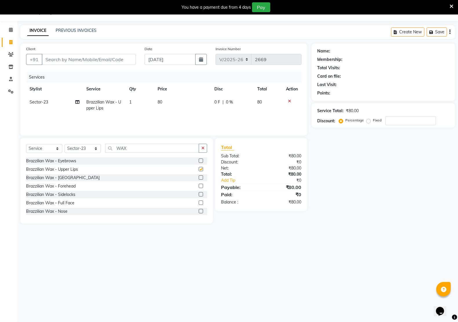
checkbox input "false"
click at [61, 211] on div "Brazzilian Wax - Nose" at bounding box center [46, 211] width 41 height 6
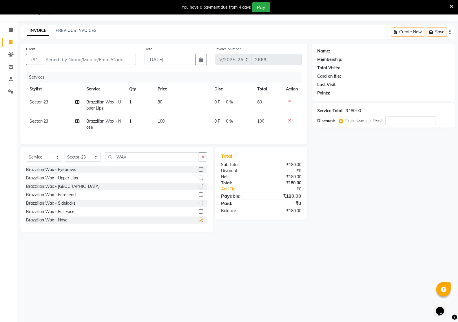
checkbox input "false"
click at [77, 62] on input "Client" at bounding box center [89, 59] width 94 height 11
click at [82, 57] on input "Client" at bounding box center [89, 59] width 94 height 11
type input "9"
type input "0"
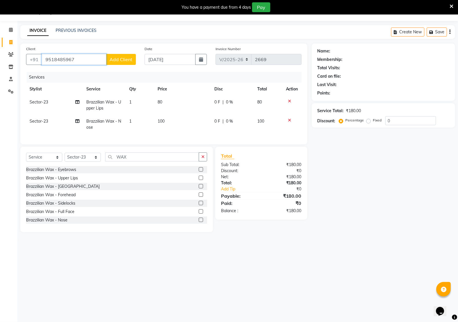
type input "9518485967"
click at [130, 59] on span "Add Client" at bounding box center [120, 59] width 23 height 6
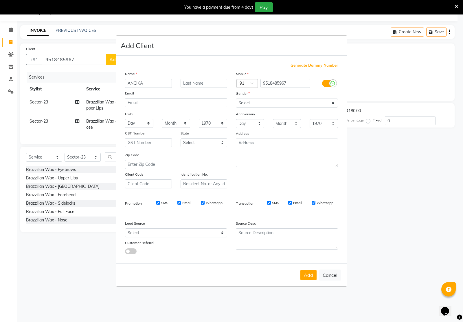
type input "ANGIKA"
click at [247, 102] on select "Select Male Female Other Prefer Not To Say" at bounding box center [287, 102] width 102 height 9
select select "female"
click at [236, 99] on select "Select Male Female Other Prefer Not To Say" at bounding box center [287, 102] width 102 height 9
click at [311, 274] on button "Add" at bounding box center [308, 274] width 16 height 10
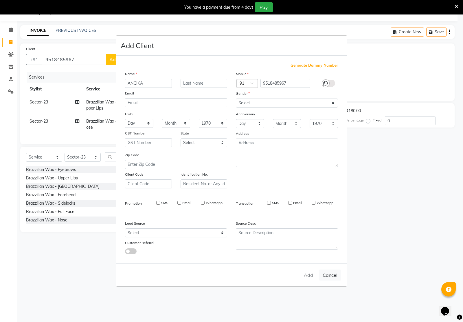
type input "95******67"
select select
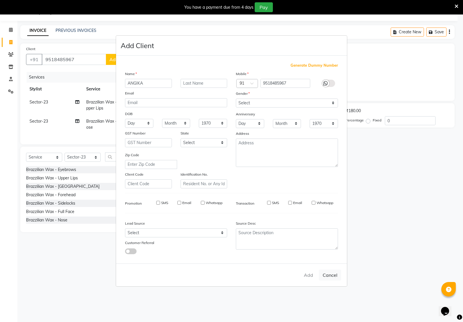
select select
checkbox input "false"
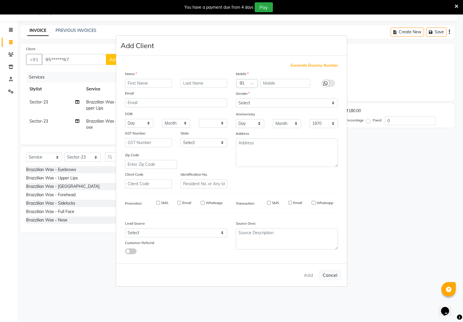
checkbox input "false"
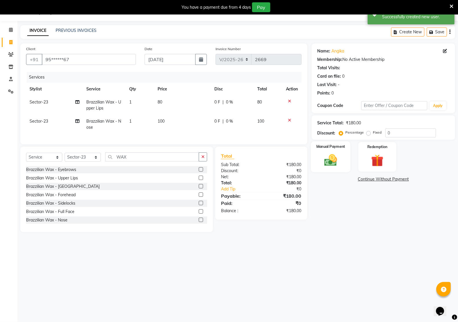
click at [332, 163] on img at bounding box center [330, 160] width 21 height 14
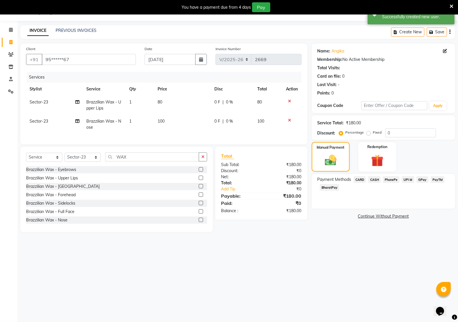
click at [437, 181] on span "PayTM" at bounding box center [437, 179] width 14 height 7
click at [413, 216] on button "Add Payment" at bounding box center [406, 217] width 85 height 9
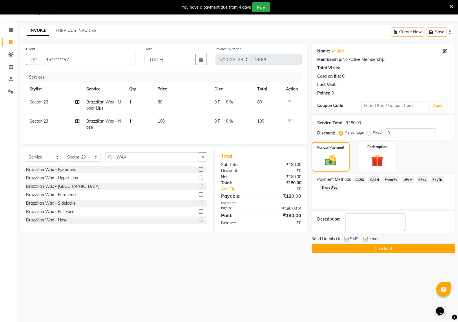
click at [365, 239] on label at bounding box center [365, 239] width 4 height 4
click at [365, 239] on input "checkbox" at bounding box center [365, 239] width 4 height 4
checkbox input "false"
click at [345, 238] on label at bounding box center [346, 239] width 4 height 4
click at [345, 238] on input "checkbox" at bounding box center [346, 239] width 4 height 4
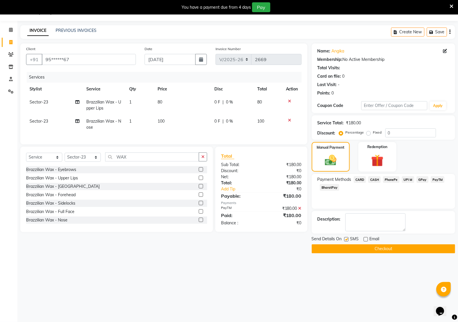
checkbox input "false"
click at [355, 248] on button "Checkout" at bounding box center [382, 248] width 143 height 9
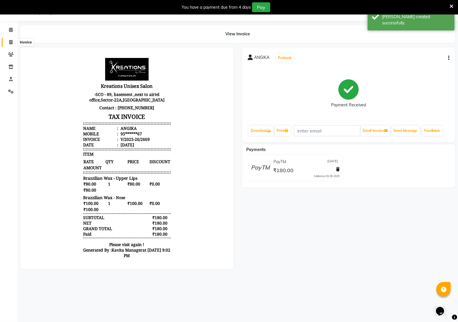
click at [9, 41] on icon at bounding box center [10, 42] width 3 height 4
select select "service"
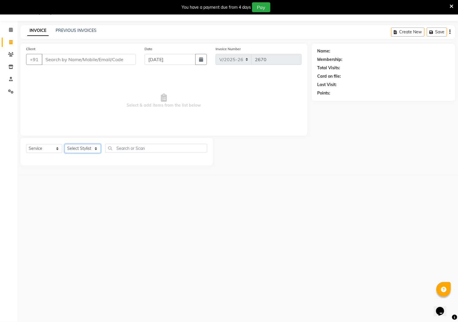
click at [87, 145] on select "Select Stylist AMAN Hidayat Jeet Manager Jitender Kapil Kavita Manager Malik Kh…" at bounding box center [83, 148] width 36 height 9
click at [65, 144] on select "Select Stylist AMAN Hidayat Jeet Manager Jitender Kapil Kavita Manager Malik Kh…" at bounding box center [83, 148] width 36 height 9
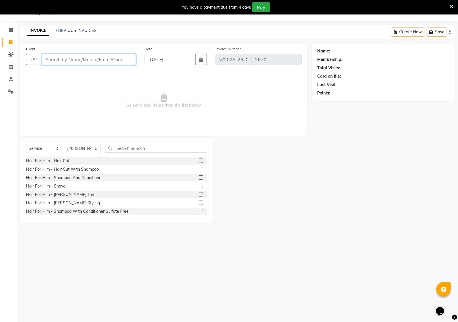
click at [98, 62] on input "Client" at bounding box center [89, 59] width 94 height 11
click at [119, 57] on span "Add Client" at bounding box center [120, 59] width 23 height 6
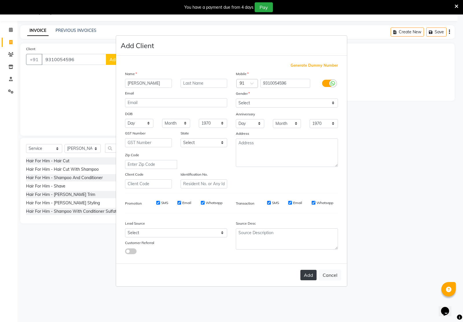
click at [311, 273] on button "Add" at bounding box center [308, 274] width 16 height 10
click at [258, 100] on select "Select Male Female Other Prefer Not To Say" at bounding box center [287, 102] width 102 height 9
click at [236, 99] on select "Select Male Female Other Prefer Not To Say" at bounding box center [287, 102] width 102 height 9
click at [307, 271] on button "Add" at bounding box center [308, 274] width 16 height 10
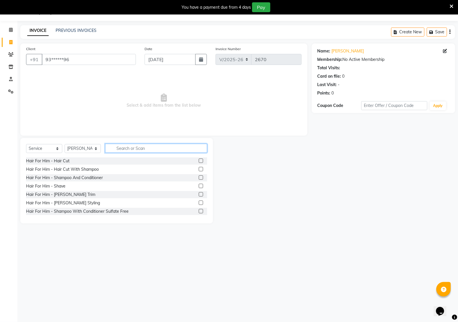
click at [119, 148] on input "text" at bounding box center [156, 148] width 102 height 9
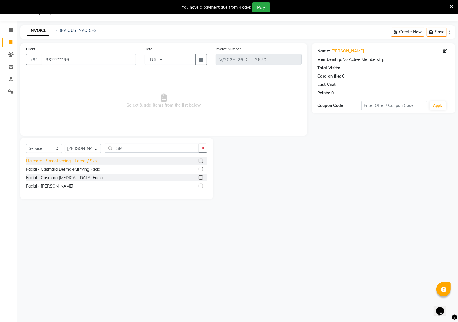
click at [54, 160] on div "Haircare - Smoothening - Loreal / Skp" at bounding box center [61, 161] width 71 height 6
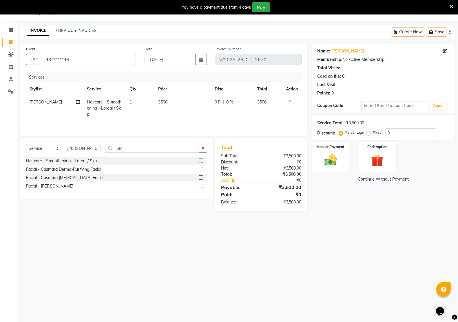
drag, startPoint x: 203, startPoint y: 151, endPoint x: 159, endPoint y: 151, distance: 44.0
click at [196, 151] on div "SM" at bounding box center [156, 148] width 102 height 9
click at [203, 150] on icon "button" at bounding box center [202, 148] width 3 height 4
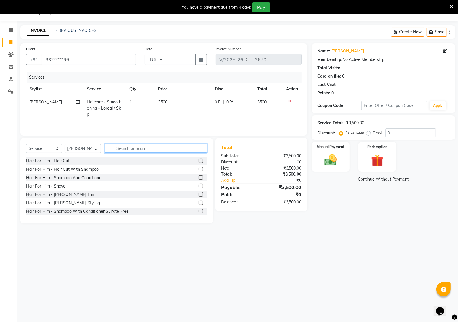
click at [160, 150] on input "text" at bounding box center [156, 148] width 102 height 9
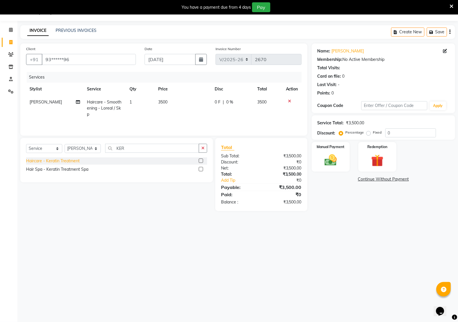
click at [64, 162] on div "Haircare - Keratin Treatment" at bounding box center [53, 161] width 54 height 6
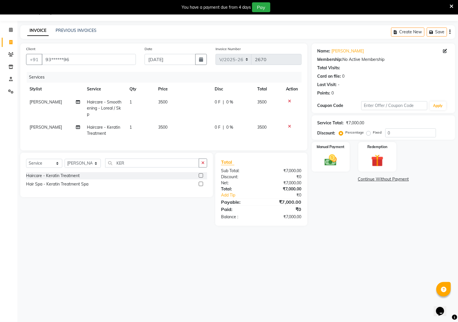
click at [175, 128] on td "3500" at bounding box center [183, 130] width 56 height 19
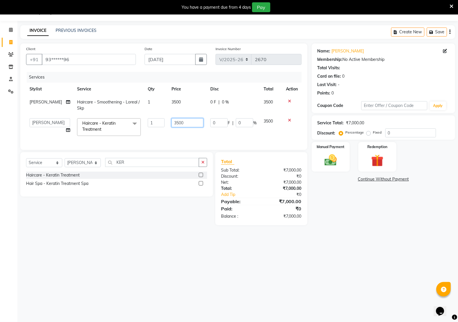
drag, startPoint x: 187, startPoint y: 122, endPoint x: 165, endPoint y: 121, distance: 21.5
click at [168, 121] on td "3500" at bounding box center [187, 127] width 39 height 25
click at [184, 122] on input "3" at bounding box center [187, 122] width 32 height 9
click at [181, 125] on input "number" at bounding box center [187, 122] width 32 height 9
click at [370, 254] on div "08047224946 Select Location × Kreations Unisex Salon, Sector 22 Default Panel M…" at bounding box center [229, 161] width 458 height 322
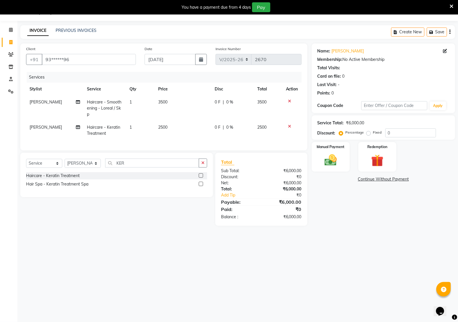
click at [171, 104] on td "3500" at bounding box center [183, 108] width 56 height 25
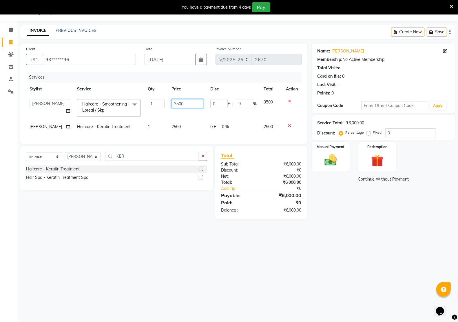
drag, startPoint x: 184, startPoint y: 104, endPoint x: 157, endPoint y: 104, distance: 27.8
click at [161, 102] on tr "AMAN Hidayat Jeet Manager Jitender Kapil Kavita Manager Malik Khan Manas Sir pu…" at bounding box center [163, 108] width 275 height 25
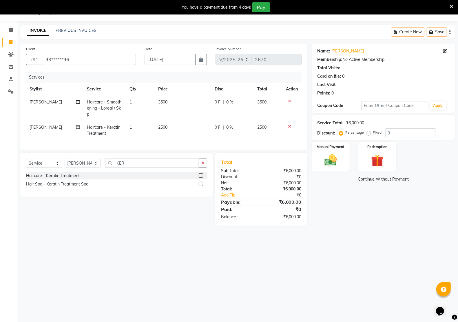
click at [289, 101] on icon at bounding box center [289, 101] width 3 height 4
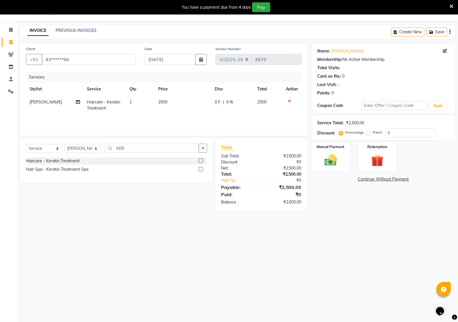
click at [288, 100] on icon at bounding box center [289, 101] width 3 height 4
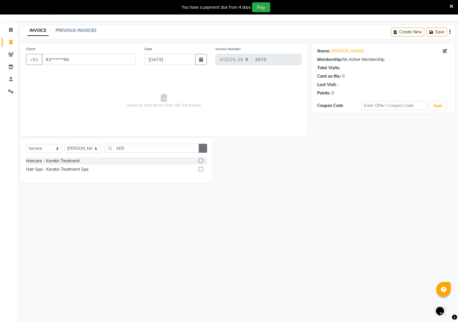
click at [202, 147] on icon "button" at bounding box center [202, 148] width 3 height 4
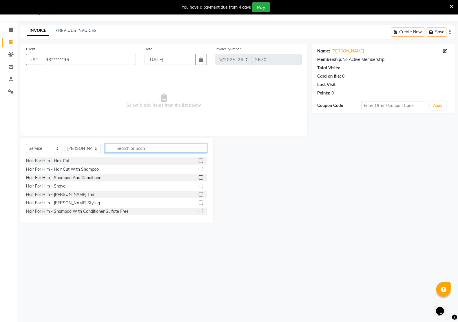
click at [135, 147] on input "text" at bounding box center [156, 148] width 102 height 9
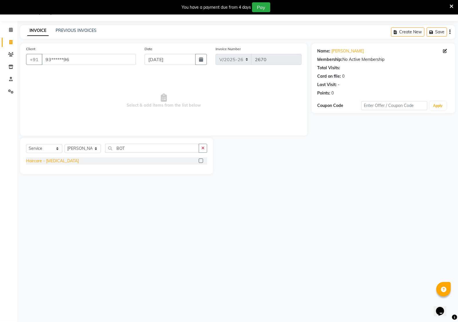
click at [43, 158] on div "Haircare - Botox" at bounding box center [52, 161] width 53 height 6
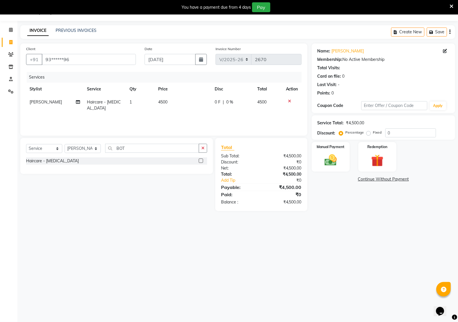
drag, startPoint x: 202, startPoint y: 148, endPoint x: 163, endPoint y: 148, distance: 39.1
click at [199, 148] on button "button" at bounding box center [203, 148] width 8 height 9
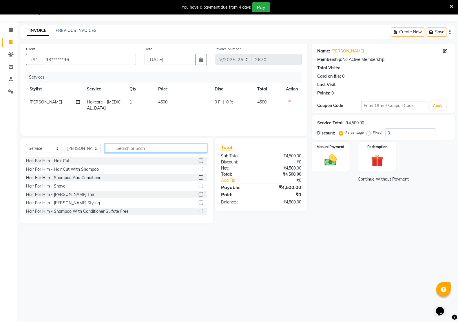
click at [163, 148] on input "text" at bounding box center [156, 148] width 102 height 9
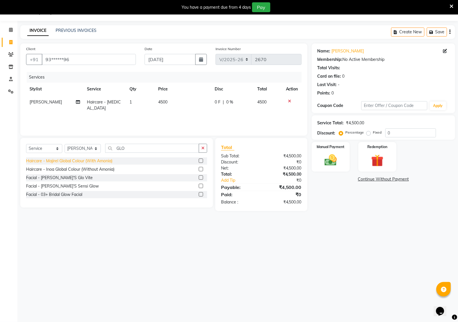
click at [65, 161] on div "Haircare - Majirel Global Colour (With Amonia)" at bounding box center [69, 161] width 86 height 6
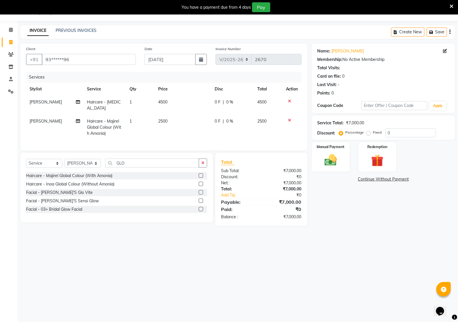
click at [175, 101] on td "4500" at bounding box center [183, 105] width 56 height 19
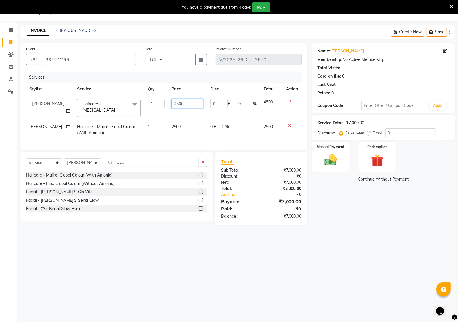
drag, startPoint x: 188, startPoint y: 101, endPoint x: 154, endPoint y: 101, distance: 33.9
click at [154, 101] on tr "AMAN Hidayat Jeet Manager Jitender Kapil Kavita Manager Malik Khan Manas Sir pu…" at bounding box center [163, 108] width 275 height 25
click at [390, 209] on div "Name: Diviya Membership: No Active Membership Total Visits: Card on file: 0 Las…" at bounding box center [385, 133] width 148 height 181
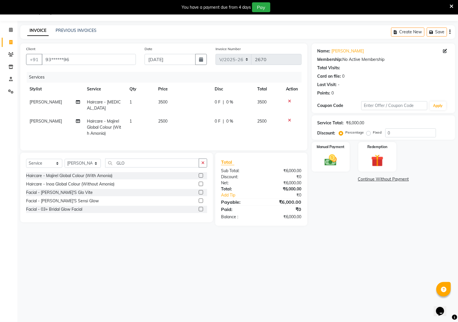
click at [174, 99] on td "3500" at bounding box center [183, 105] width 56 height 19
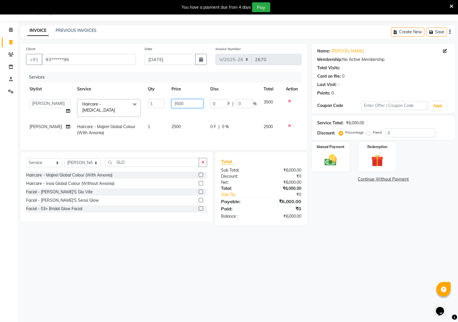
drag, startPoint x: 190, startPoint y: 103, endPoint x: 158, endPoint y: 104, distance: 31.8
click at [159, 104] on tr "AMAN Hidayat Jeet Manager Jitender Kapil Kavita Manager Malik Khan Manas Sir pu…" at bounding box center [163, 108] width 275 height 25
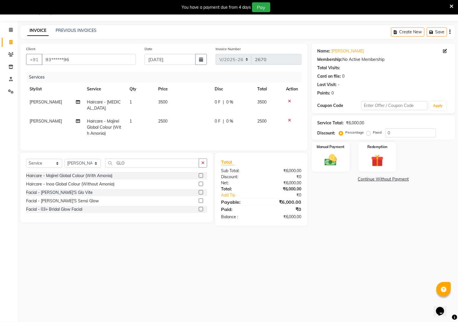
click at [415, 236] on div "08047224946 Select Location × Kreations Unisex Salon, Sector 22 Default Panel M…" at bounding box center [229, 161] width 458 height 322
click at [172, 99] on td "3500" at bounding box center [183, 105] width 56 height 19
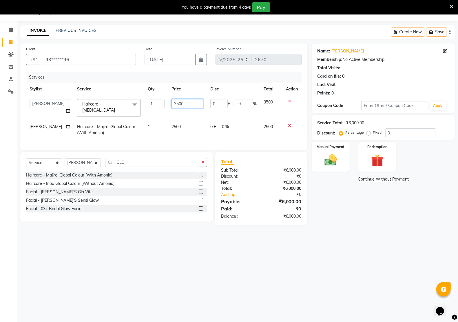
drag, startPoint x: 187, startPoint y: 103, endPoint x: 157, endPoint y: 104, distance: 30.1
click at [157, 104] on tr "AMAN Hidayat Jeet Manager Jitender Kapil Kavita Manager Malik Khan Manas Sir pu…" at bounding box center [163, 108] width 275 height 25
drag, startPoint x: 184, startPoint y: 104, endPoint x: 159, endPoint y: 102, distance: 25.9
click at [159, 102] on tr "AMAN Hidayat Jeet Manager Jitender Kapil Kavita Manager Malik Khan Manas Sir pu…" at bounding box center [163, 108] width 275 height 25
click at [342, 250] on div "08047224946 Select Location × Kreations Unisex Salon, Sector 22 Default Panel M…" at bounding box center [229, 161] width 458 height 322
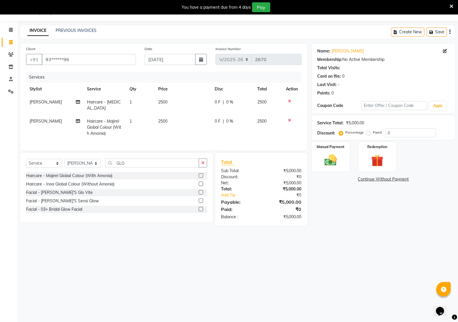
click at [175, 101] on td "2500" at bounding box center [183, 105] width 56 height 19
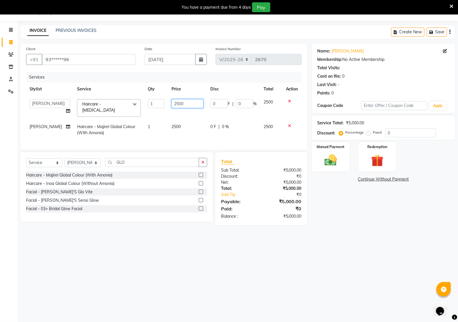
drag, startPoint x: 191, startPoint y: 101, endPoint x: 155, endPoint y: 100, distance: 36.2
click at [157, 100] on tr "AMAN Hidayat Jeet Manager Jitender Kapil Kavita Manager Malik Khan Manas Sir pu…" at bounding box center [163, 108] width 275 height 25
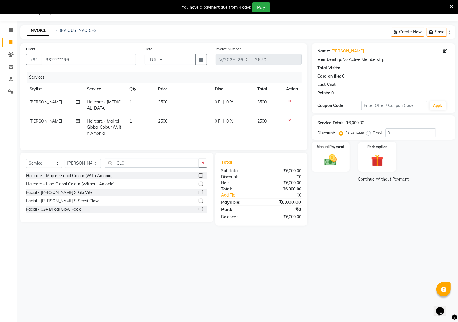
click at [307, 314] on div "08047224946 Select Location × Kreations Unisex Salon, Sector 22 Default Panel M…" at bounding box center [229, 161] width 458 height 322
click at [175, 121] on td "2500" at bounding box center [183, 127] width 56 height 25
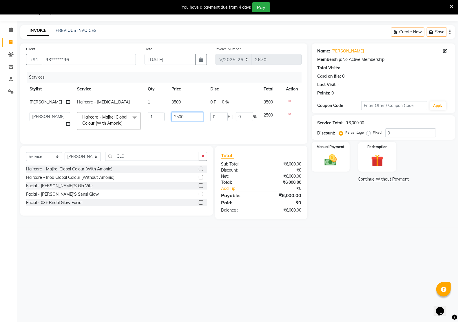
drag, startPoint x: 186, startPoint y: 117, endPoint x: 158, endPoint y: 115, distance: 27.3
click at [158, 115] on tr "AMAN Hidayat Jeet Manager Jitender Kapil Kavita Manager Malik Khan Manas Sir pu…" at bounding box center [163, 121] width 275 height 25
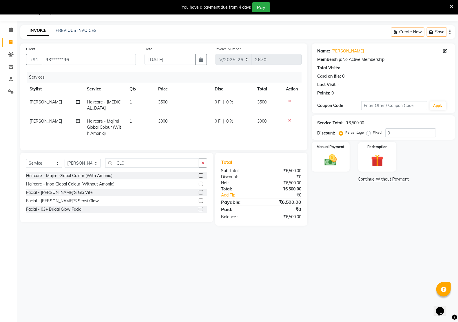
click at [405, 239] on div "08047224946 Select Location × Kreations Unisex Salon, Sector 22 Default Panel M…" at bounding box center [229, 161] width 458 height 322
click at [330, 161] on img at bounding box center [330, 160] width 21 height 14
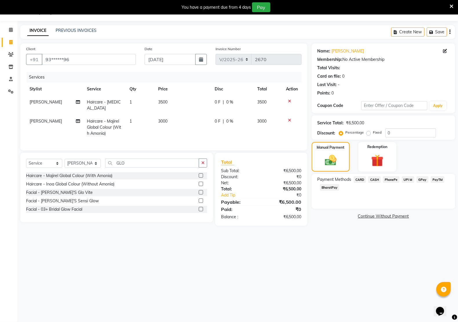
click at [376, 179] on span "CASH" at bounding box center [374, 179] width 12 height 7
click at [388, 221] on button "Add Payment" at bounding box center [406, 217] width 85 height 9
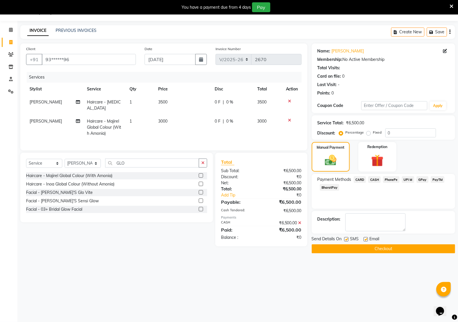
click at [364, 239] on label at bounding box center [365, 239] width 4 height 4
click at [364, 239] on input "checkbox" at bounding box center [365, 239] width 4 height 4
click at [345, 238] on label at bounding box center [346, 239] width 4 height 4
click at [345, 238] on input "checkbox" at bounding box center [346, 239] width 4 height 4
click at [344, 247] on button "Checkout" at bounding box center [382, 248] width 143 height 9
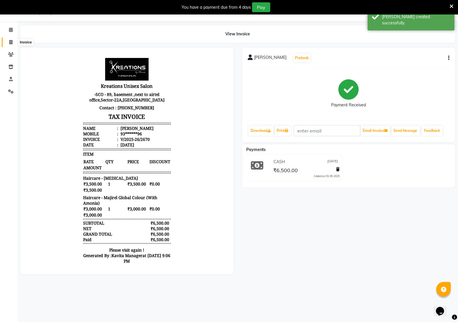
click at [10, 42] on icon at bounding box center [10, 42] width 3 height 4
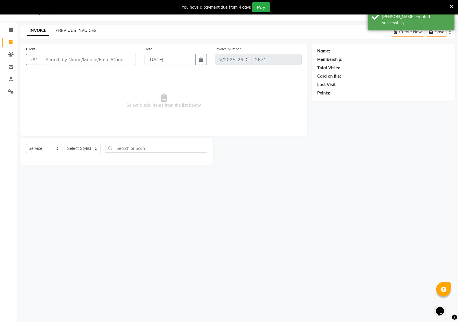
click at [78, 30] on link "PREVIOUS INVOICES" at bounding box center [76, 30] width 41 height 5
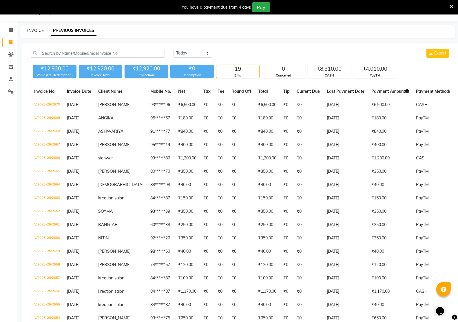
click at [30, 31] on link "INVOICE" at bounding box center [35, 30] width 16 height 5
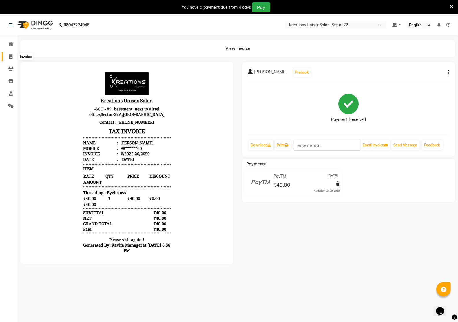
click at [12, 57] on icon at bounding box center [10, 56] width 3 height 4
select select "6170"
select select "service"
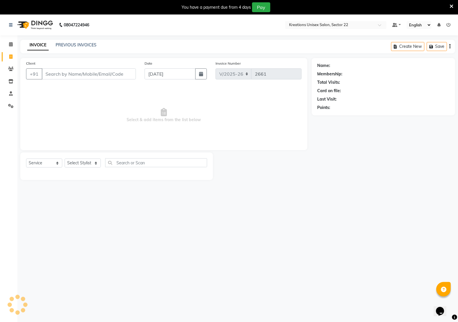
scroll to position [1, 0]
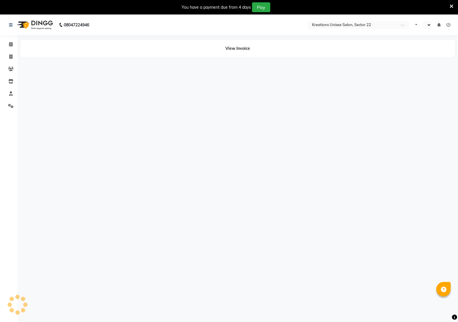
select select "en"
